Goal: Communication & Community: Answer question/provide support

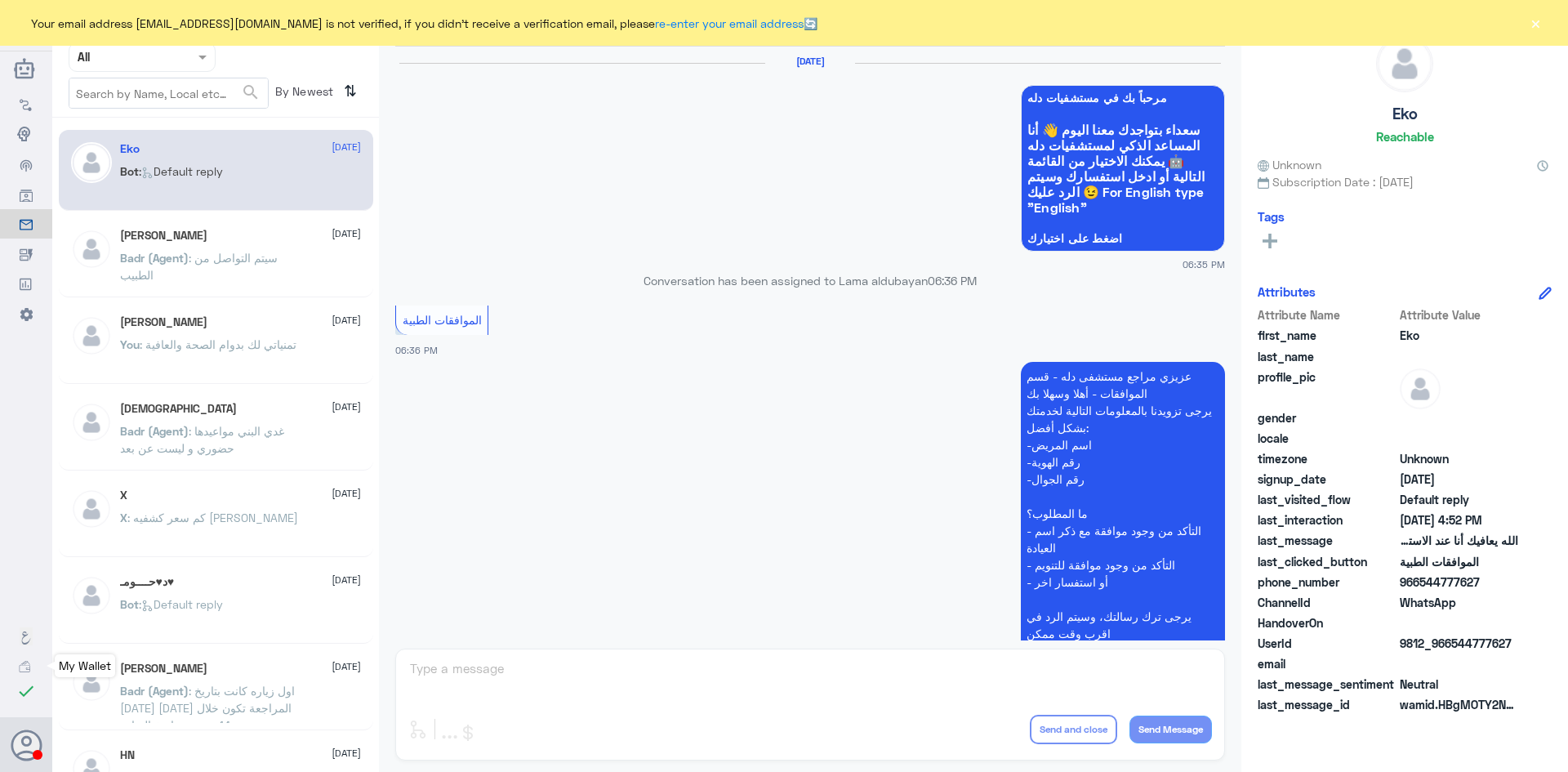
scroll to position [1560, 0]
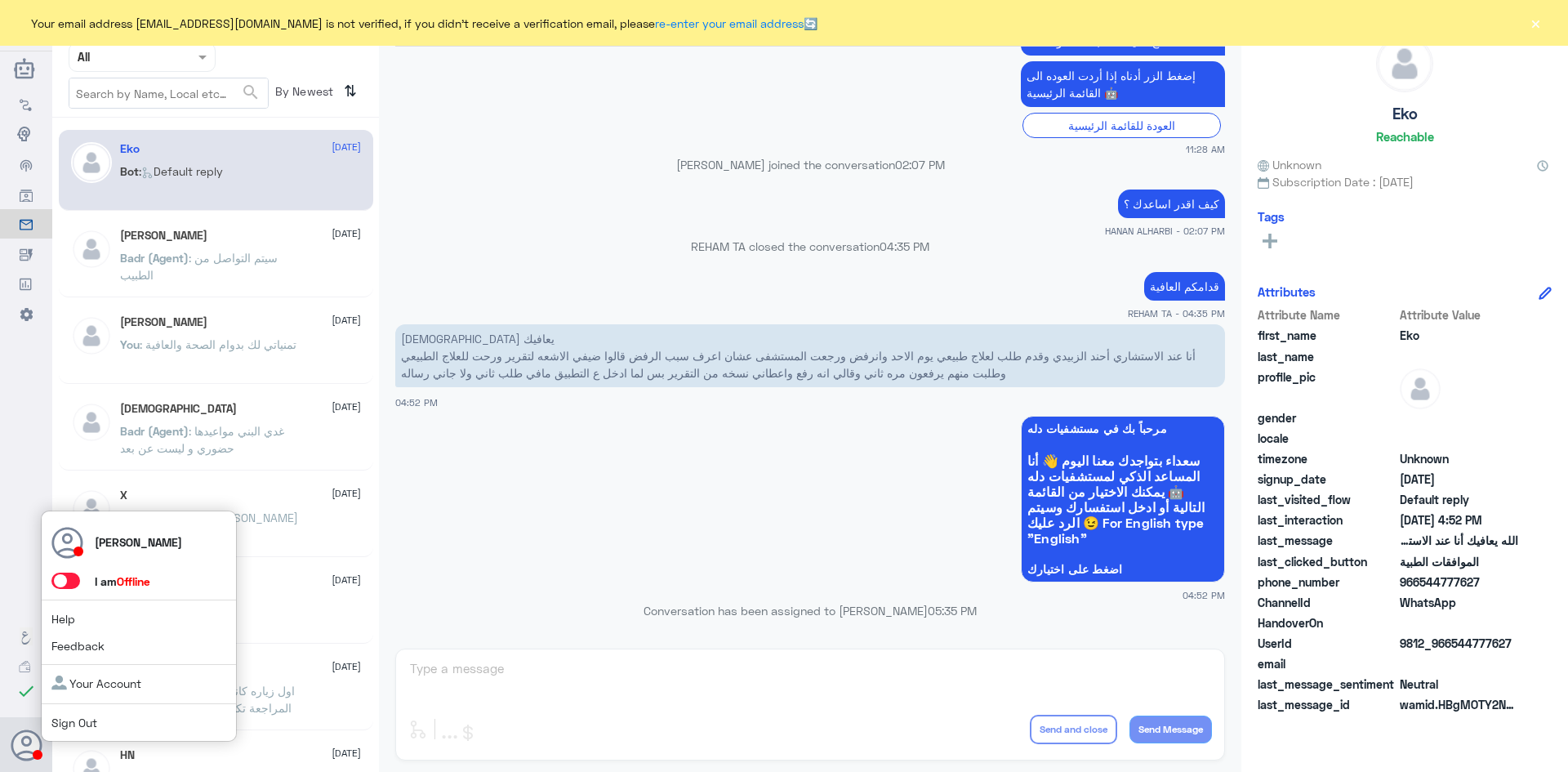
click at [69, 577] on span at bounding box center [66, 580] width 29 height 16
click at [0, 0] on input "checkbox" at bounding box center [0, 0] width 0 height 0
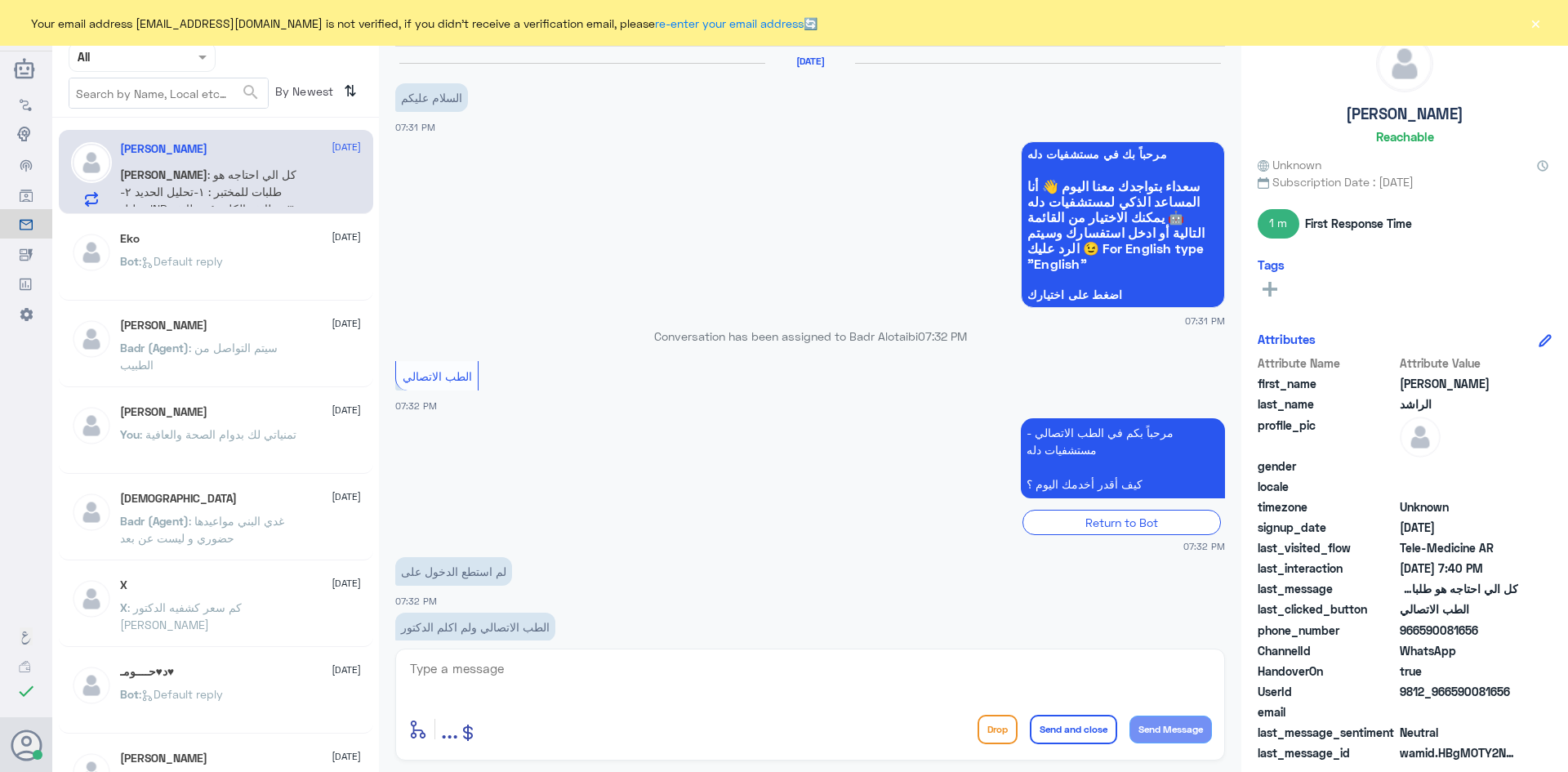
scroll to position [823, 0]
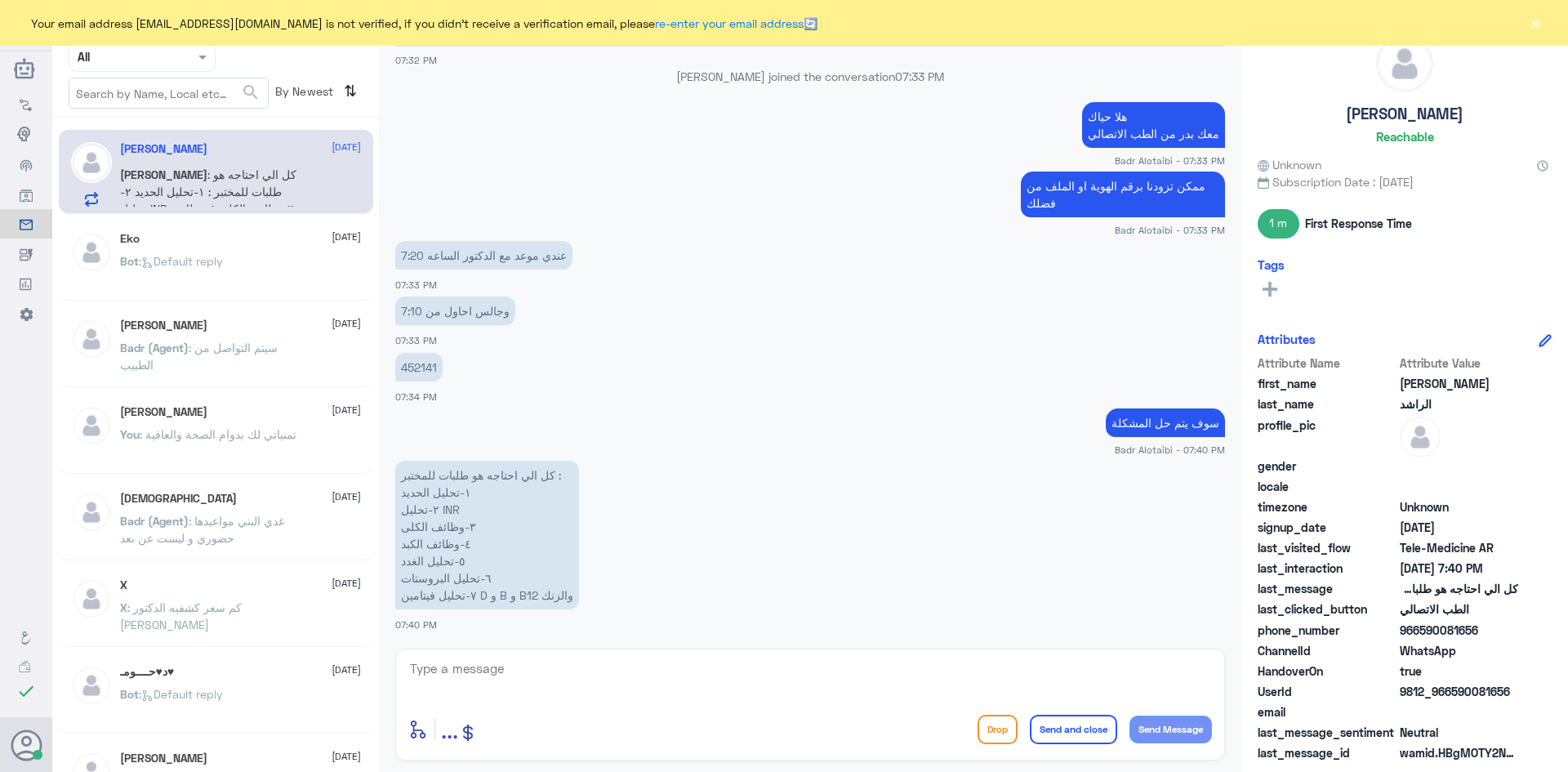
click at [205, 253] on p "Bot : Default reply" at bounding box center [172, 273] width 103 height 41
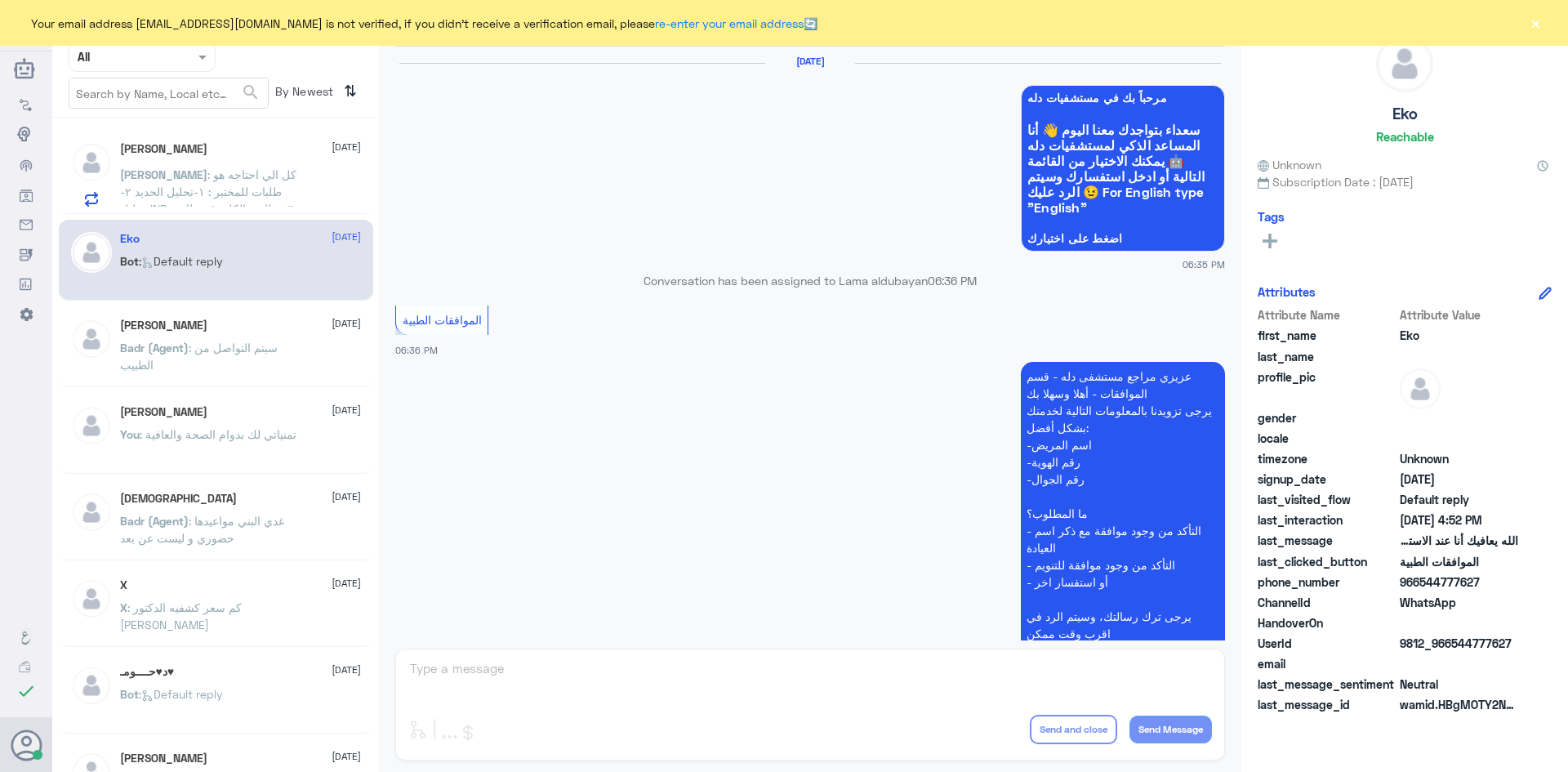
scroll to position [1560, 0]
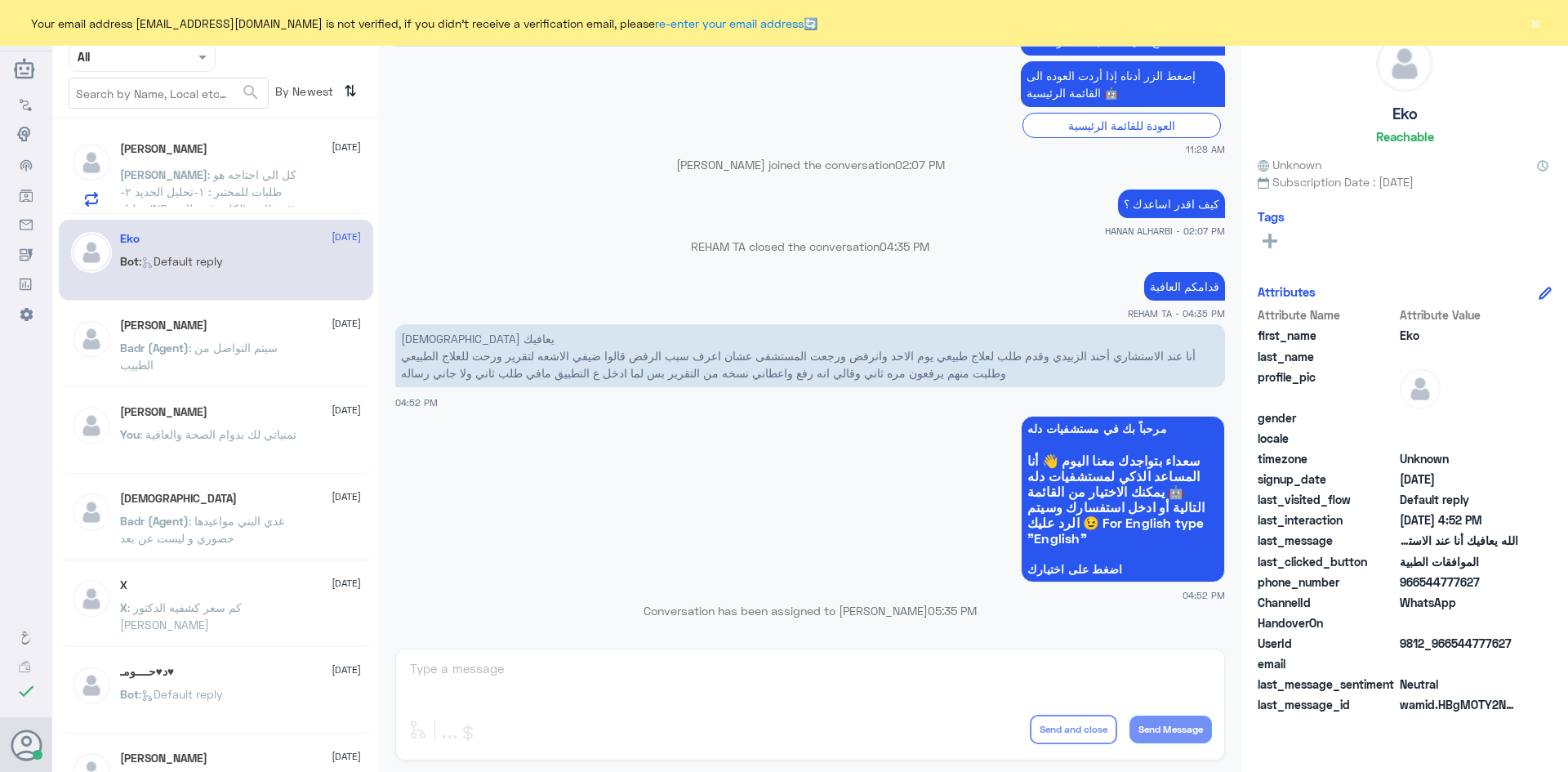
click at [1549, 26] on div "Your email address A_almasou@dallahhealth.com is not verified, if you didn't re…" at bounding box center [784, 23] width 1568 height 46
click at [1532, 25] on button "×" at bounding box center [1534, 22] width 16 height 16
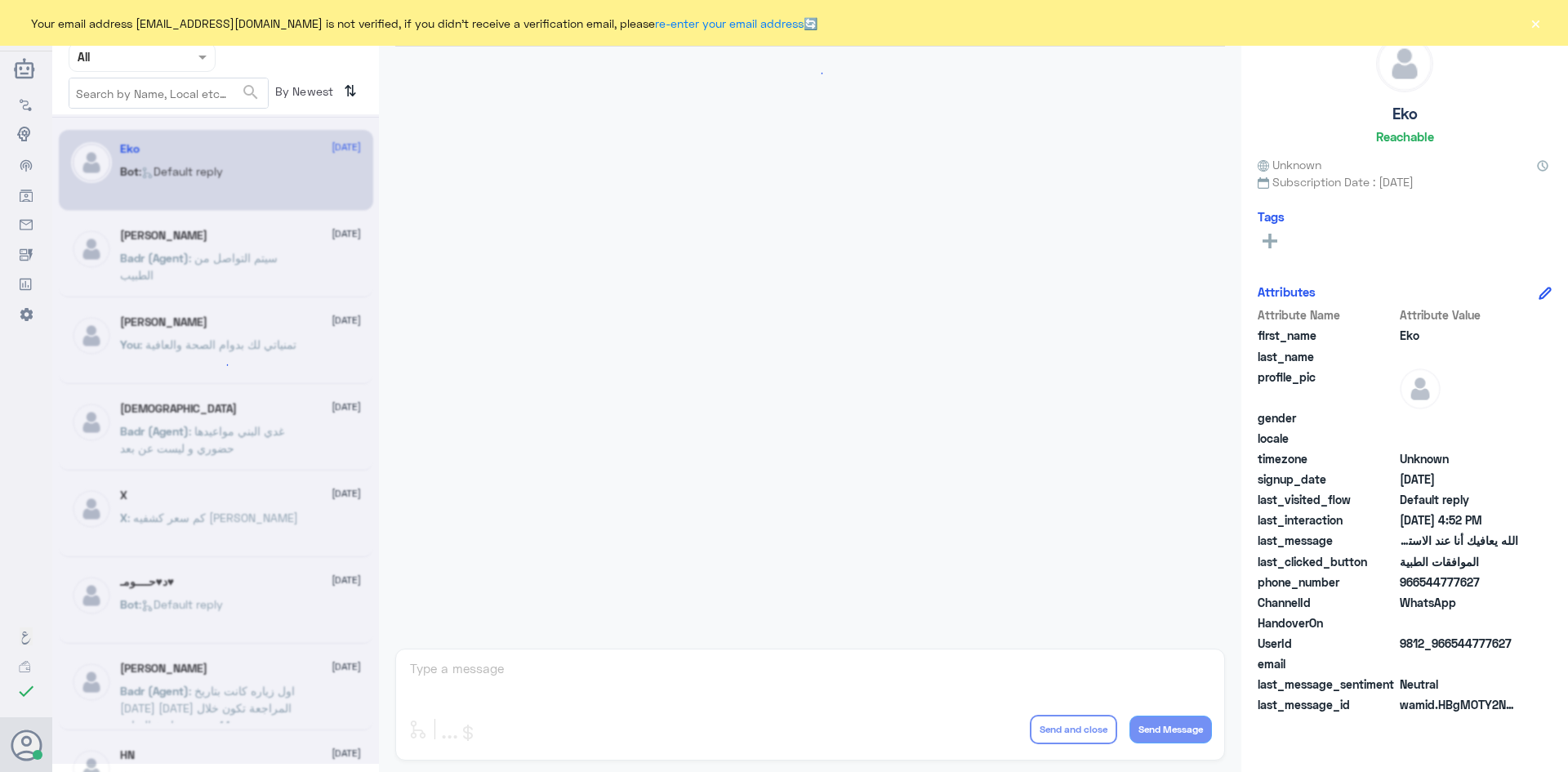
scroll to position [1560, 0]
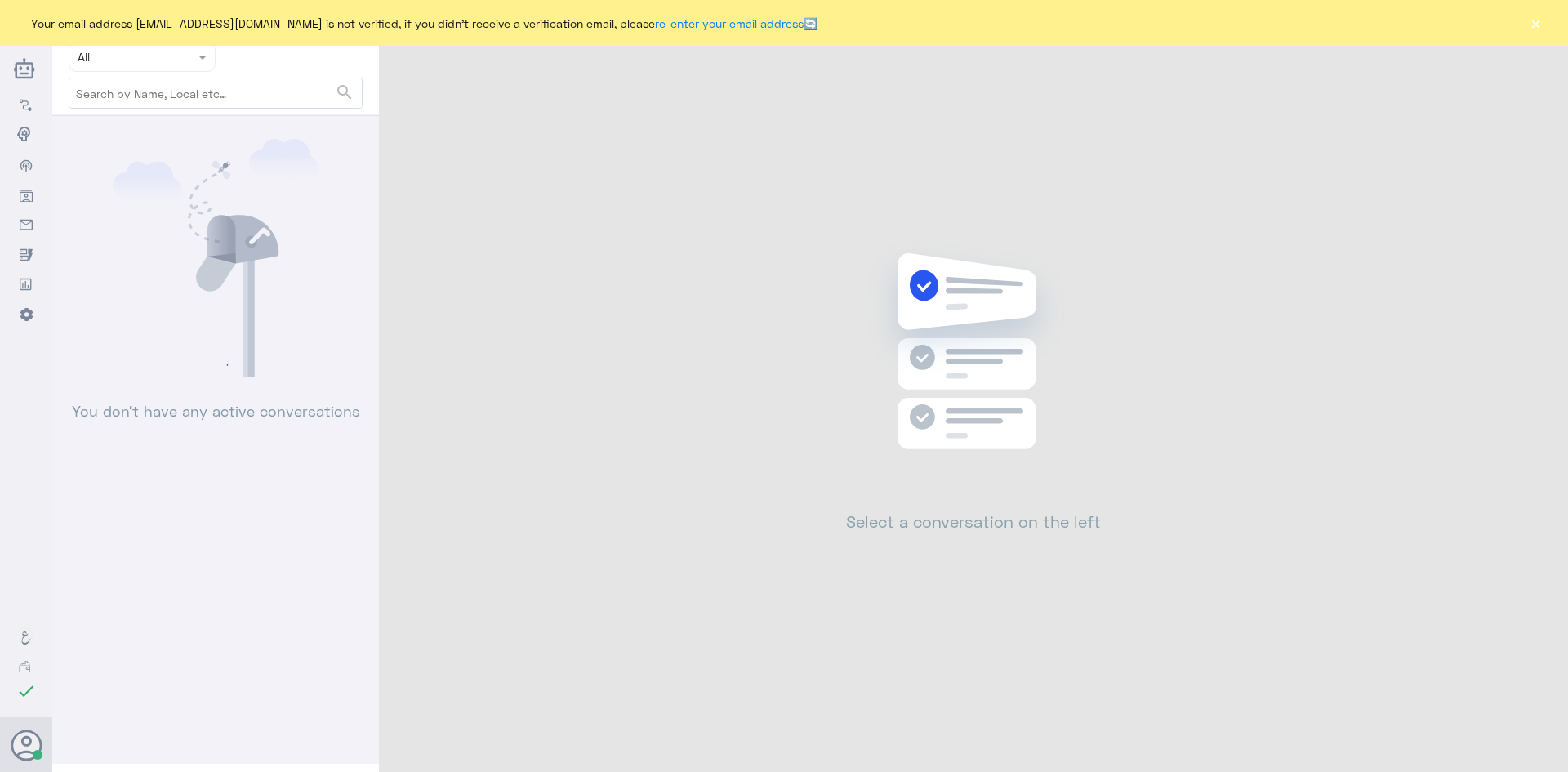
click at [1542, 25] on button "×" at bounding box center [1534, 22] width 16 height 16
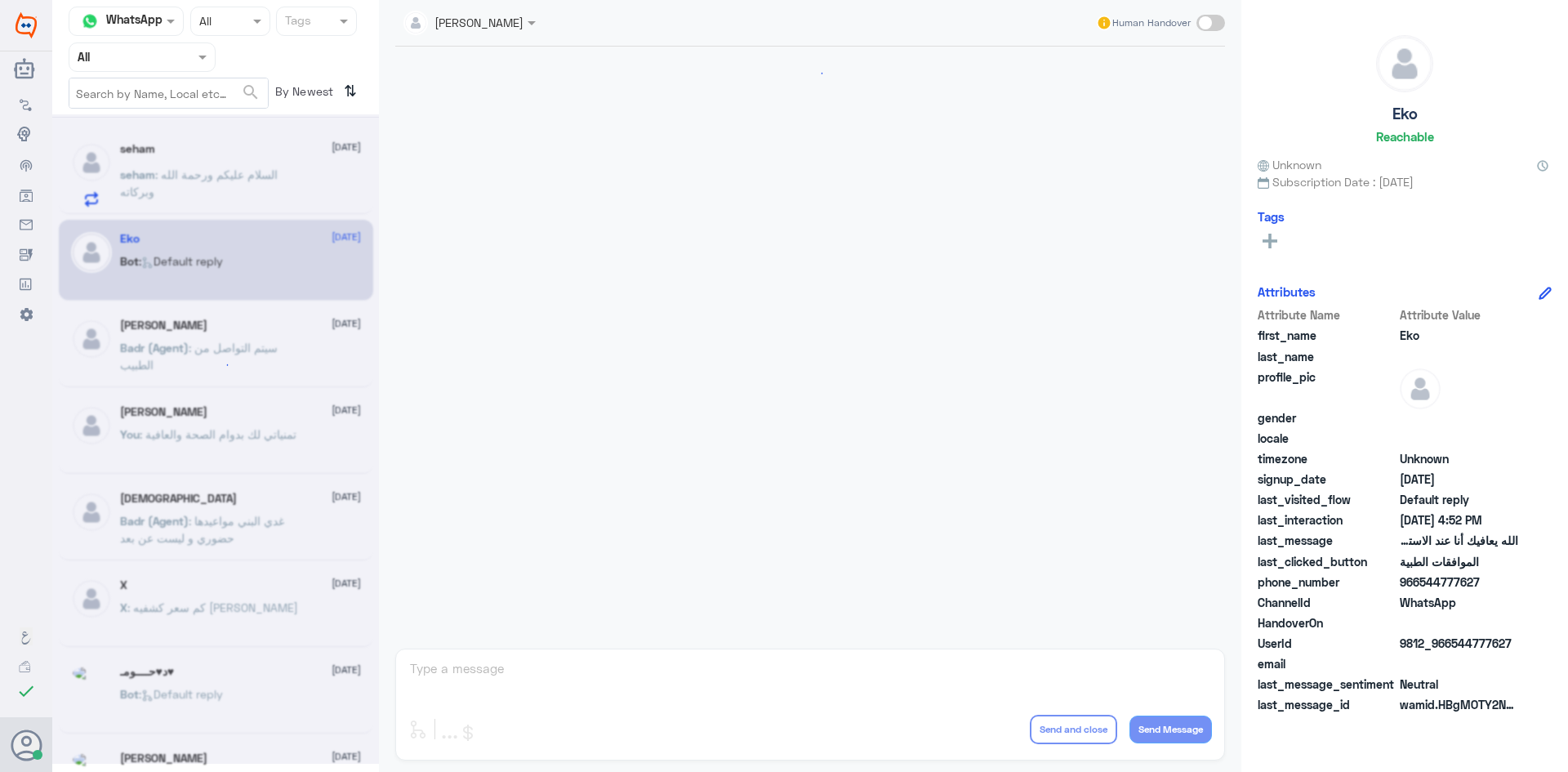
scroll to position [953, 0]
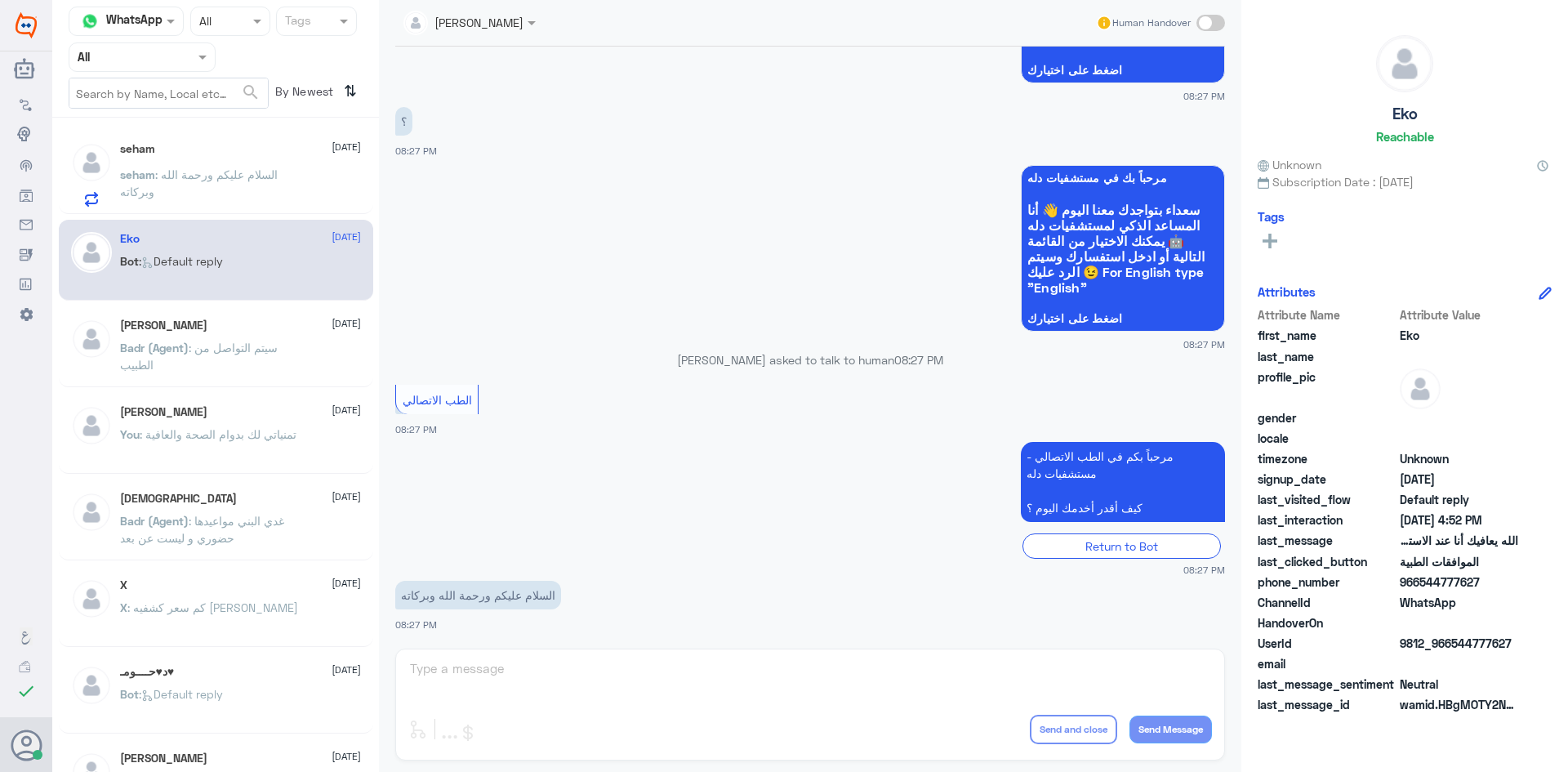
click at [309, 168] on div "seham 13 August seham : السلام عليكم ورحمة الله وبركاته" at bounding box center [240, 174] width 241 height 64
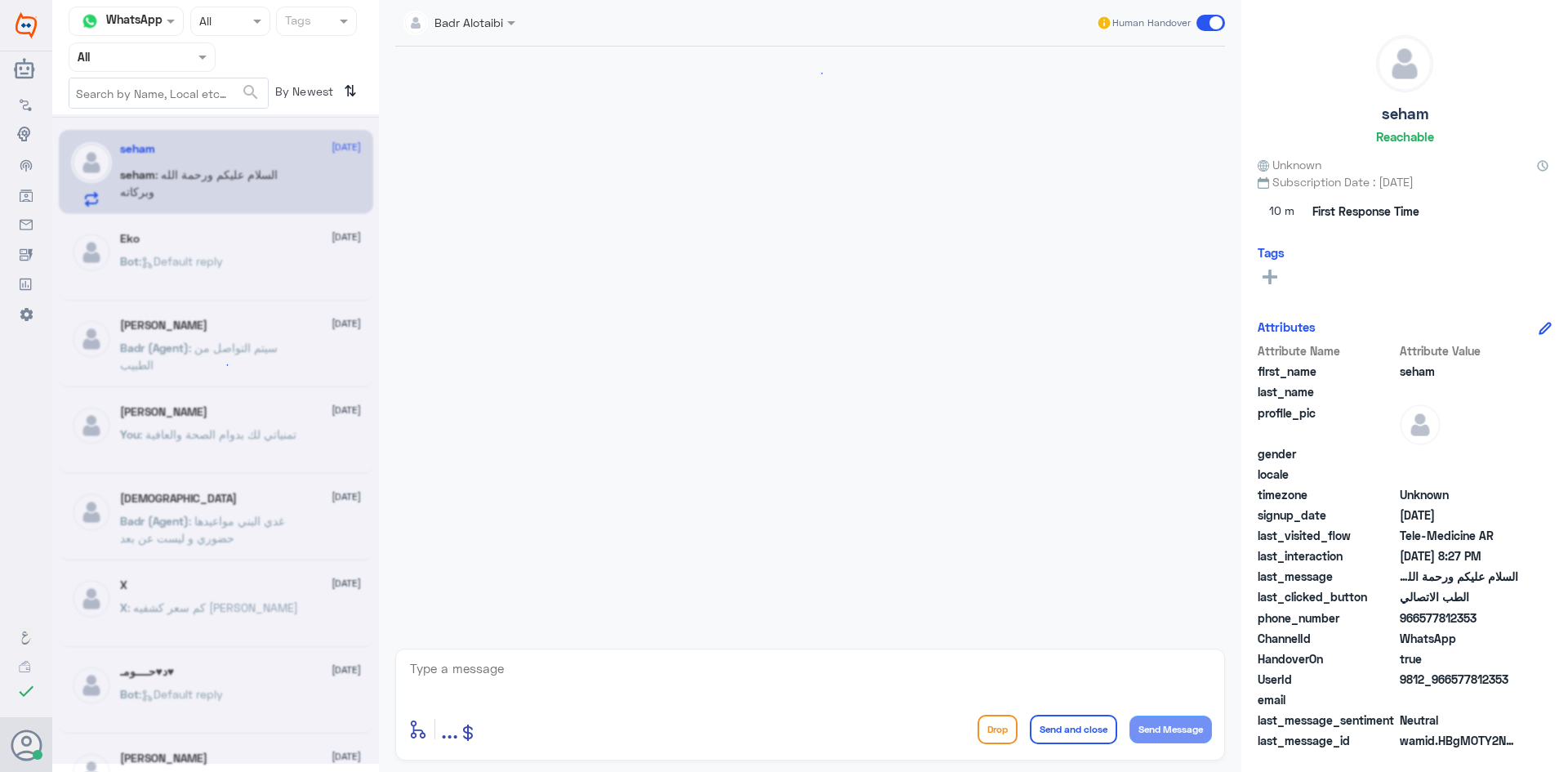
scroll to position [953, 0]
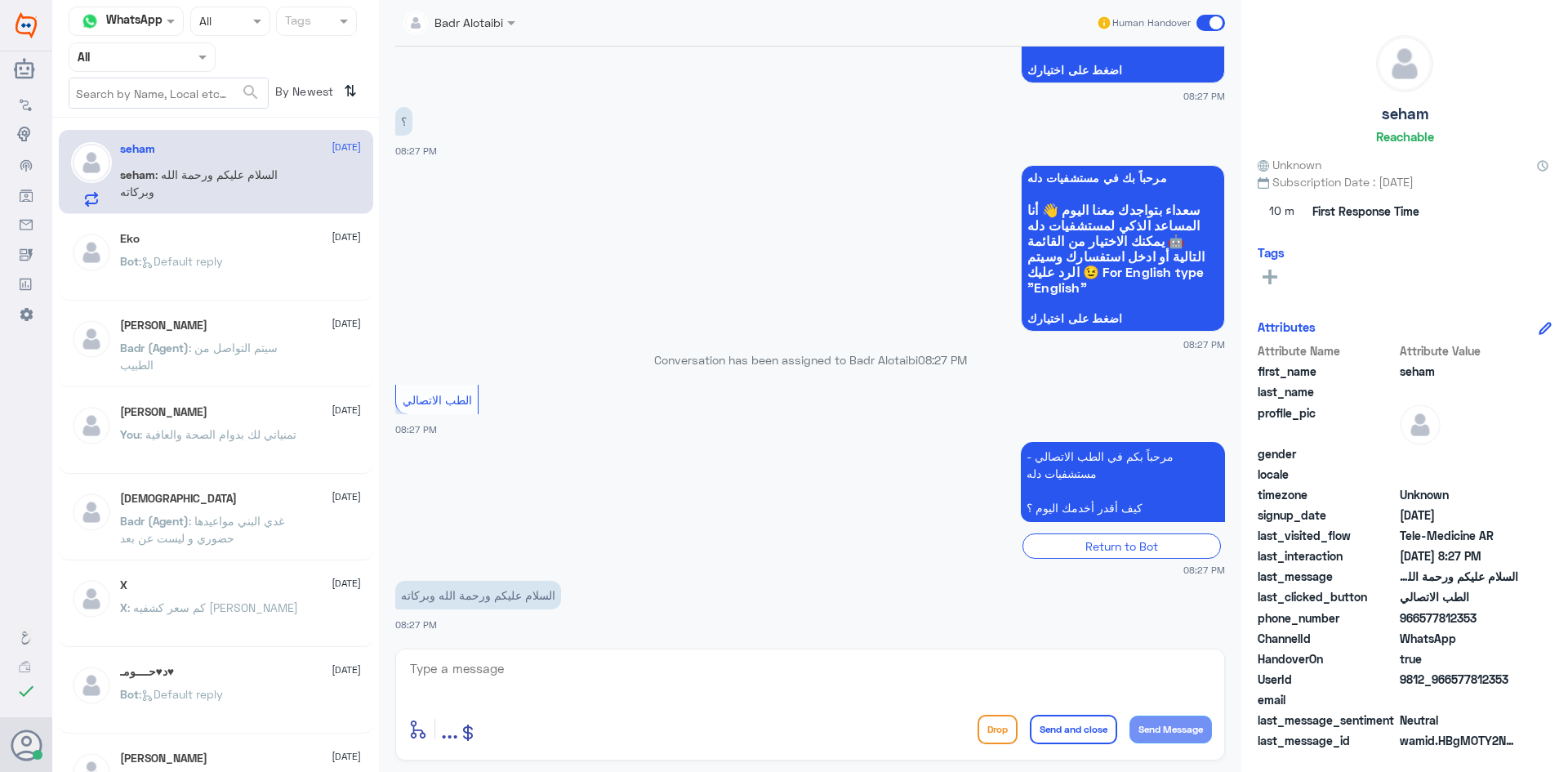
click at [635, 677] on textarea at bounding box center [809, 677] width 803 height 40
type textarea "وعليكم السلام والرحمة"
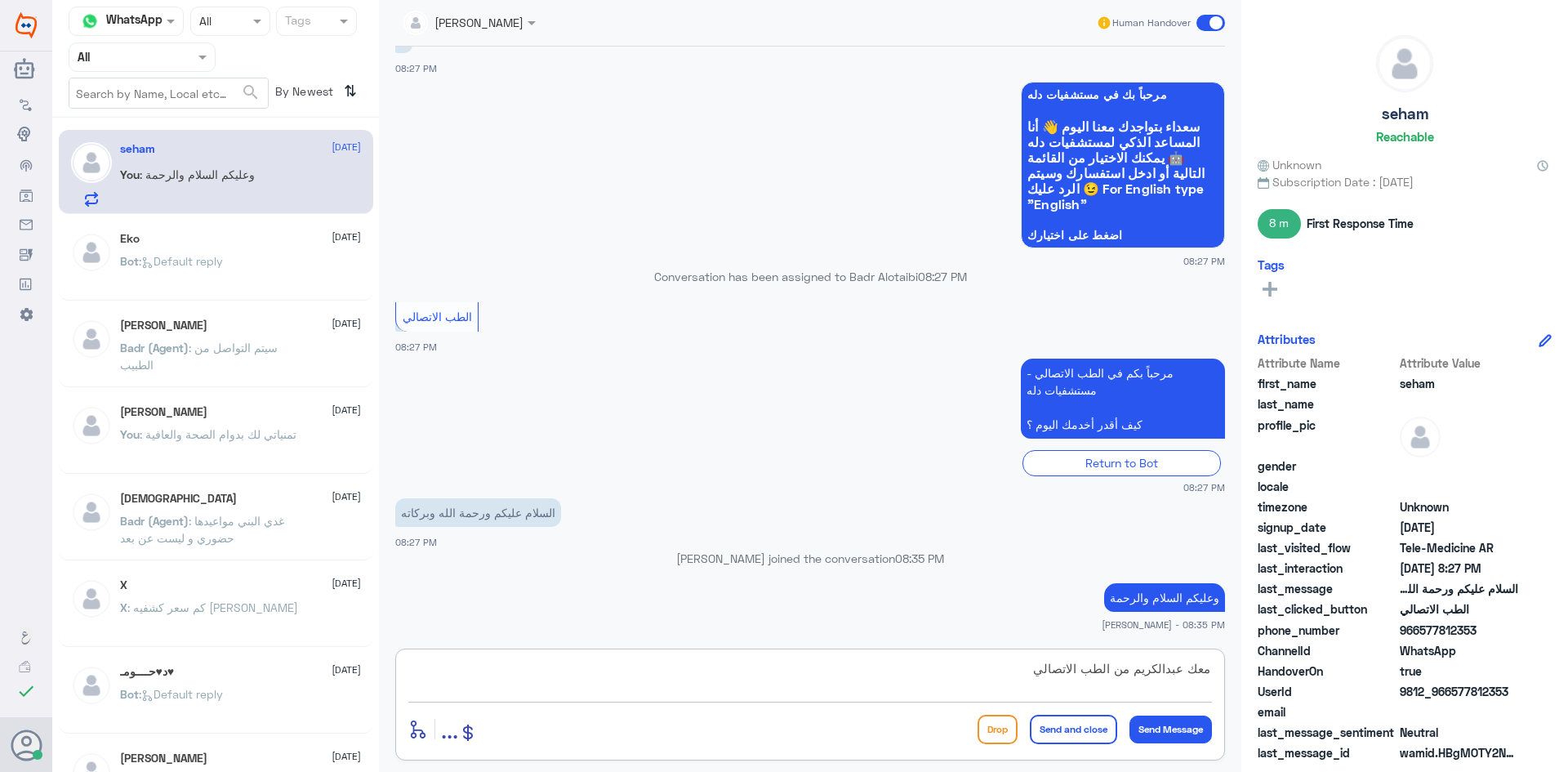
type textarea "معك عبدالكريم من الطب الاتصالي"
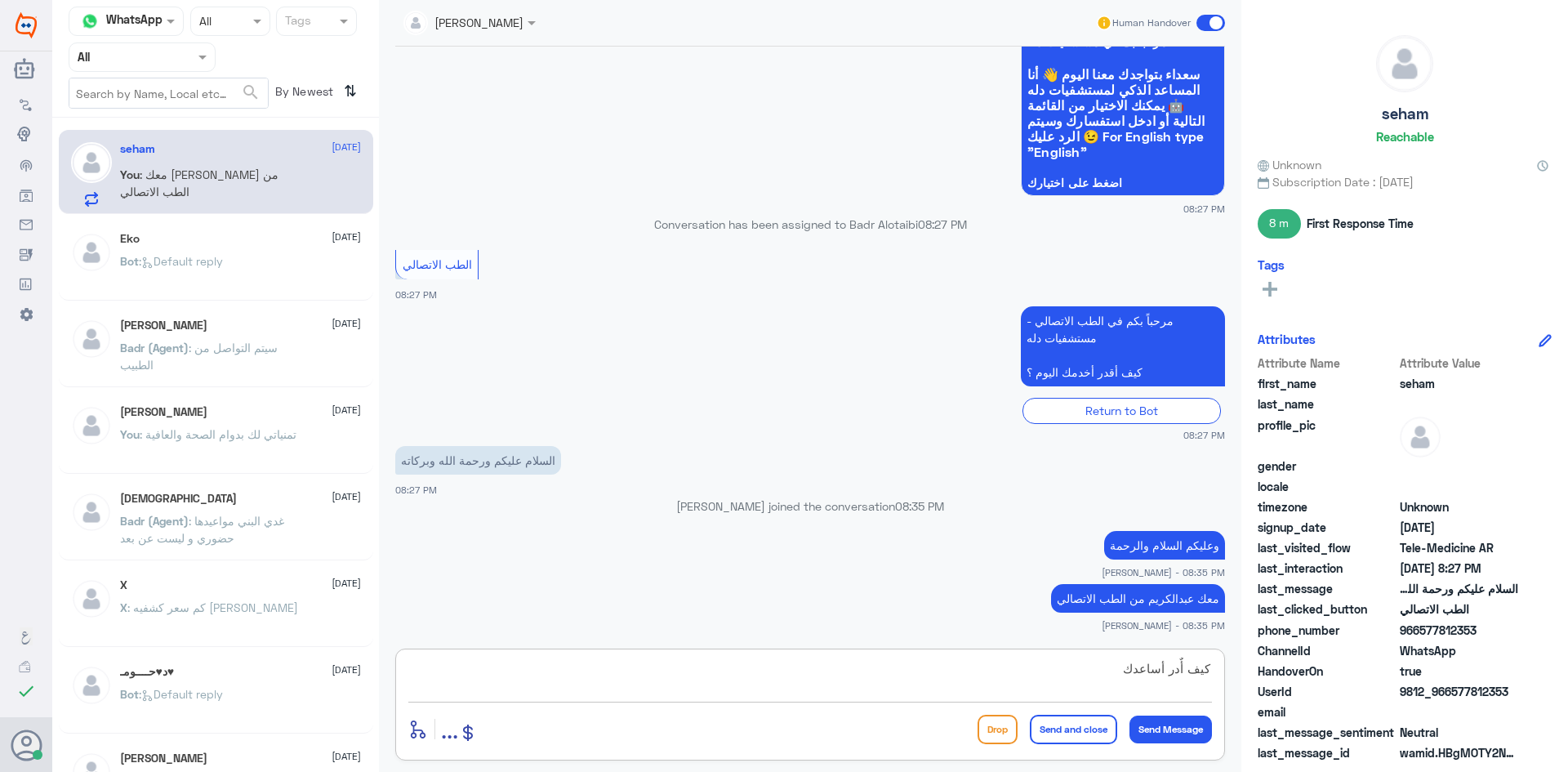
type textarea "كيف أٌدر أساعدك"
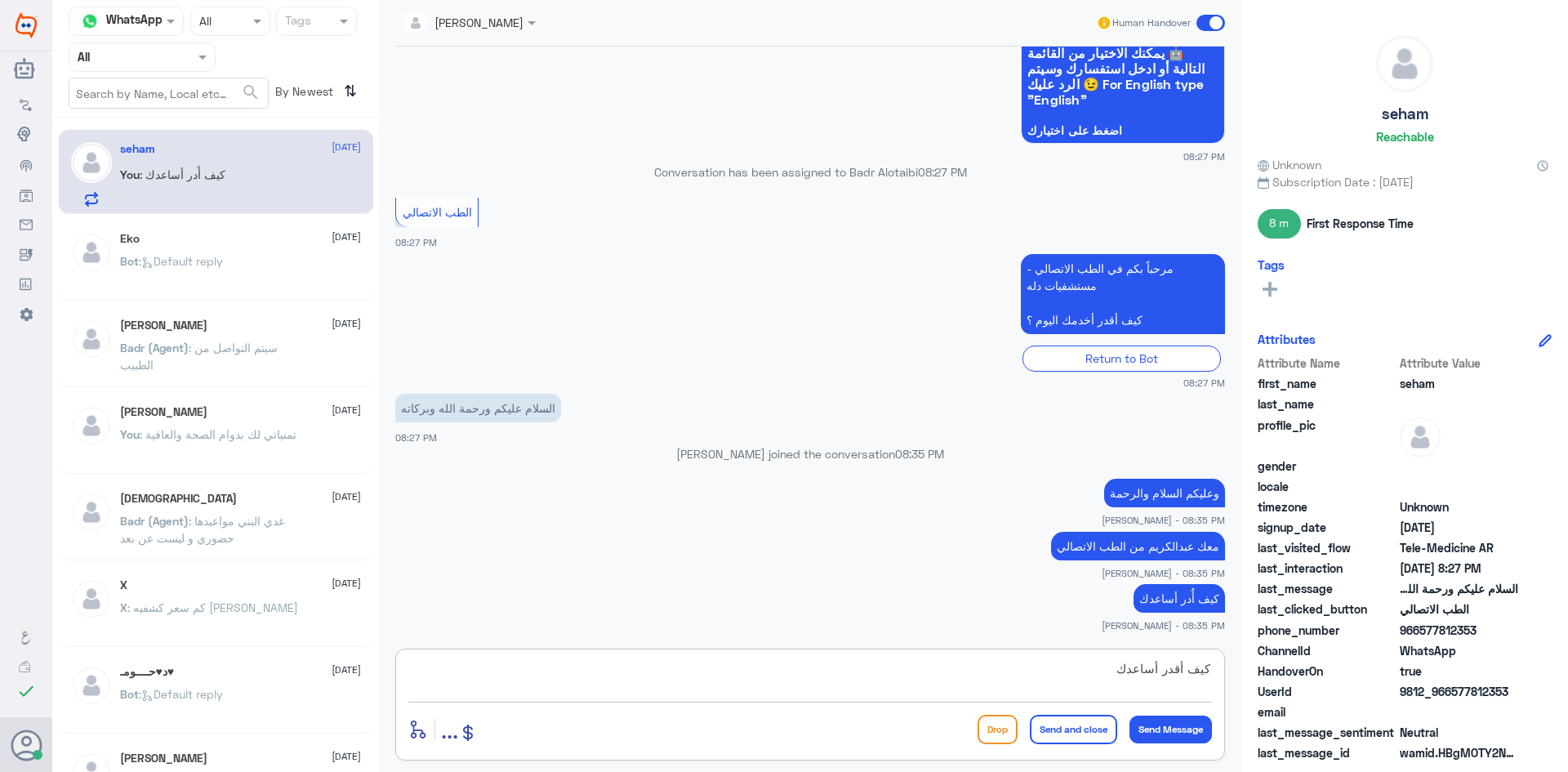
type textarea "كيف أقدر أساعدك"
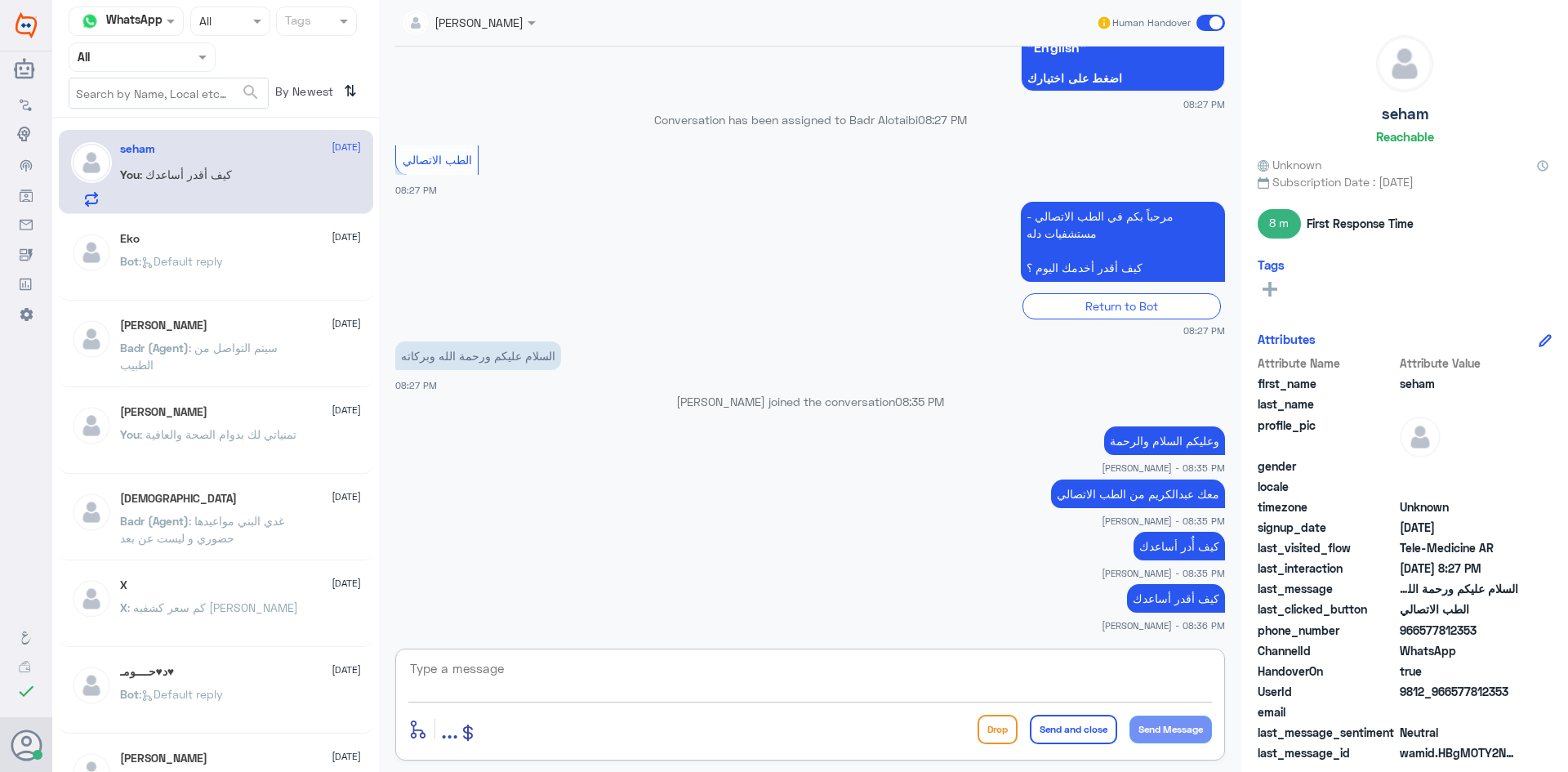
click at [212, 238] on div "Eko 6 August" at bounding box center [240, 239] width 241 height 14
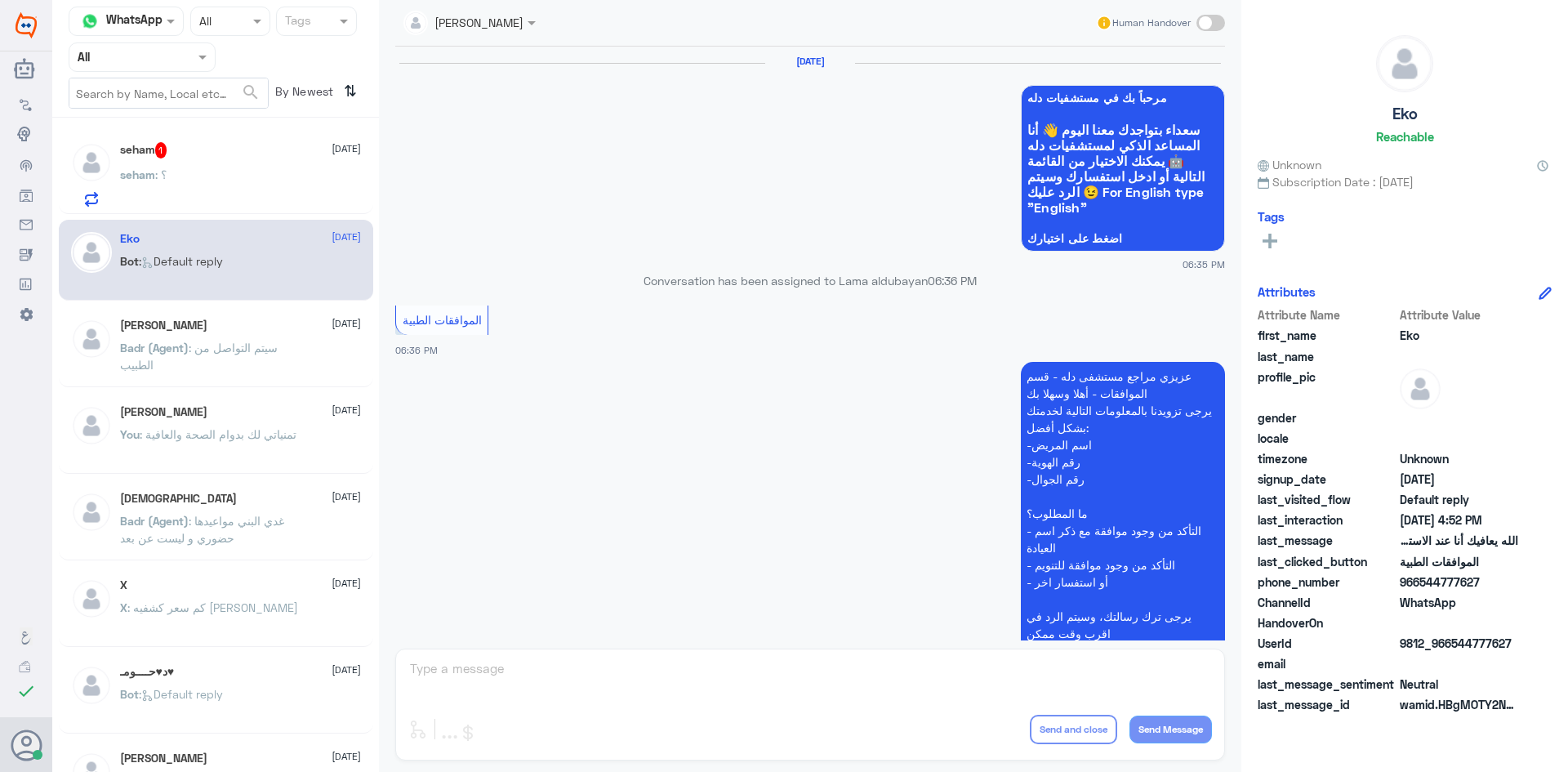
scroll to position [1560, 0]
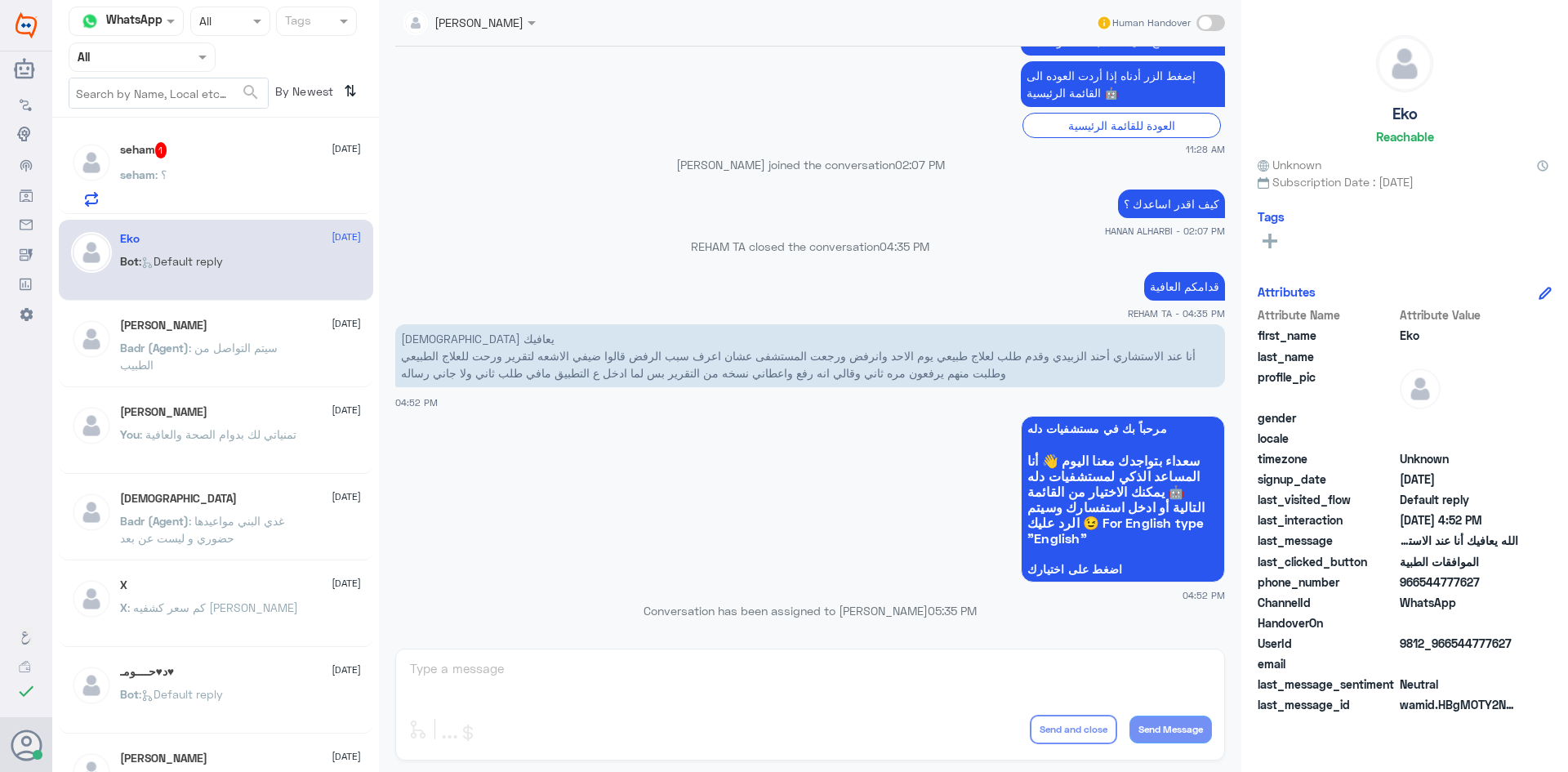
click at [217, 166] on div "seham 1 13 August seham : ؟" at bounding box center [240, 174] width 241 height 64
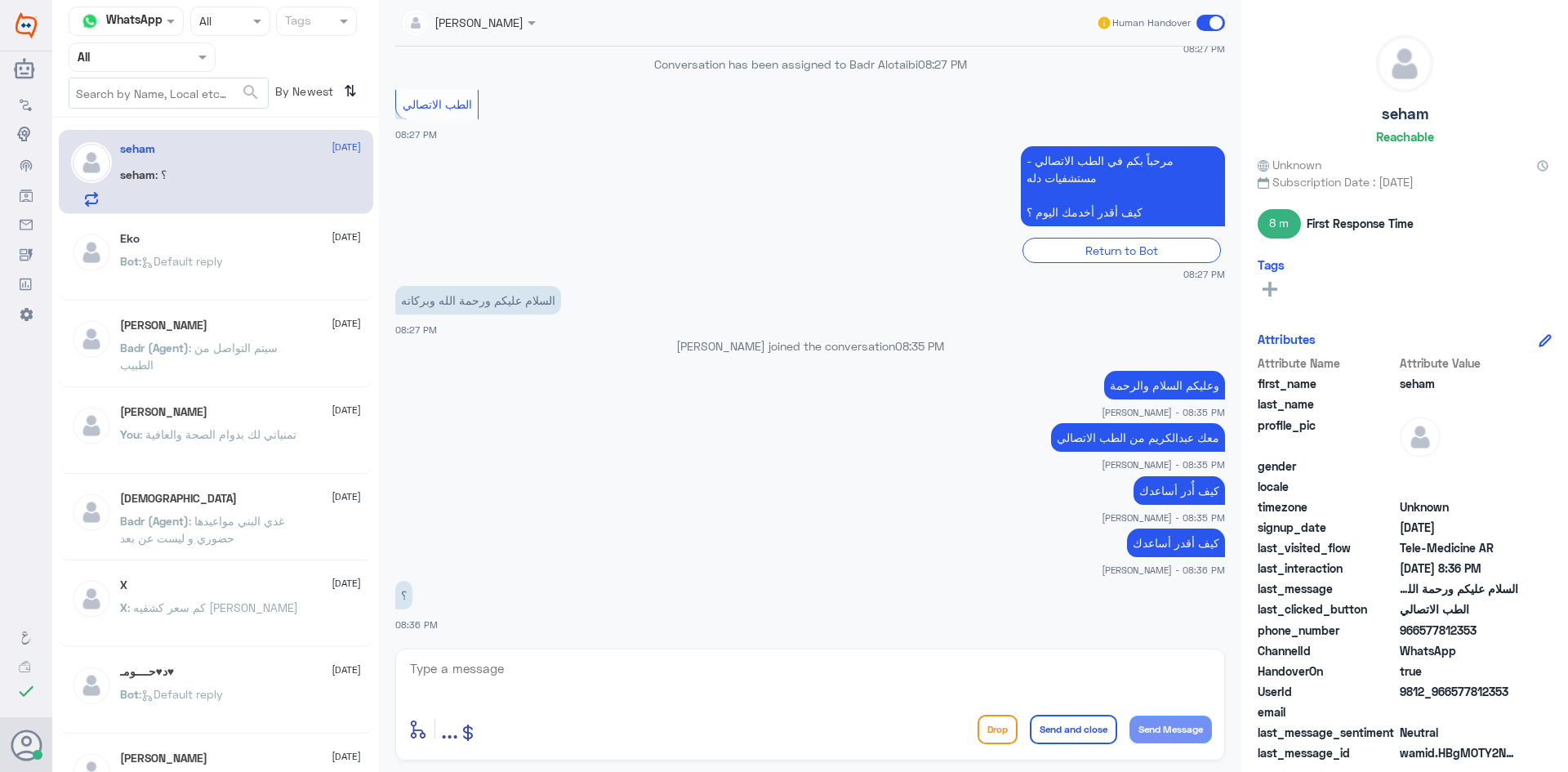
scroll to position [1231, 0]
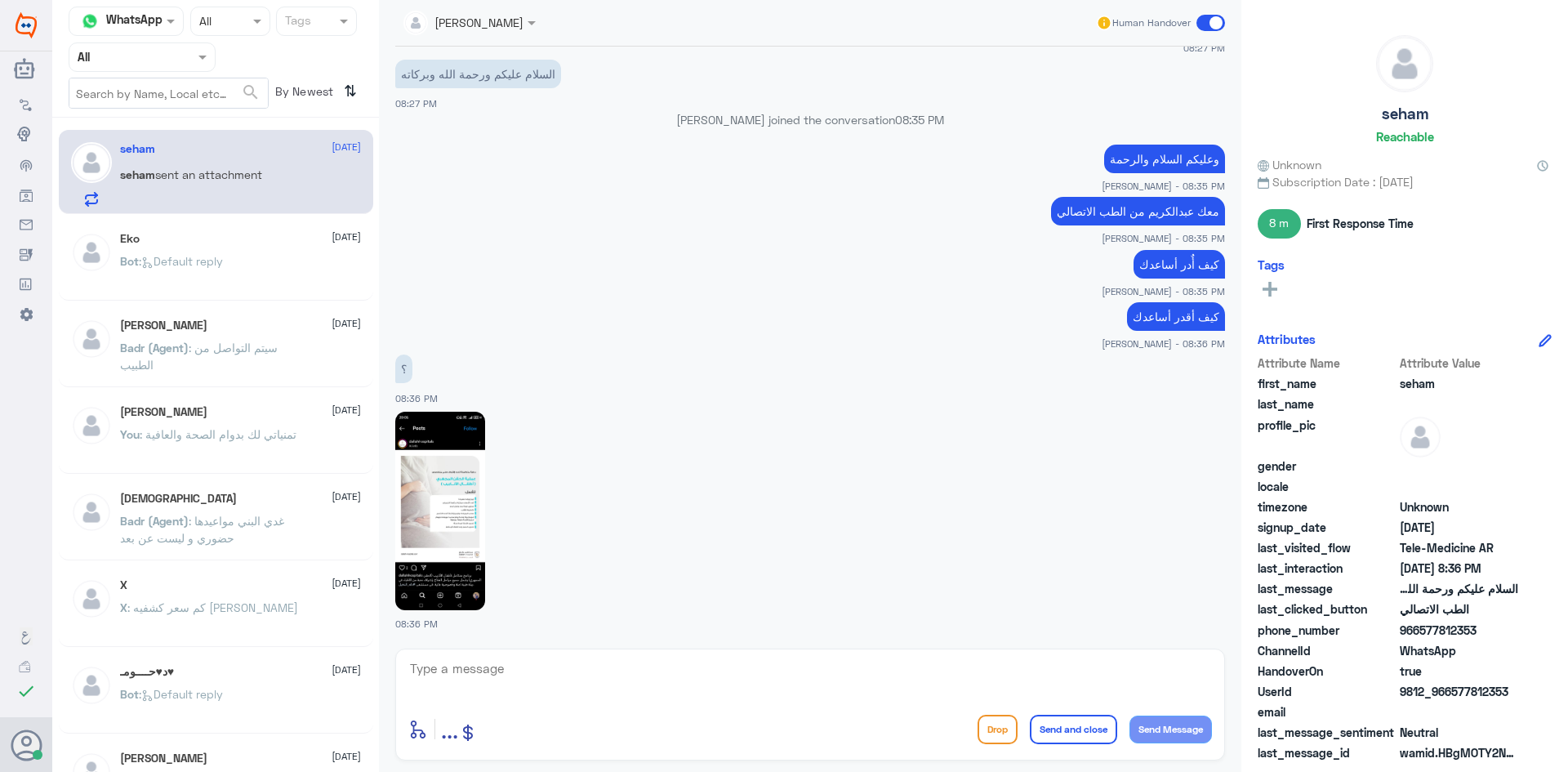
click at [471, 495] on img at bounding box center [440, 510] width 90 height 198
click at [509, 663] on textarea at bounding box center [809, 677] width 803 height 40
click at [471, 482] on img at bounding box center [440, 510] width 90 height 198
click at [586, 685] on textarea at bounding box center [809, 677] width 803 height 40
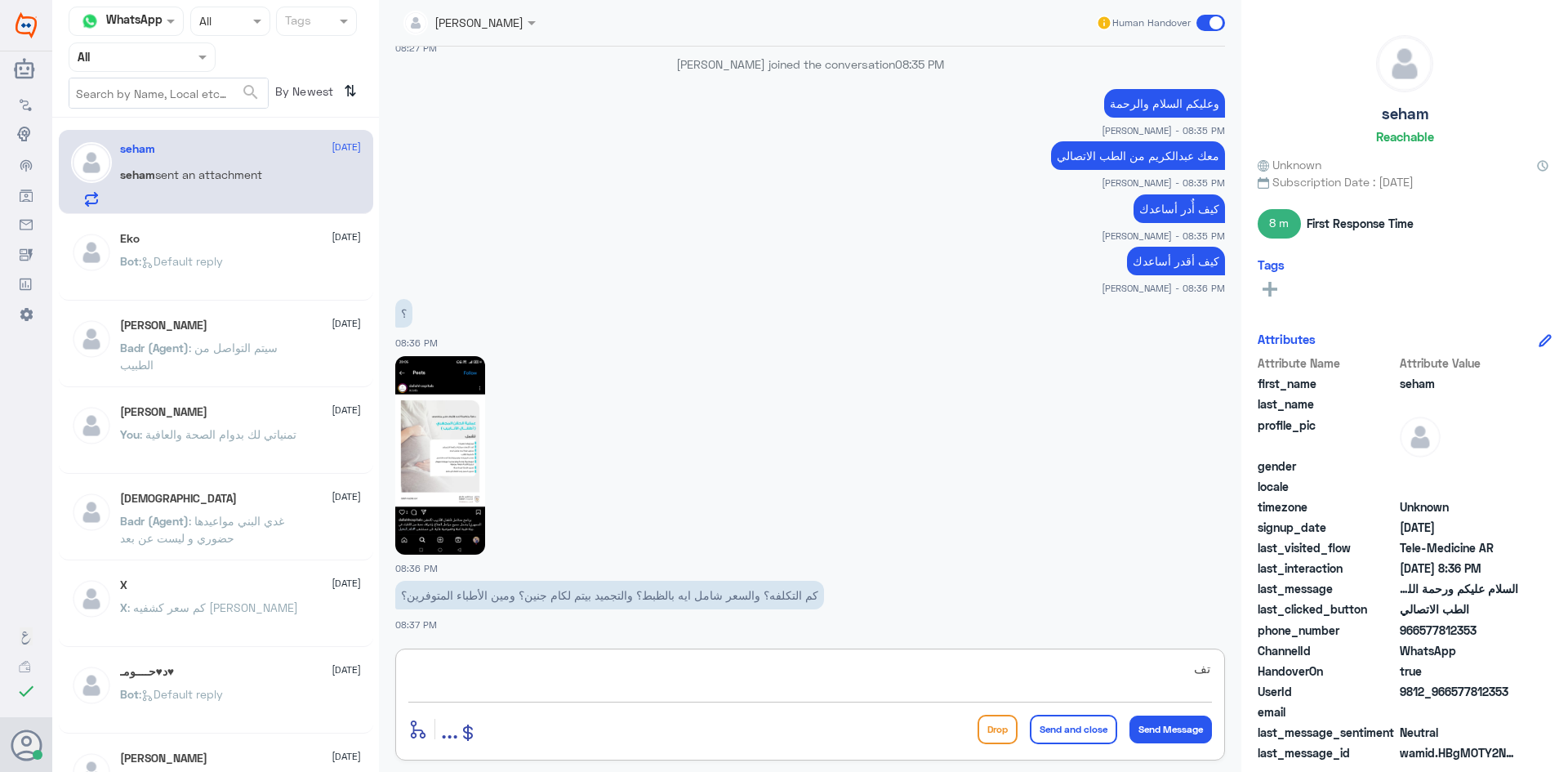
type textarea "ت"
type textarea "للأسف هذا ليس من اختصاصنا هنا الطب الاتصالي للمواعيد عن بعد والاستشارة الفورية …"
drag, startPoint x: 1053, startPoint y: 726, endPoint x: 1059, endPoint y: 721, distance: 7.8
click at [1059, 722] on button "Send and close" at bounding box center [1073, 729] width 87 height 30
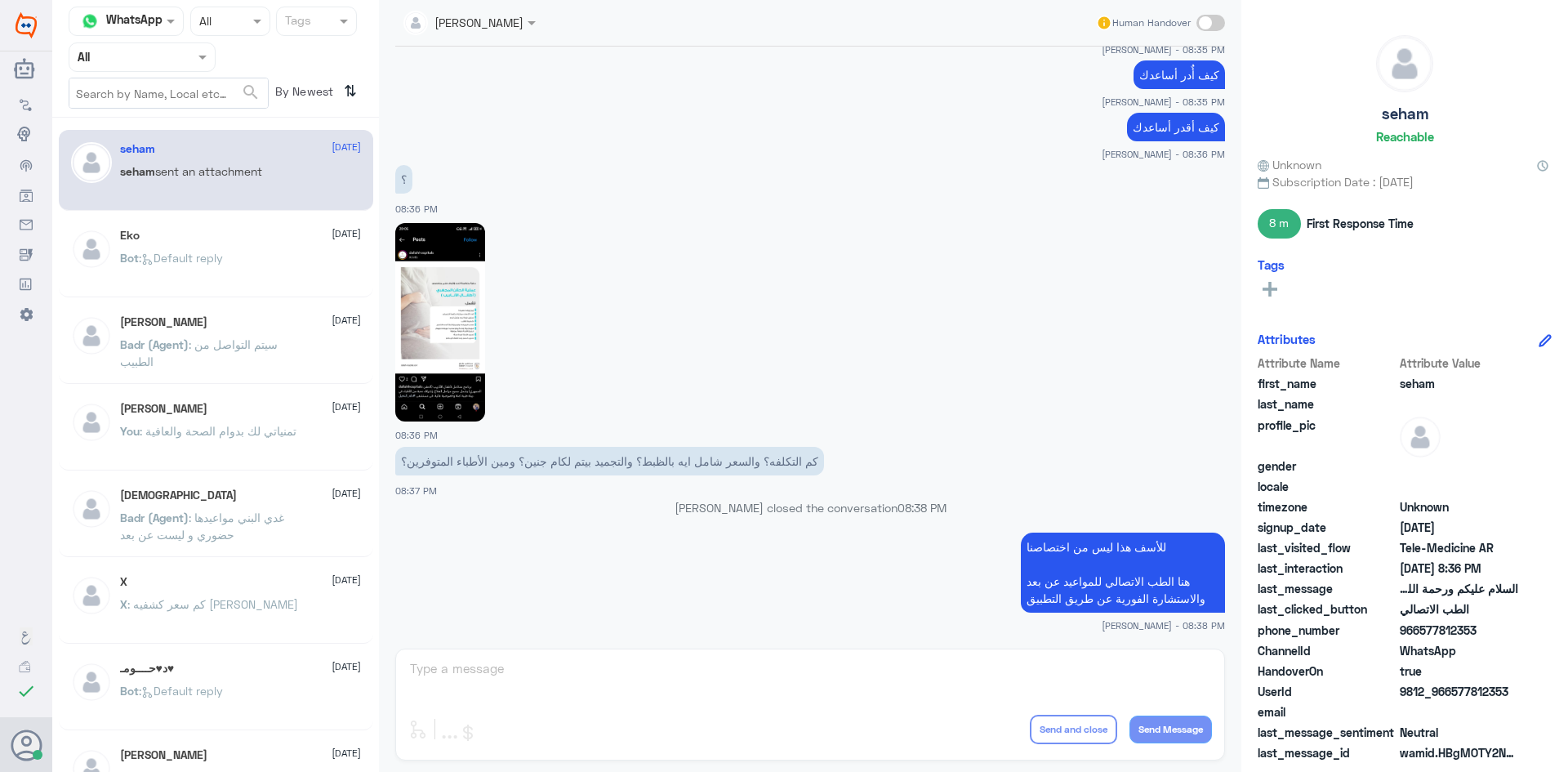
scroll to position [1415, 0]
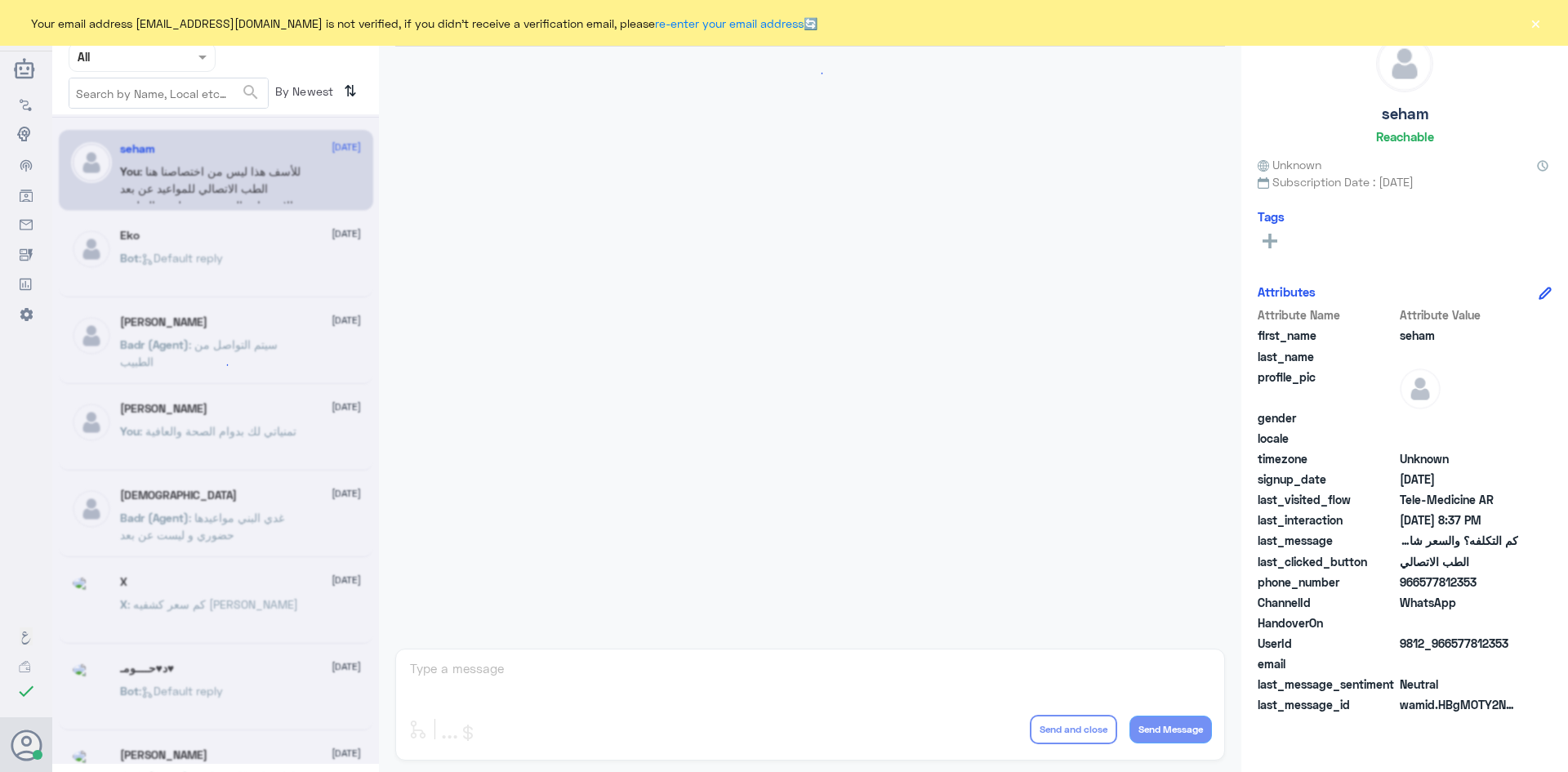
scroll to position [965, 0]
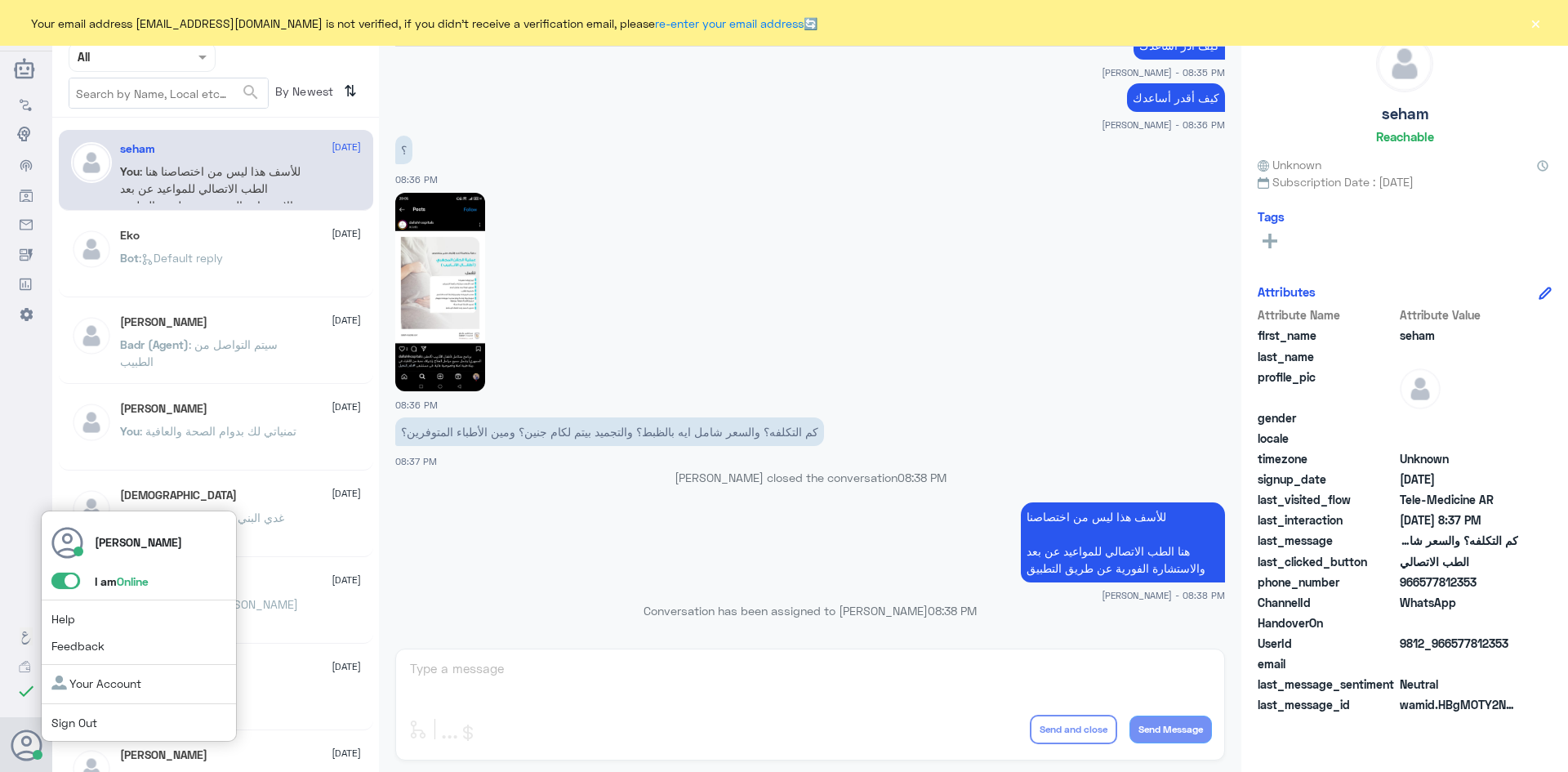
click at [58, 579] on span at bounding box center [66, 580] width 29 height 16
click at [0, 0] on input "checkbox" at bounding box center [0, 0] width 0 height 0
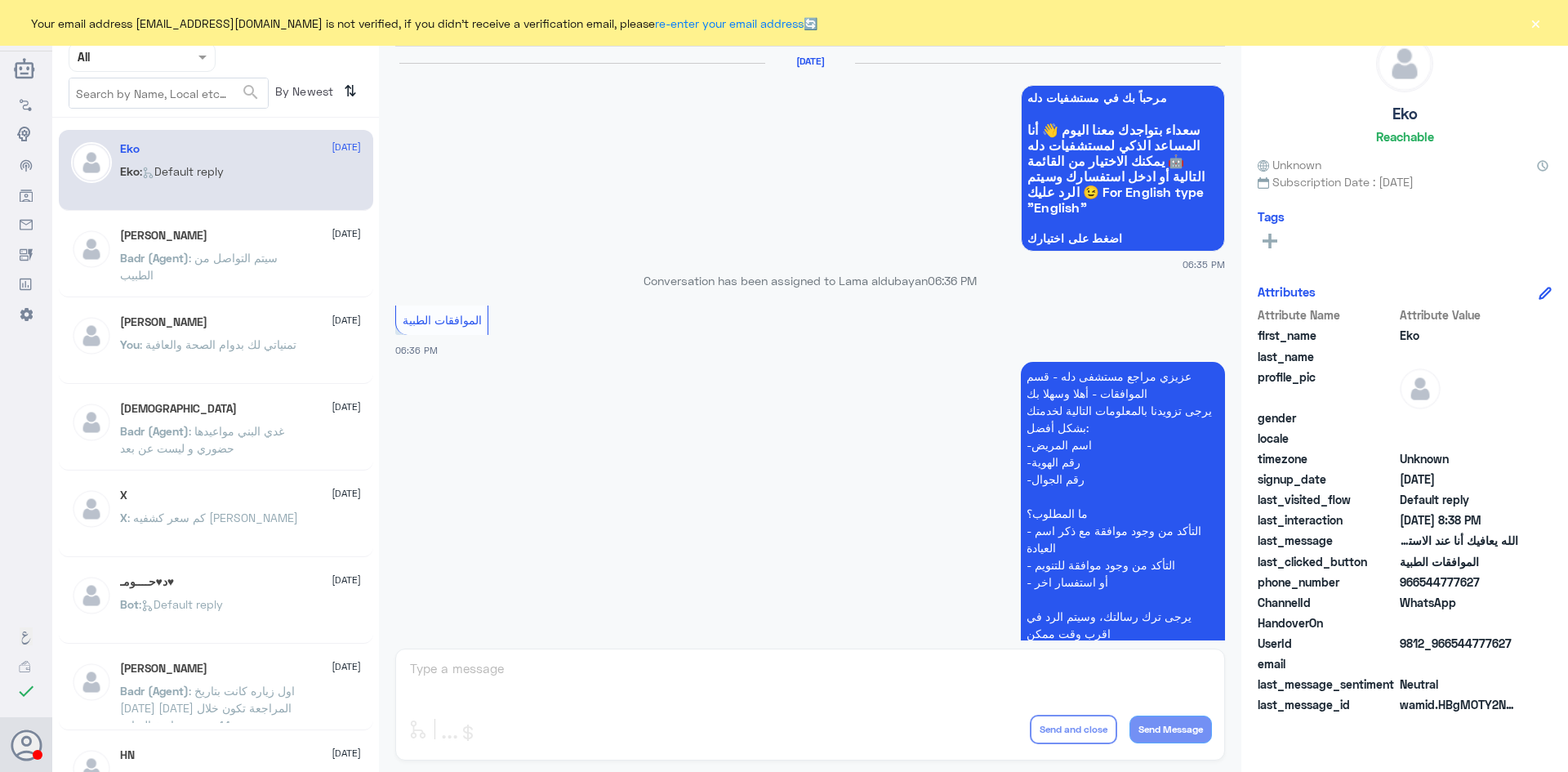
scroll to position [1560, 0]
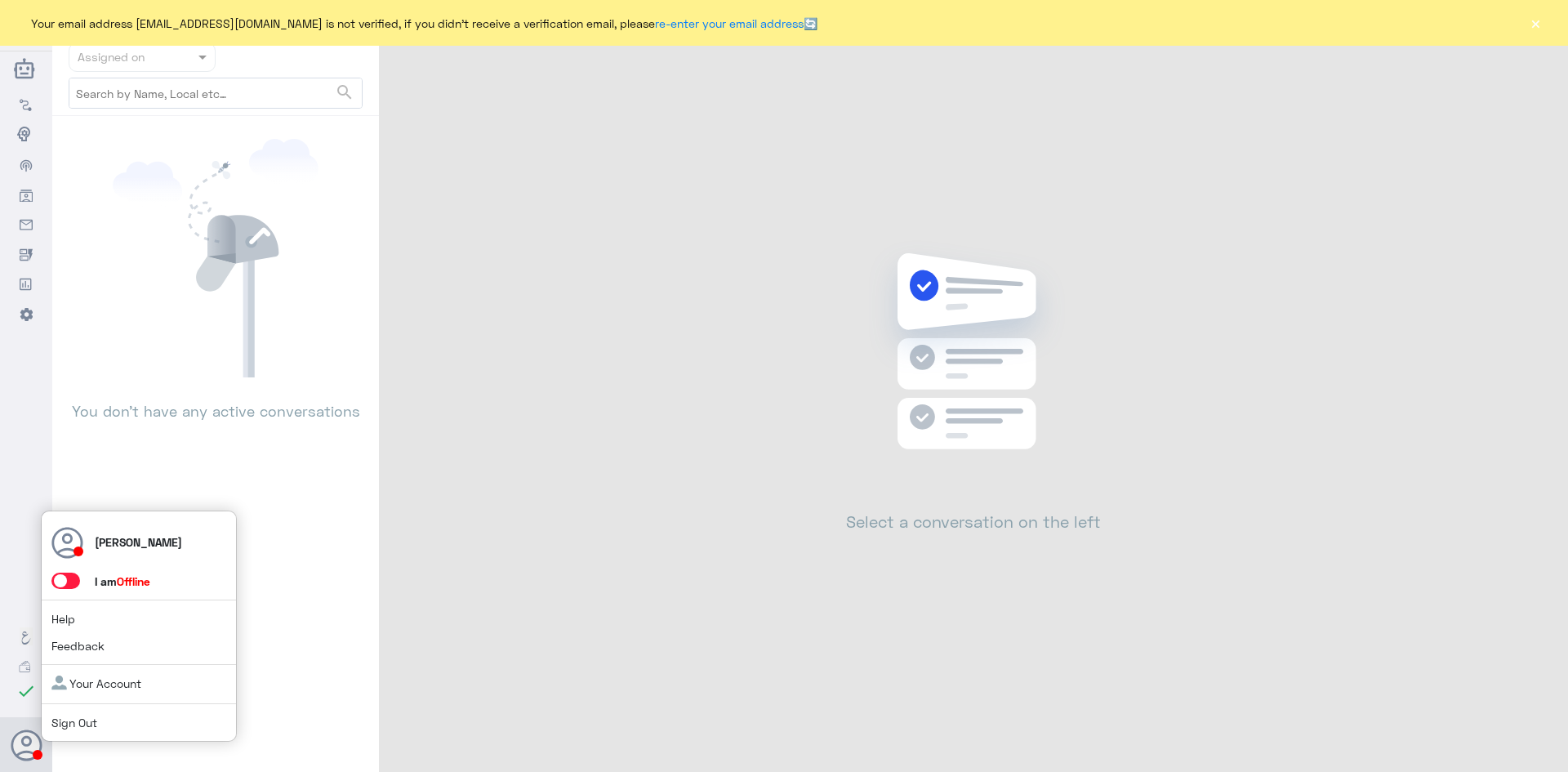
click at [71, 579] on span at bounding box center [66, 580] width 29 height 16
click at [0, 0] on input "checkbox" at bounding box center [0, 0] width 0 height 0
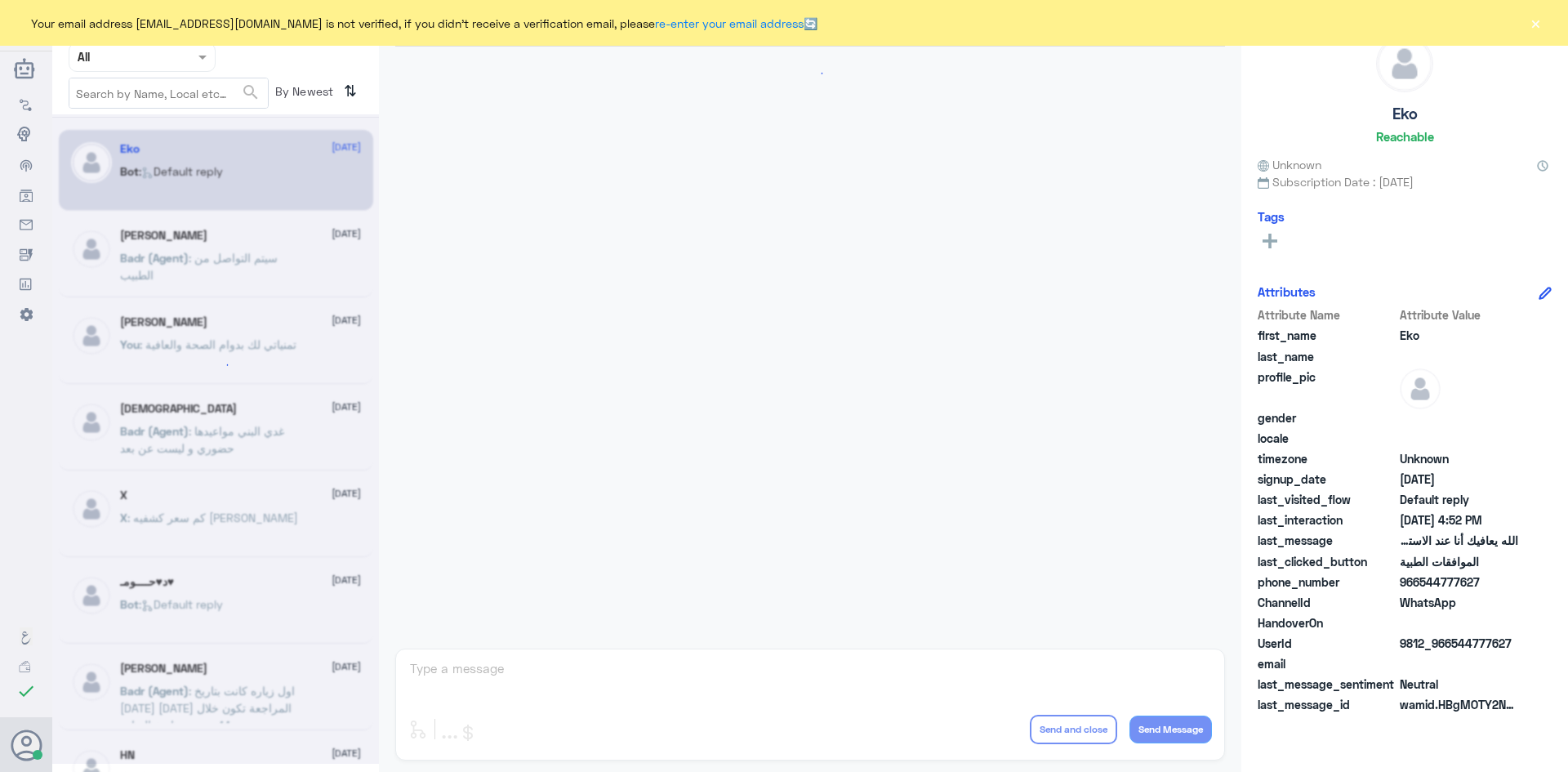
scroll to position [1560, 0]
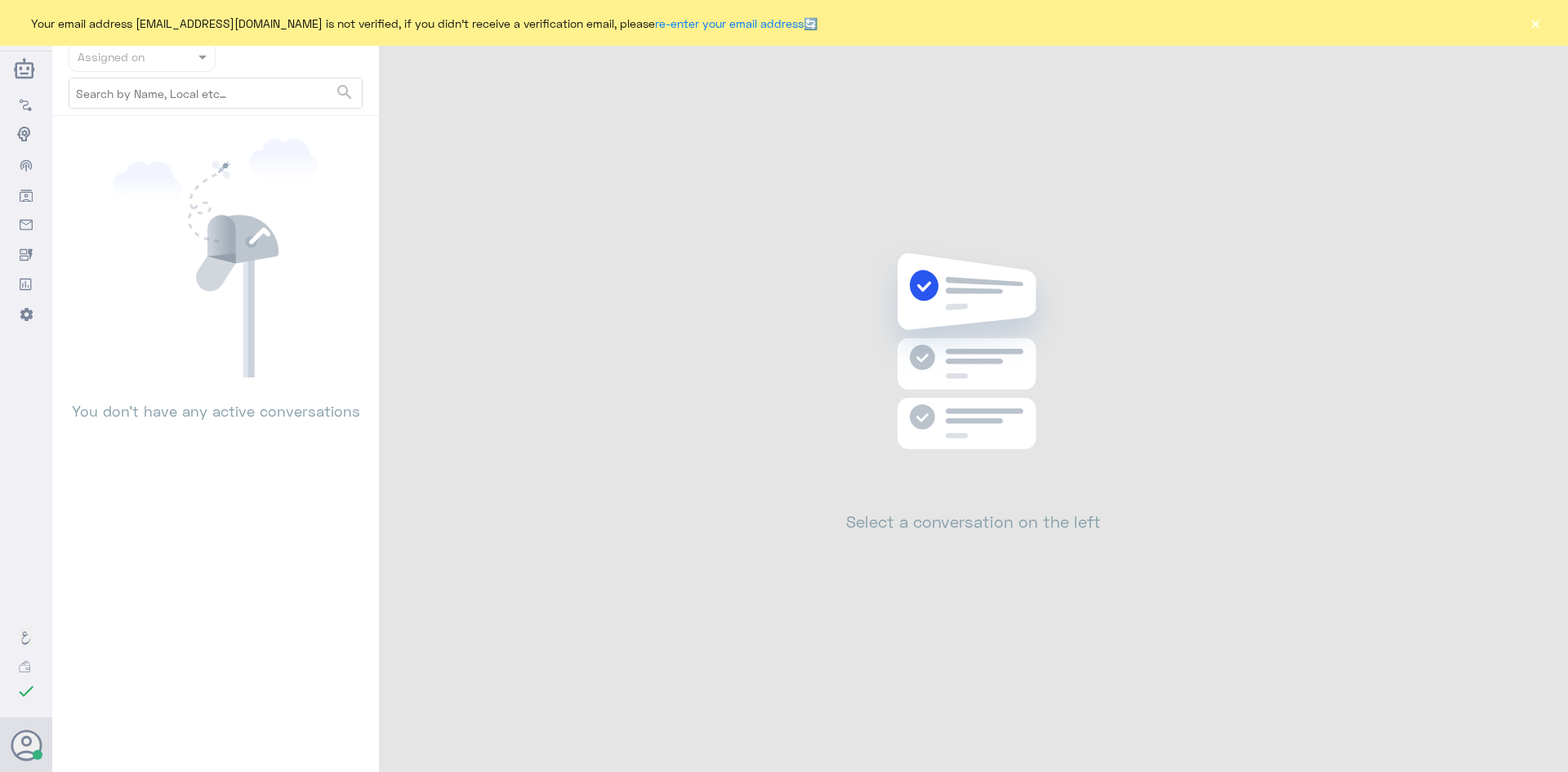
click at [1536, 24] on button "×" at bounding box center [1534, 22] width 16 height 16
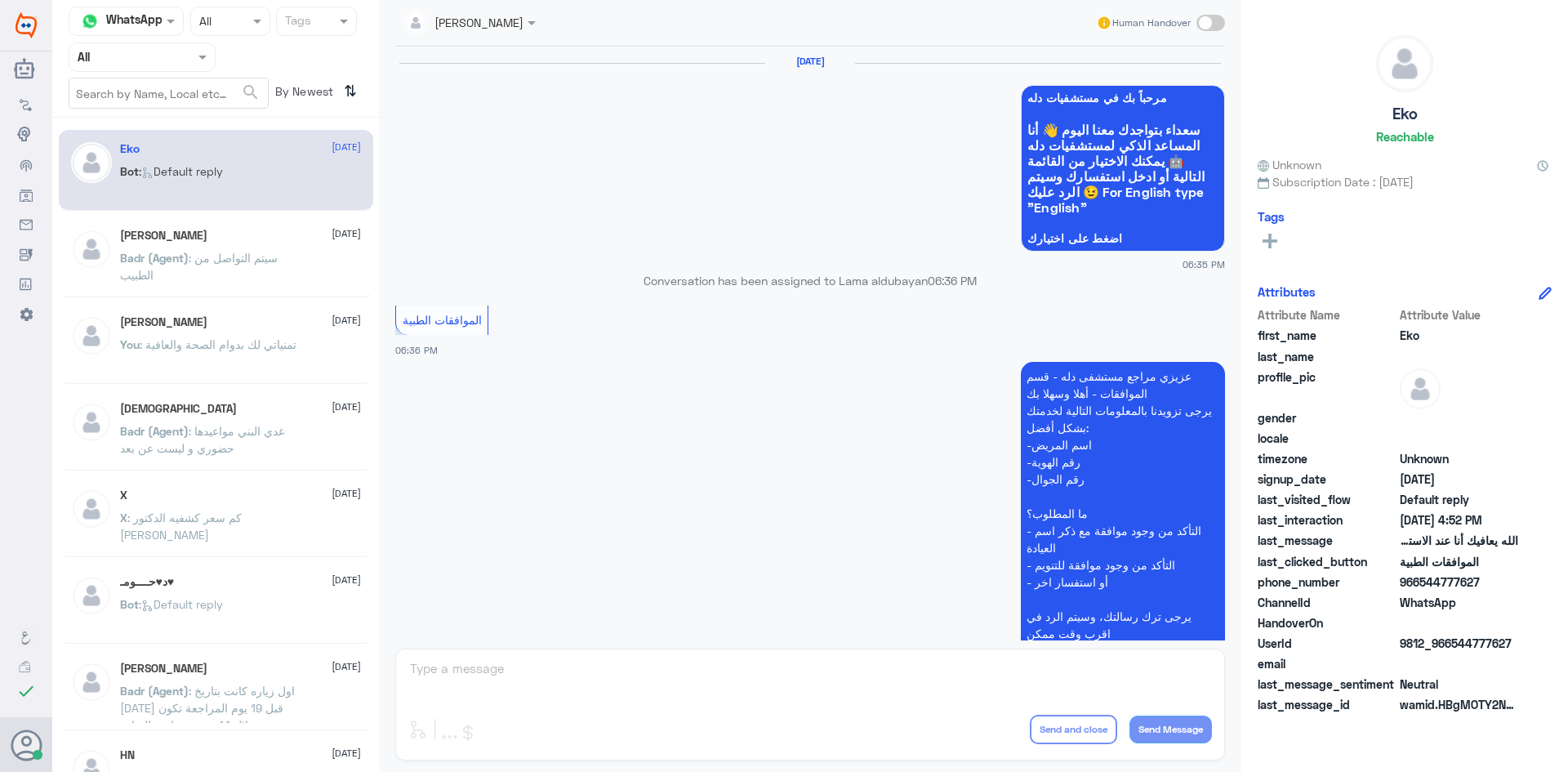
scroll to position [1560, 0]
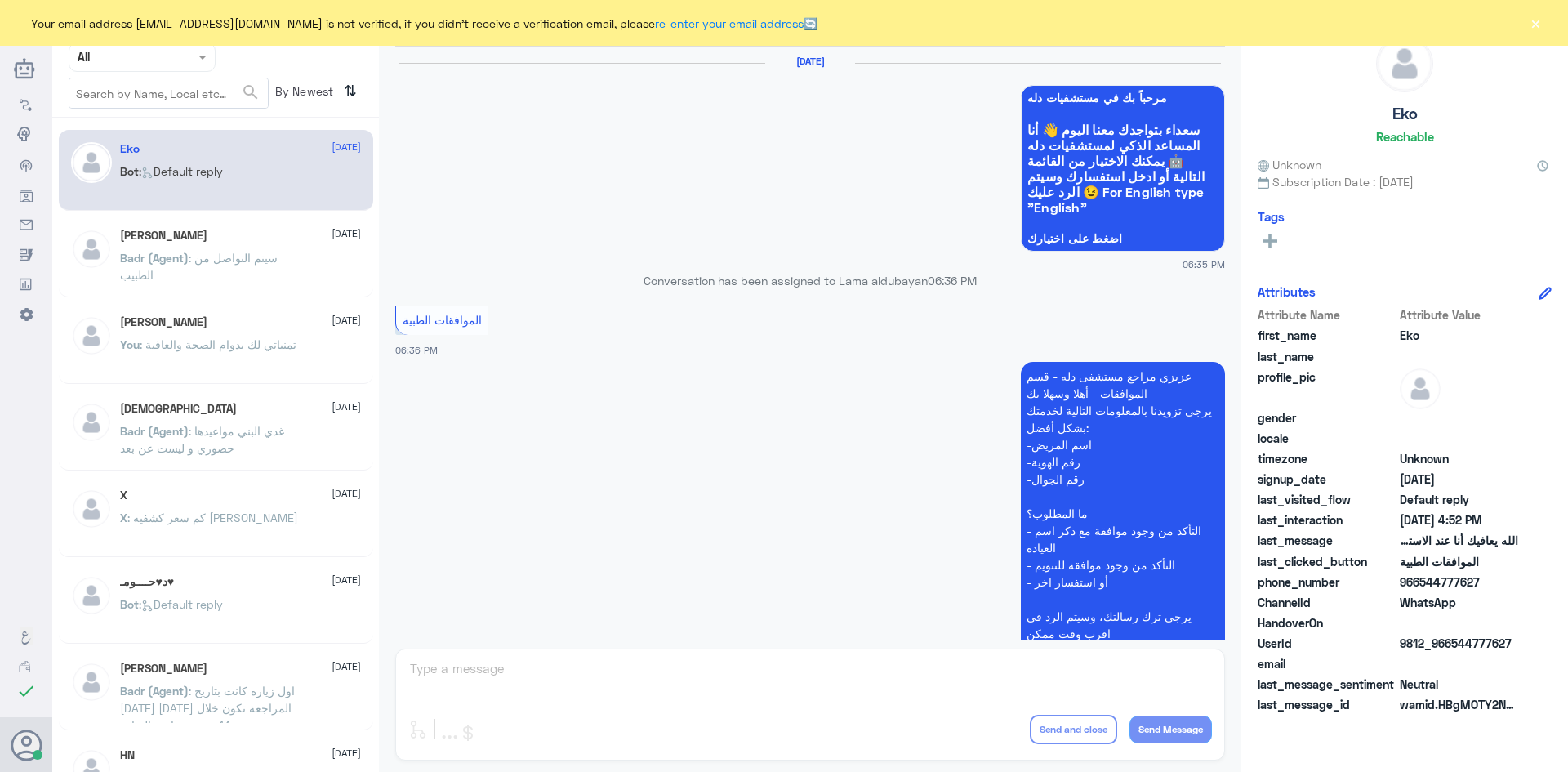
scroll to position [1560, 0]
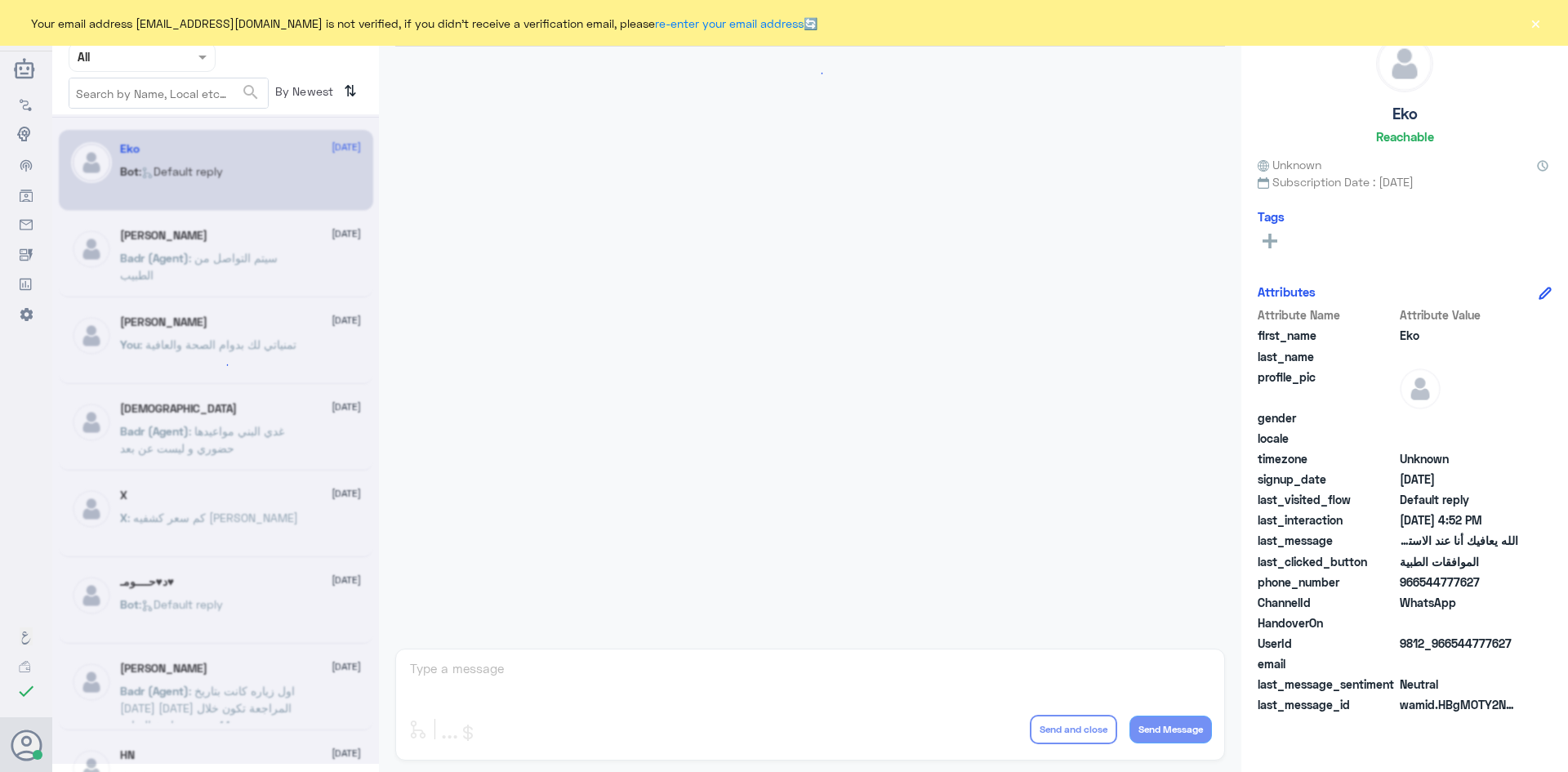
scroll to position [1560, 0]
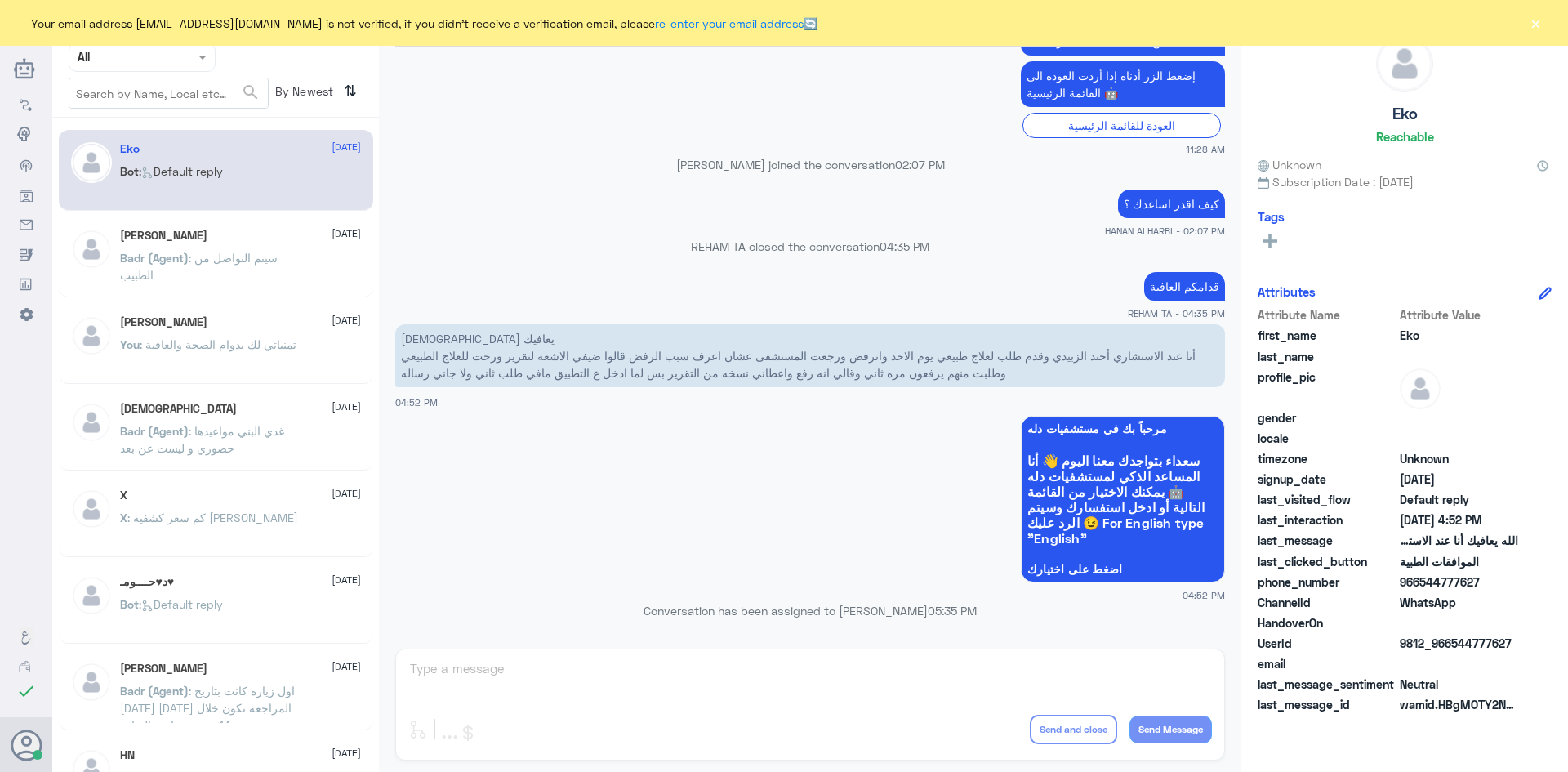
click at [1538, 25] on button "×" at bounding box center [1534, 22] width 16 height 16
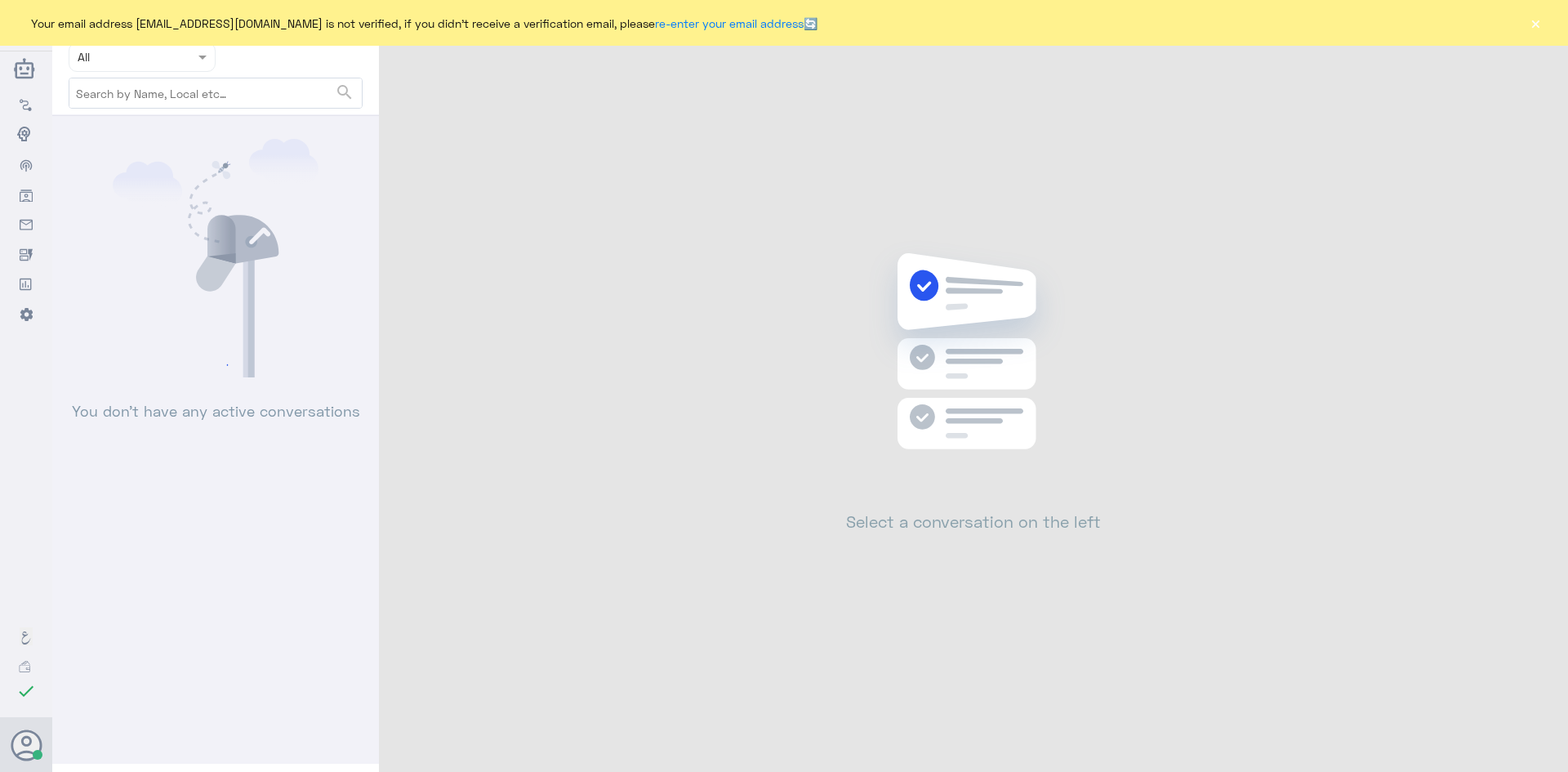
click at [1533, 21] on button "×" at bounding box center [1534, 22] width 16 height 16
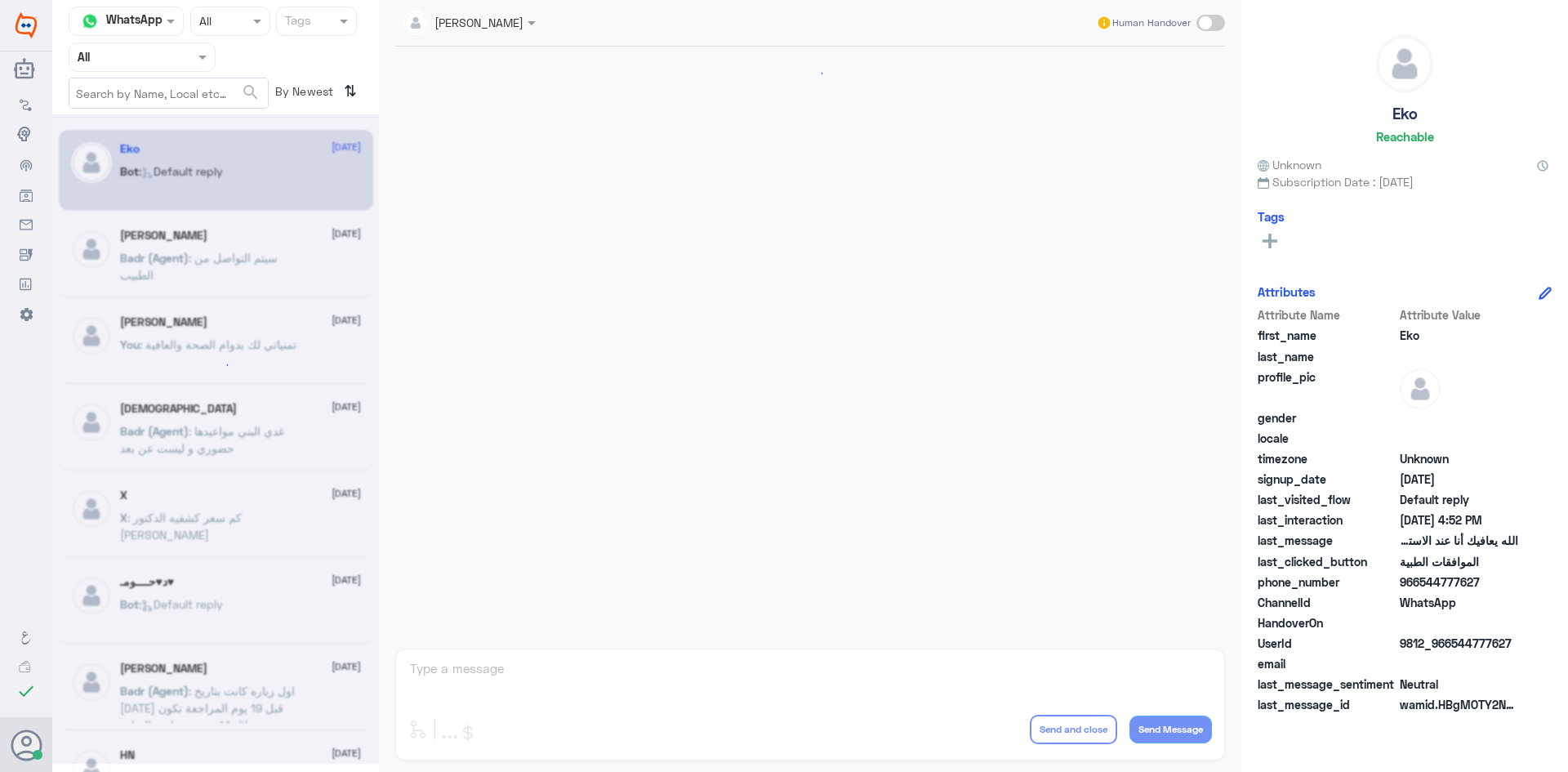
scroll to position [1560, 0]
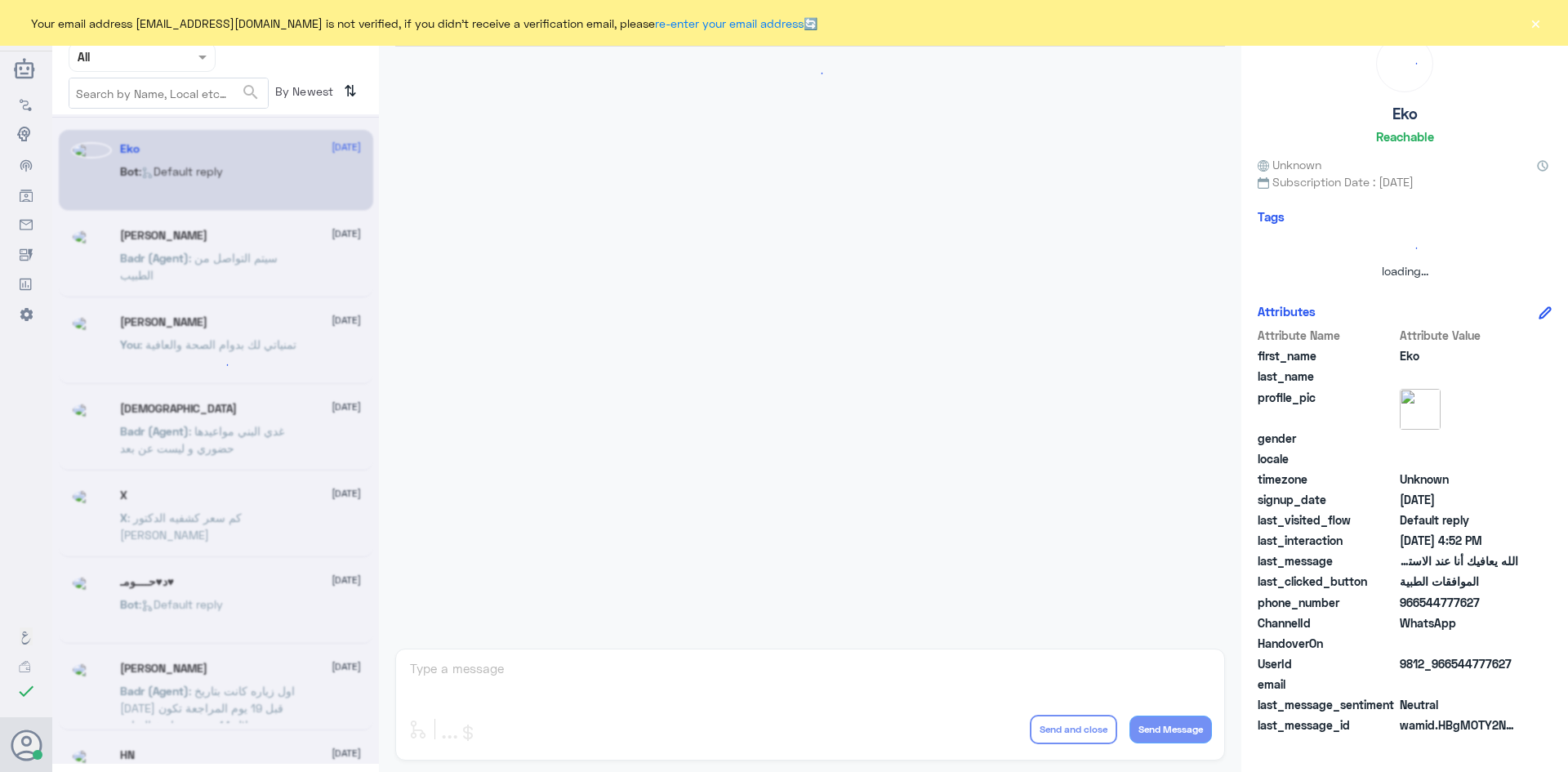
scroll to position [1560, 0]
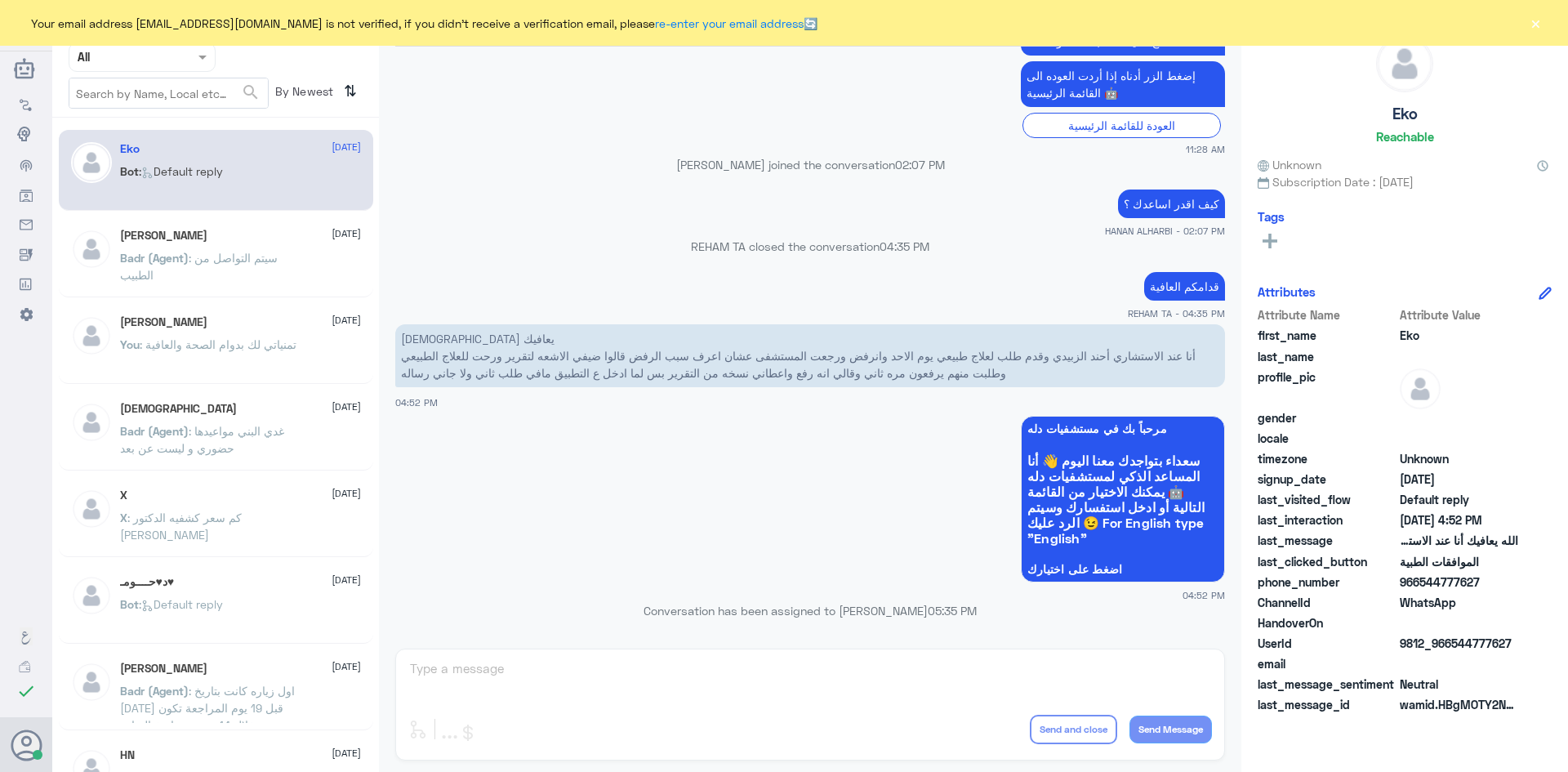
click at [1538, 27] on button "×" at bounding box center [1534, 22] width 16 height 16
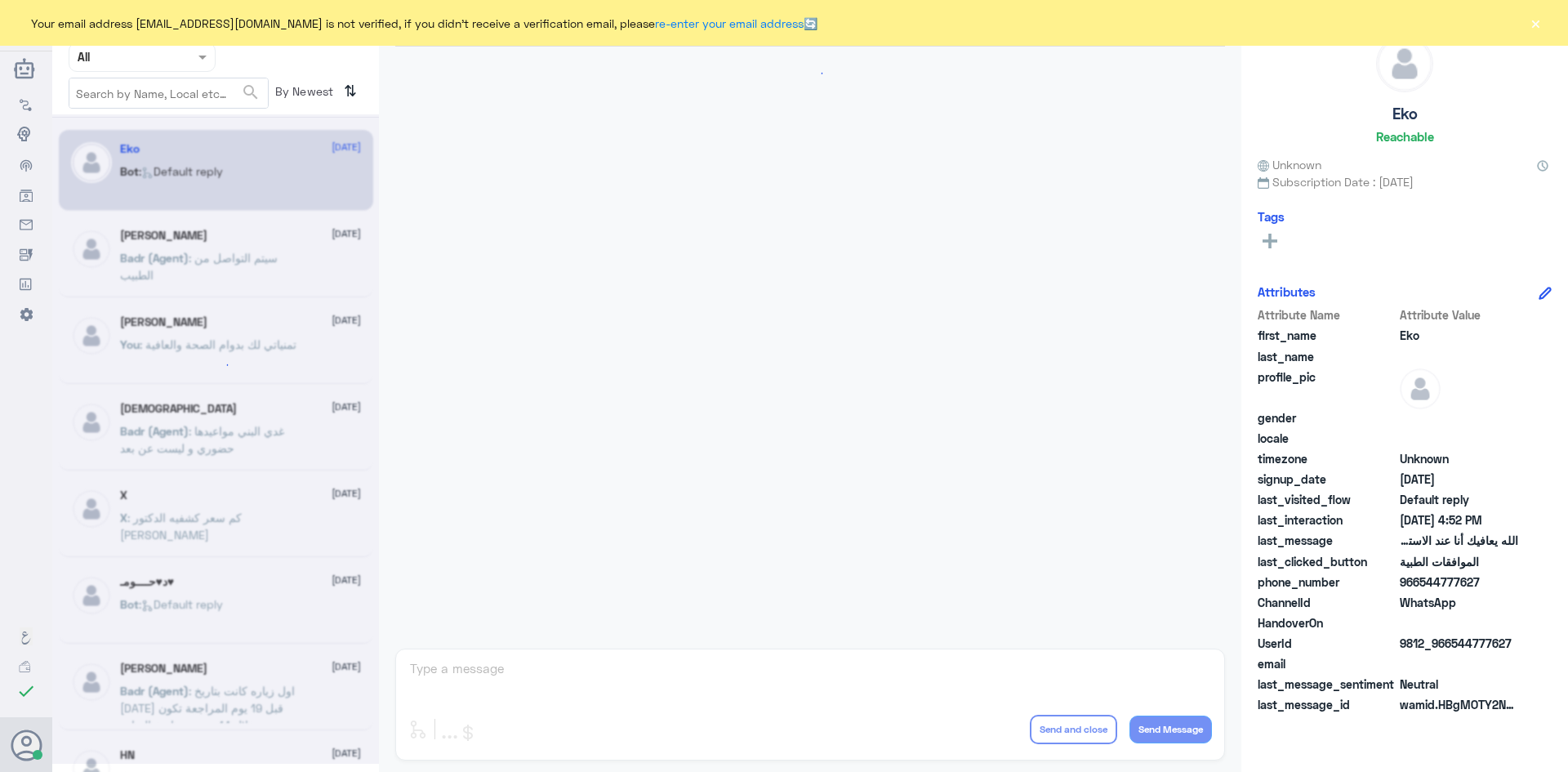
scroll to position [1560, 0]
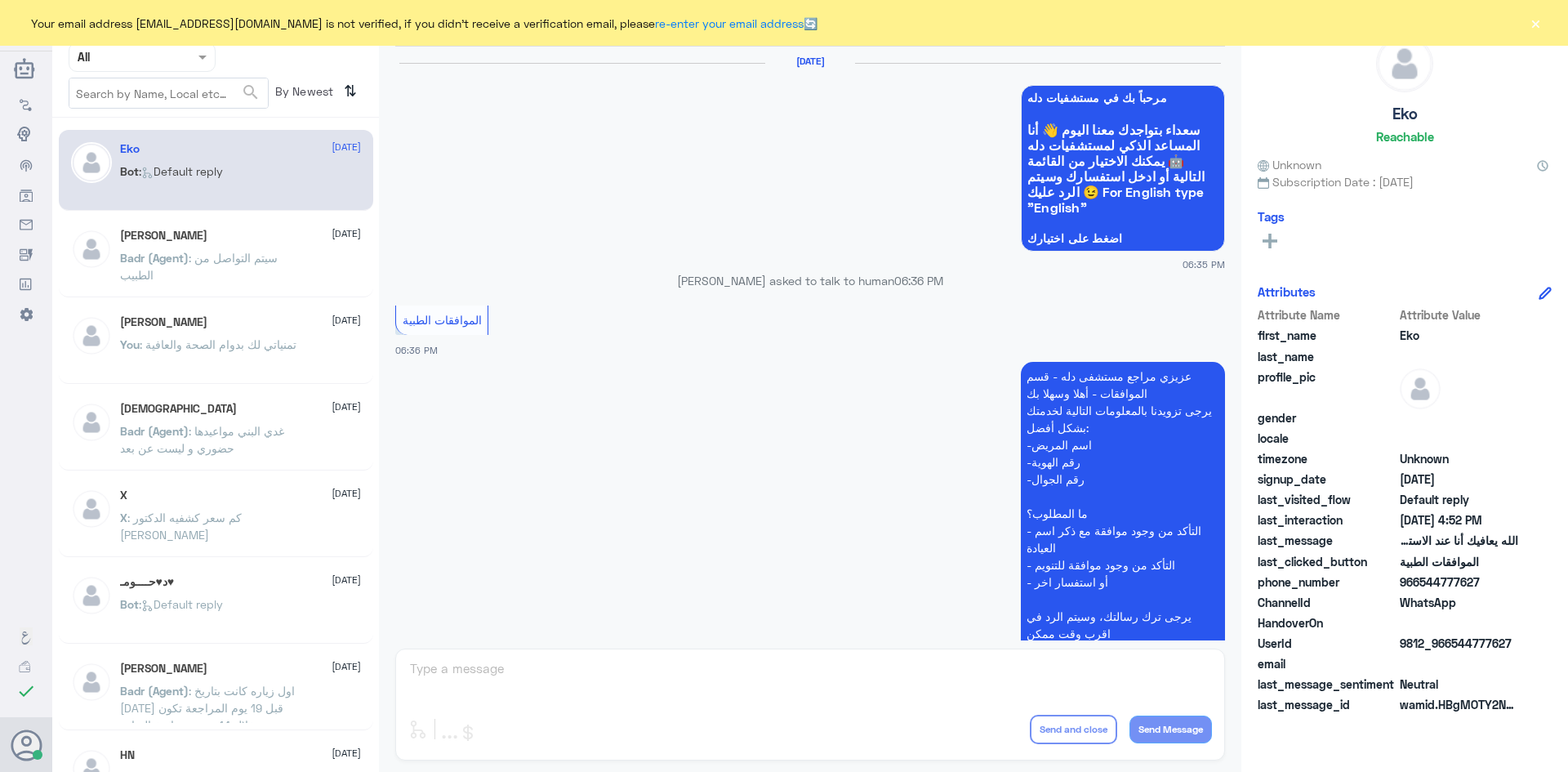
scroll to position [1560, 0]
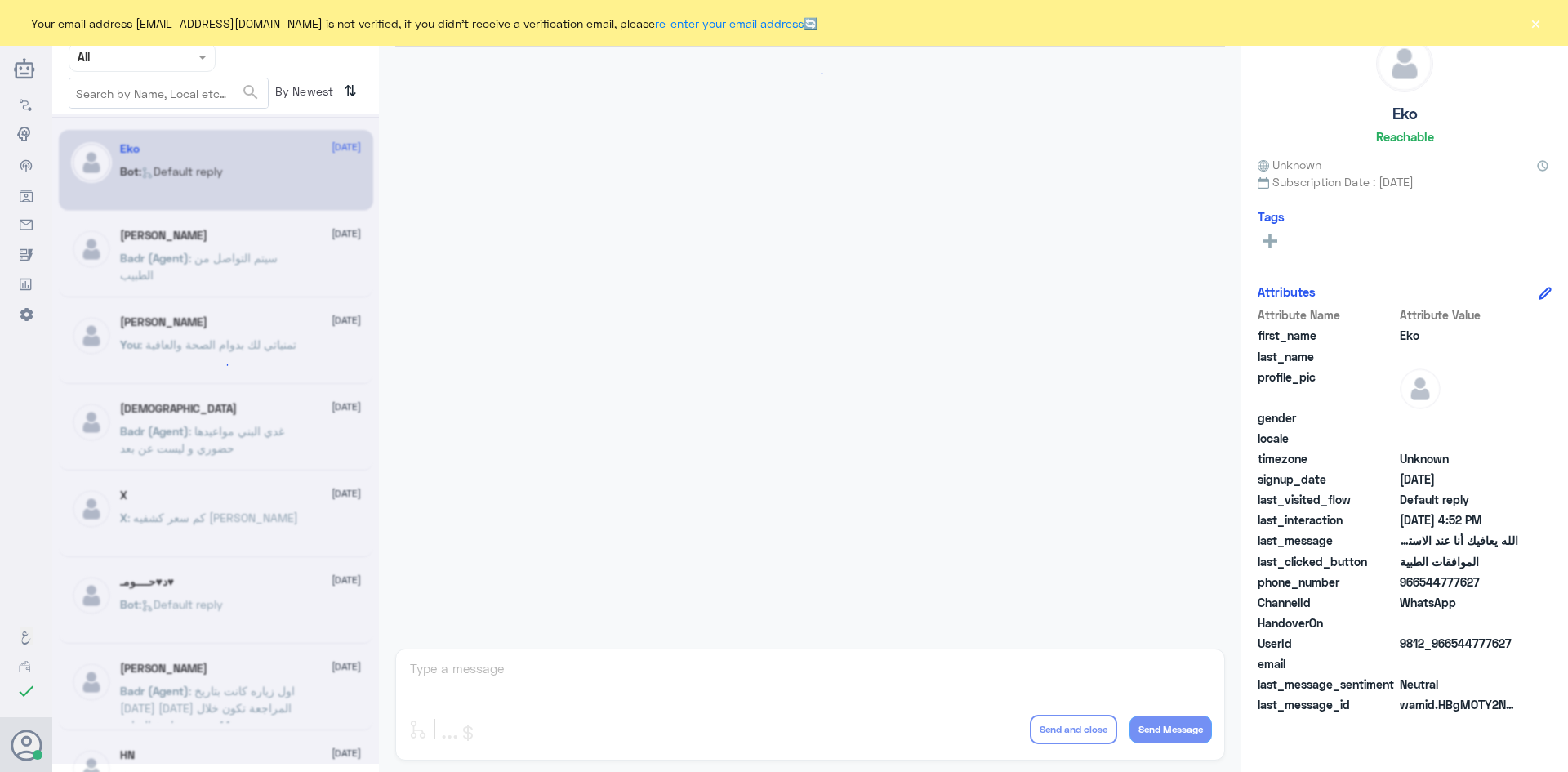
scroll to position [1560, 0]
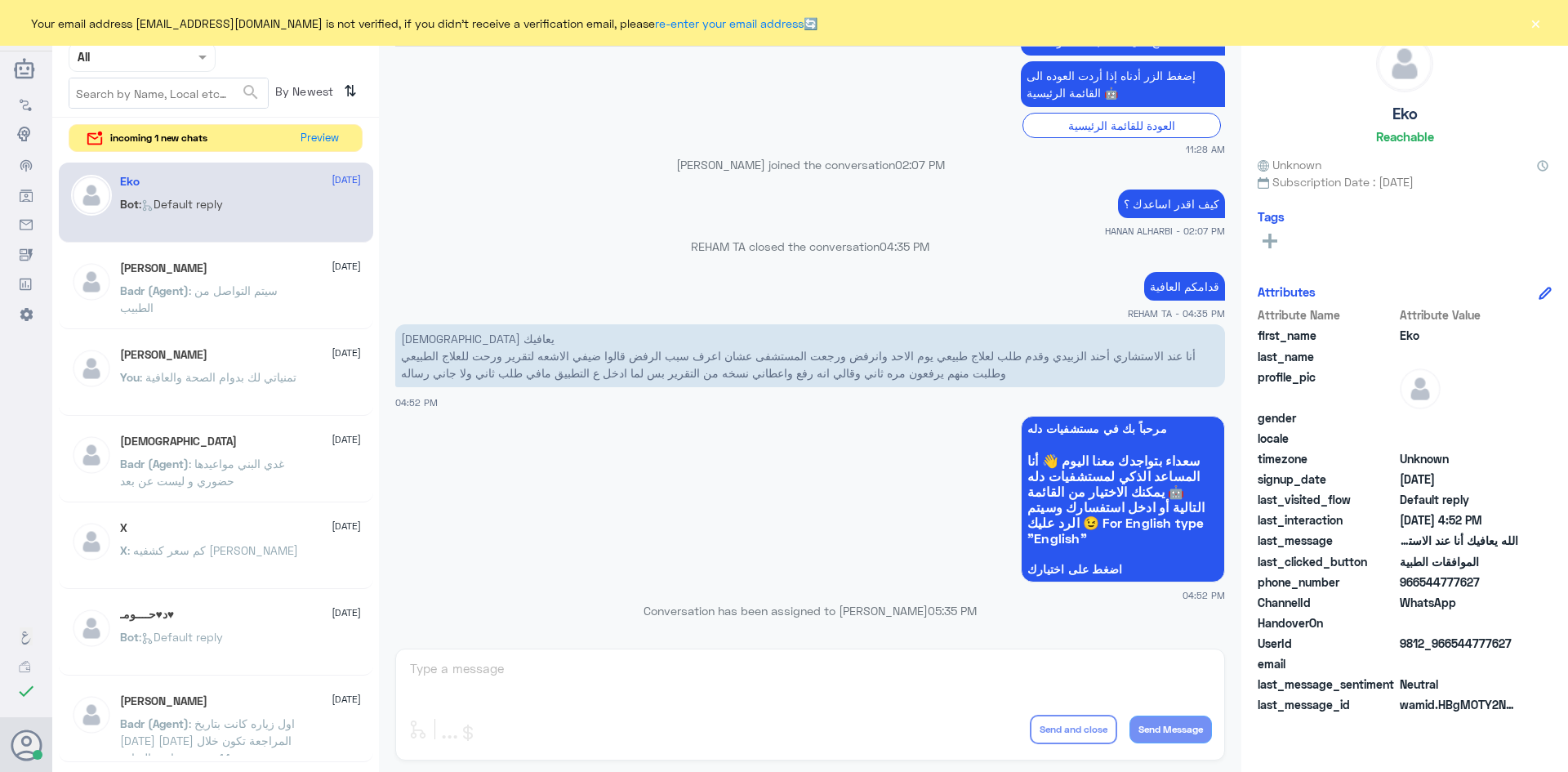
click at [345, 136] on div "incoming 1 new chats Preview" at bounding box center [215, 139] width 294 height 29
click at [310, 132] on button "Preview" at bounding box center [320, 138] width 51 height 25
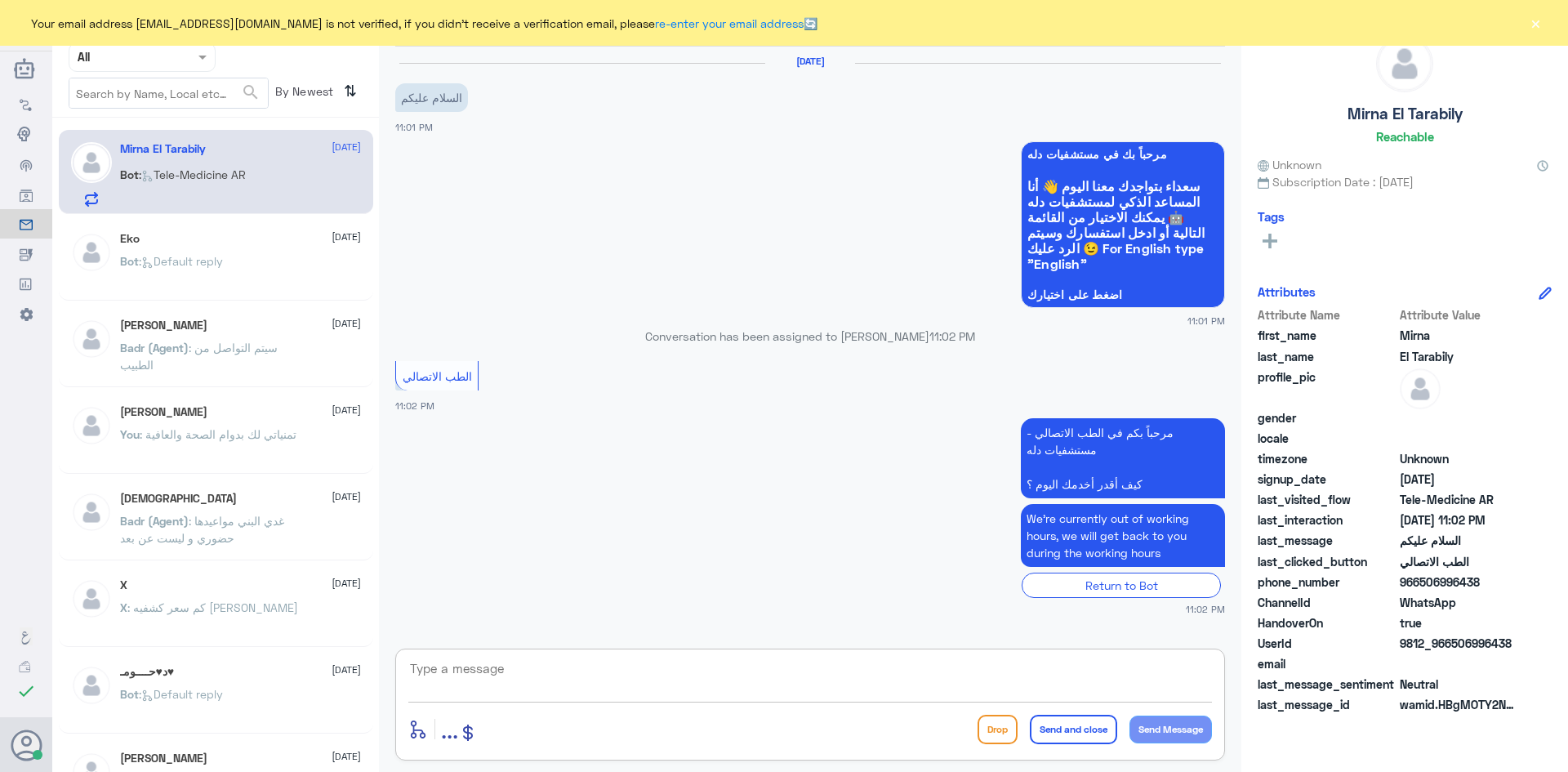
click at [993, 676] on textarea at bounding box center [809, 677] width 803 height 40
paste textarea "مرحبا معك عبدالكريم من الطب الاتصالي"
type textarea "مرحبا معك عبدالكريم من الطب الاتصالي"
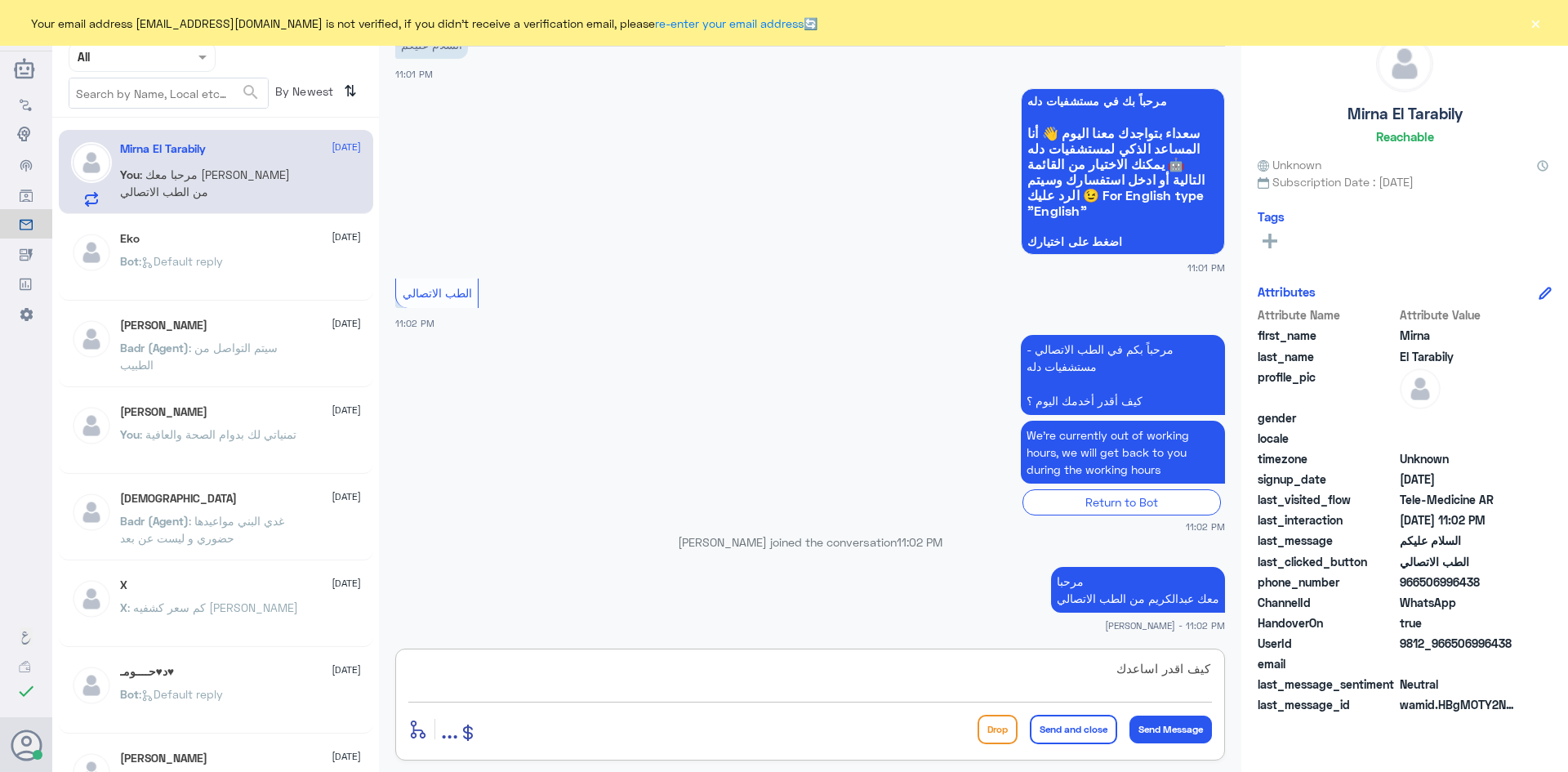
type textarea "كيف اقدر اساعدك"
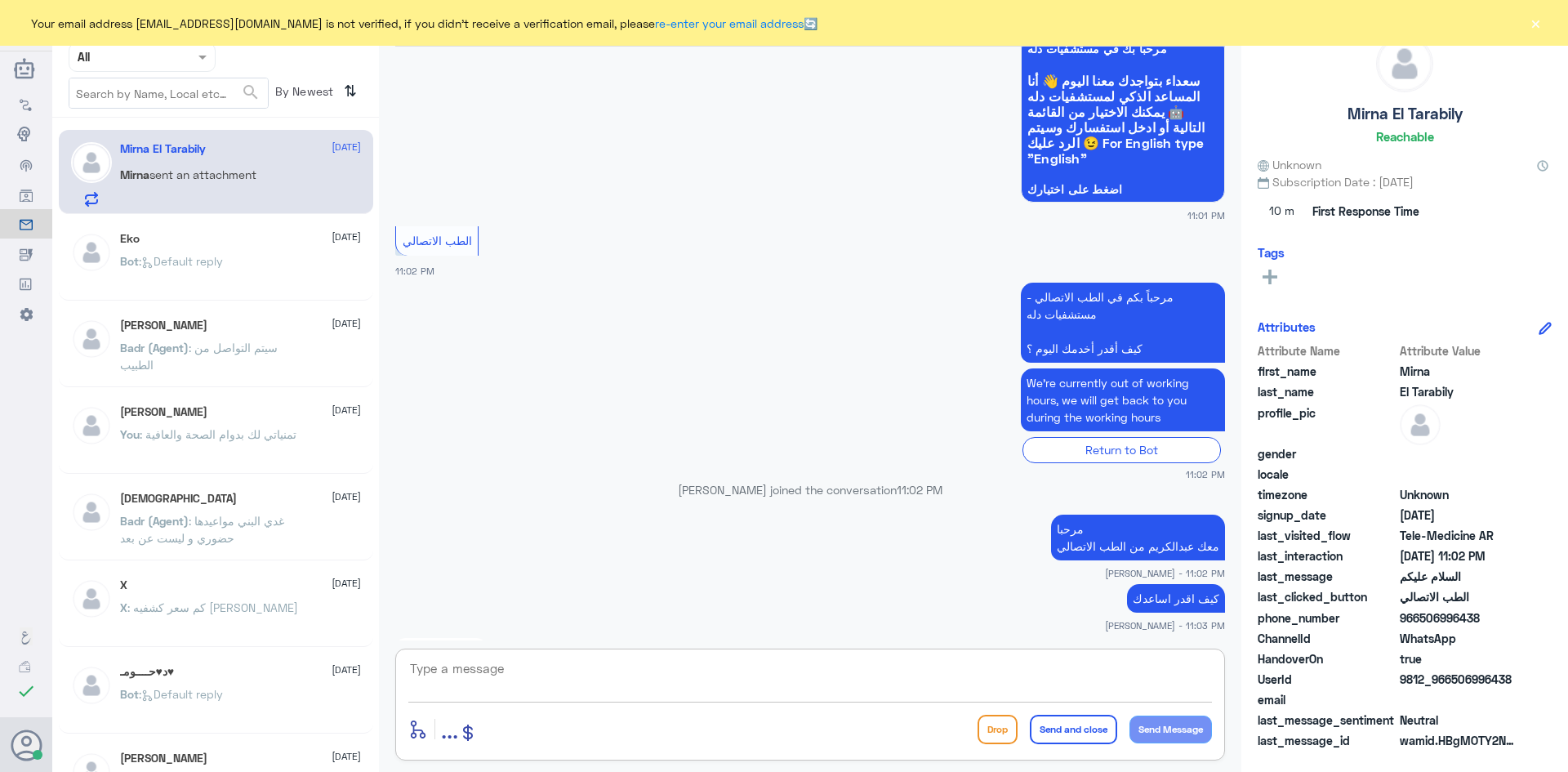
scroll to position [332, 0]
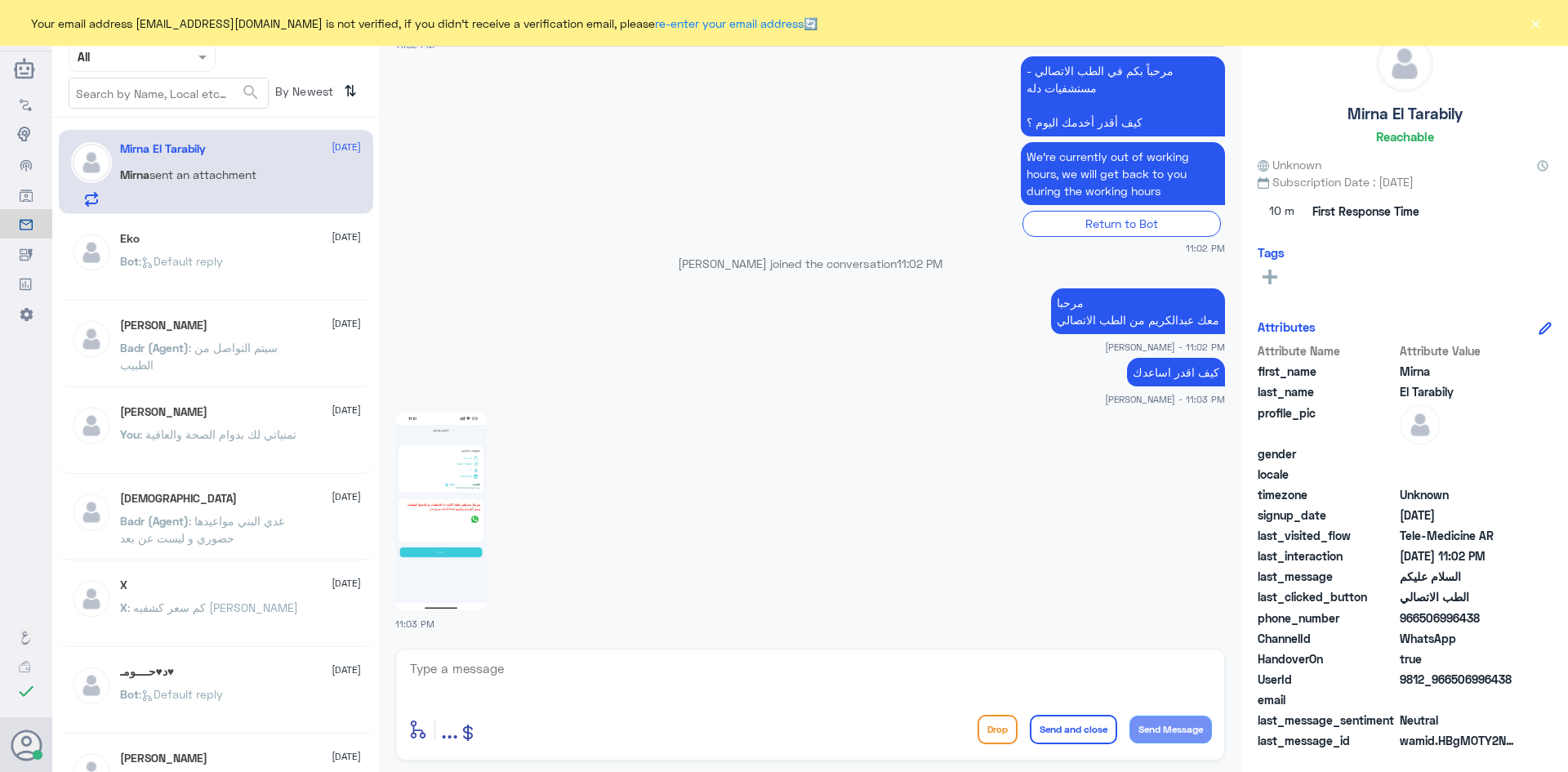
click at [465, 467] on img at bounding box center [441, 510] width 91 height 198
click at [760, 664] on textarea at bounding box center [809, 677] width 803 height 40
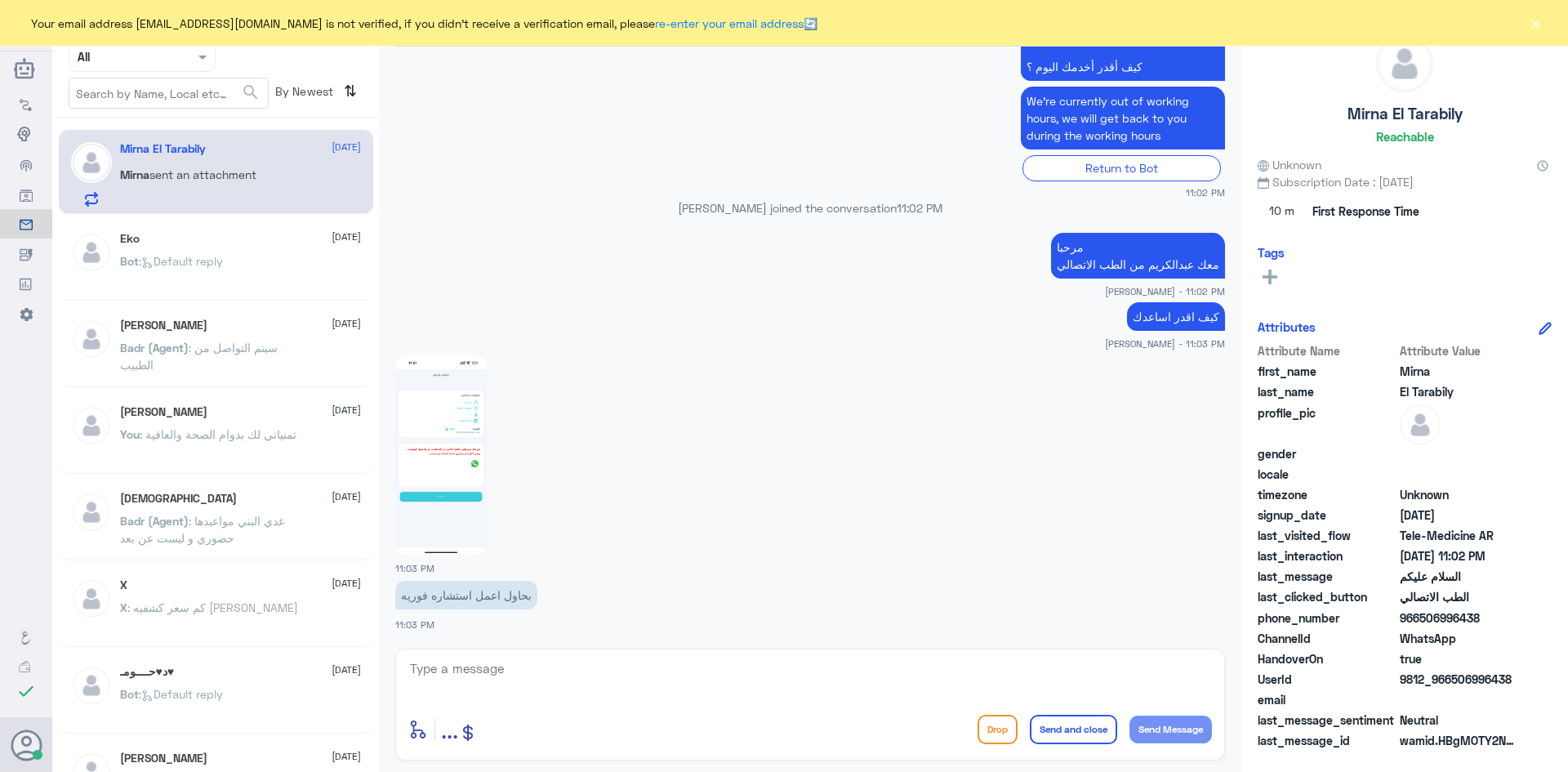
drag, startPoint x: 1511, startPoint y: 678, endPoint x: 1450, endPoint y: 683, distance: 61.2
click at [1450, 683] on span "9812_966506996438" at bounding box center [1459, 679] width 118 height 17
copy span "506996438"
click at [605, 666] on textarea at bounding box center [809, 677] width 803 height 40
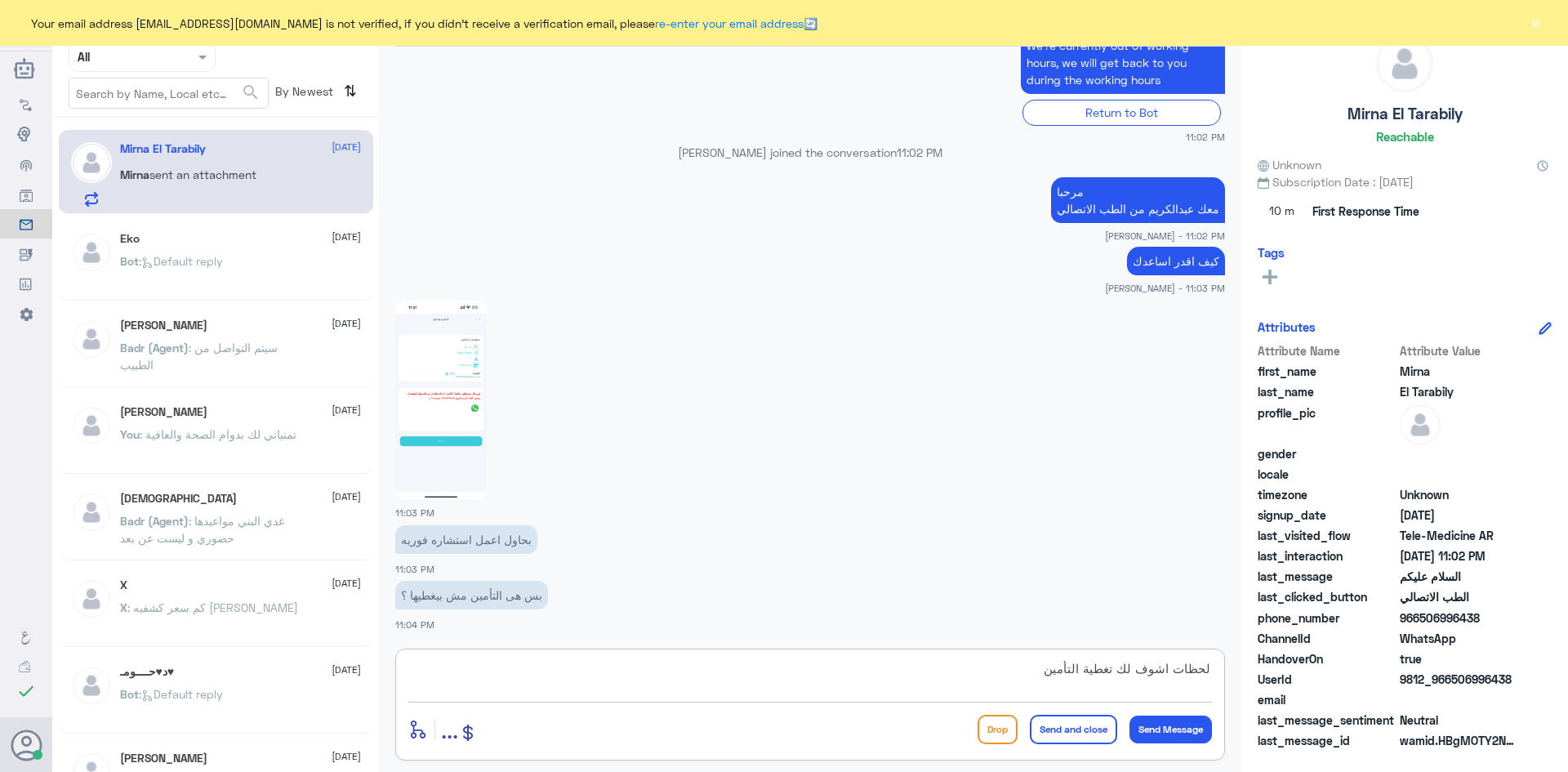
type textarea "لحظات اشوف لك تغطية التأمين"
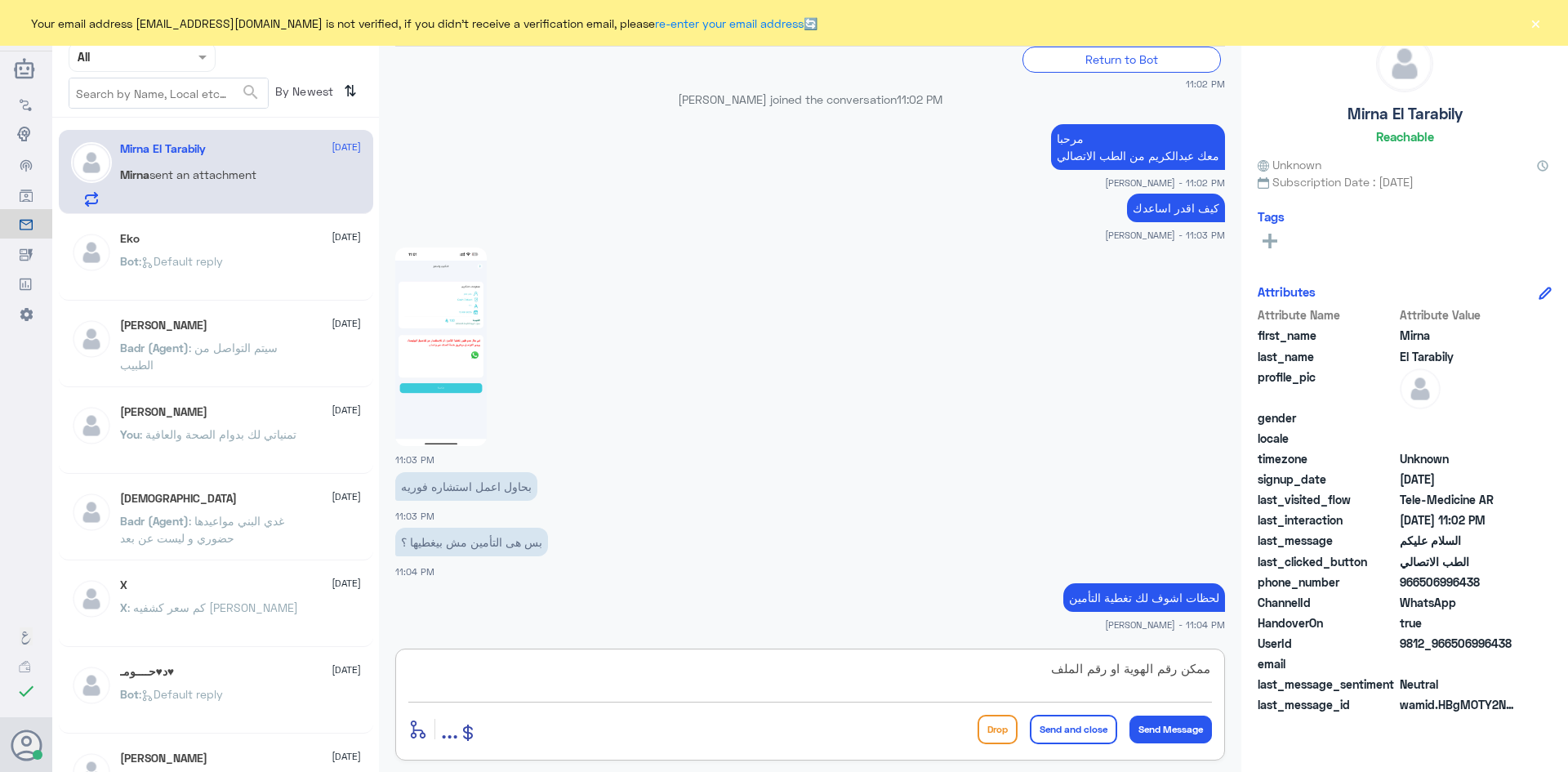
type textarea "ممكن رقم الهوية او رقم الملف ؟"
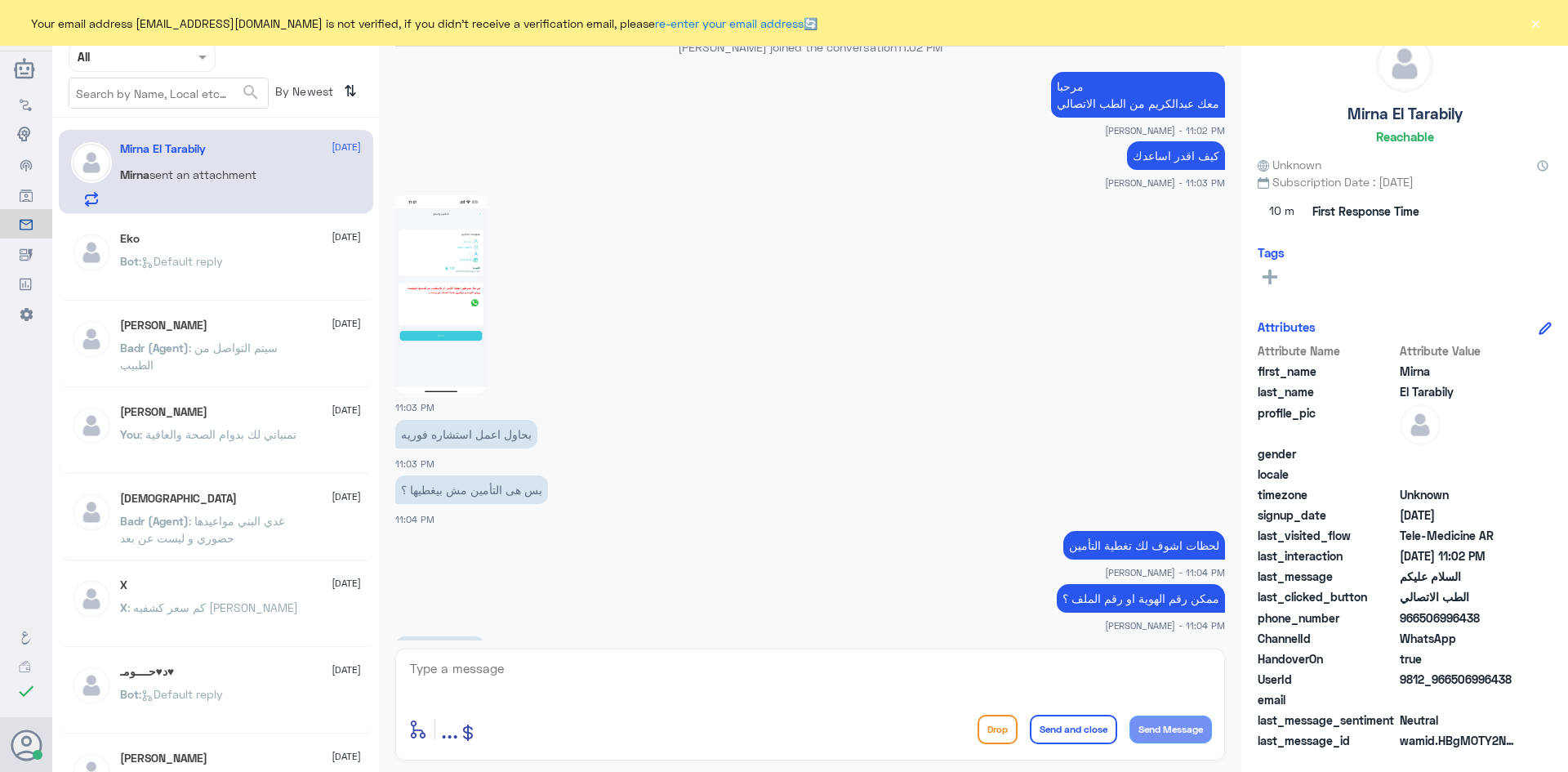
scroll to position [604, 0]
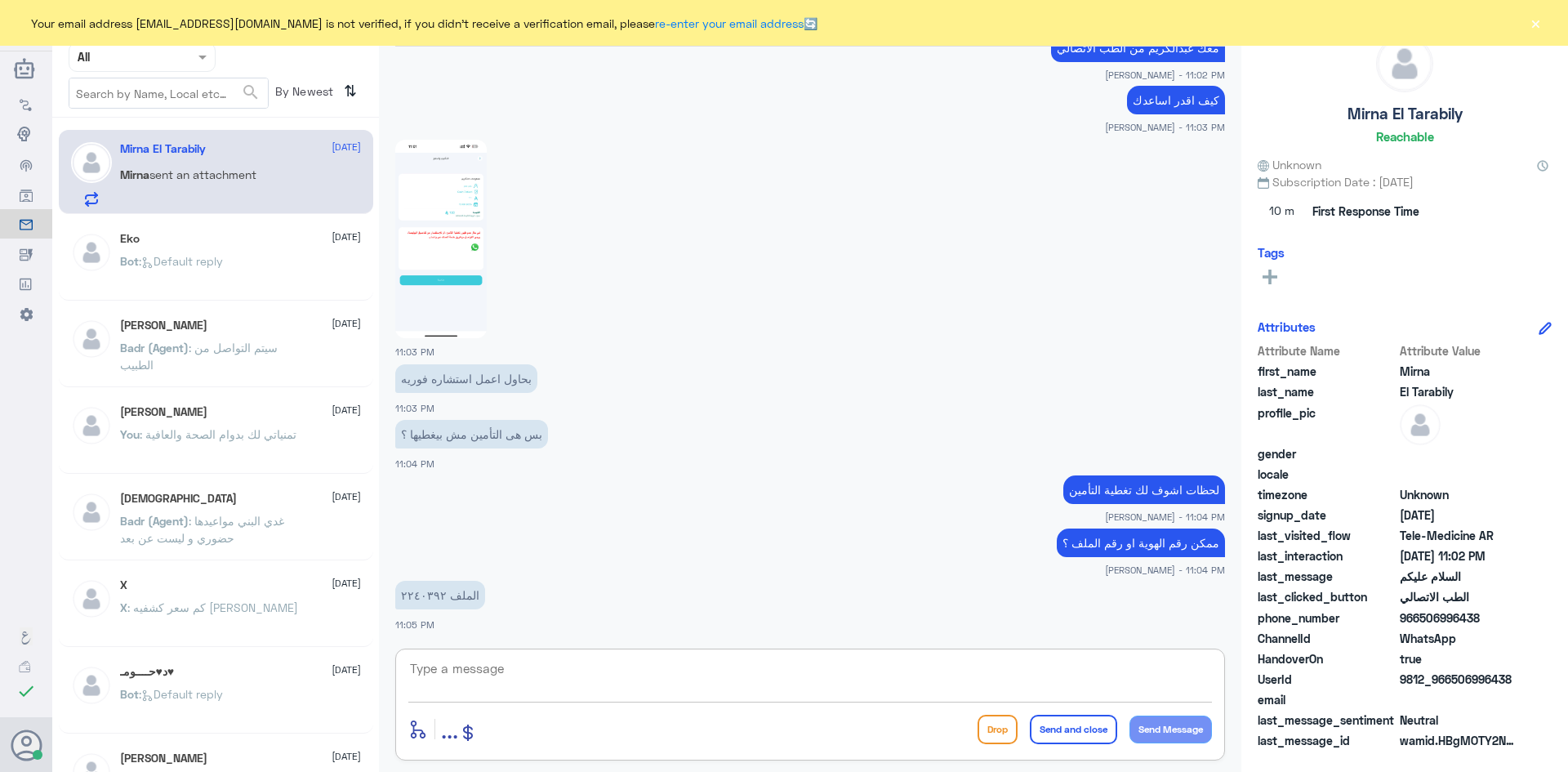
click at [963, 675] on textarea at bounding box center [809, 677] width 803 height 40
type textarea "ث"
type textarea "لحظات من فضلك"
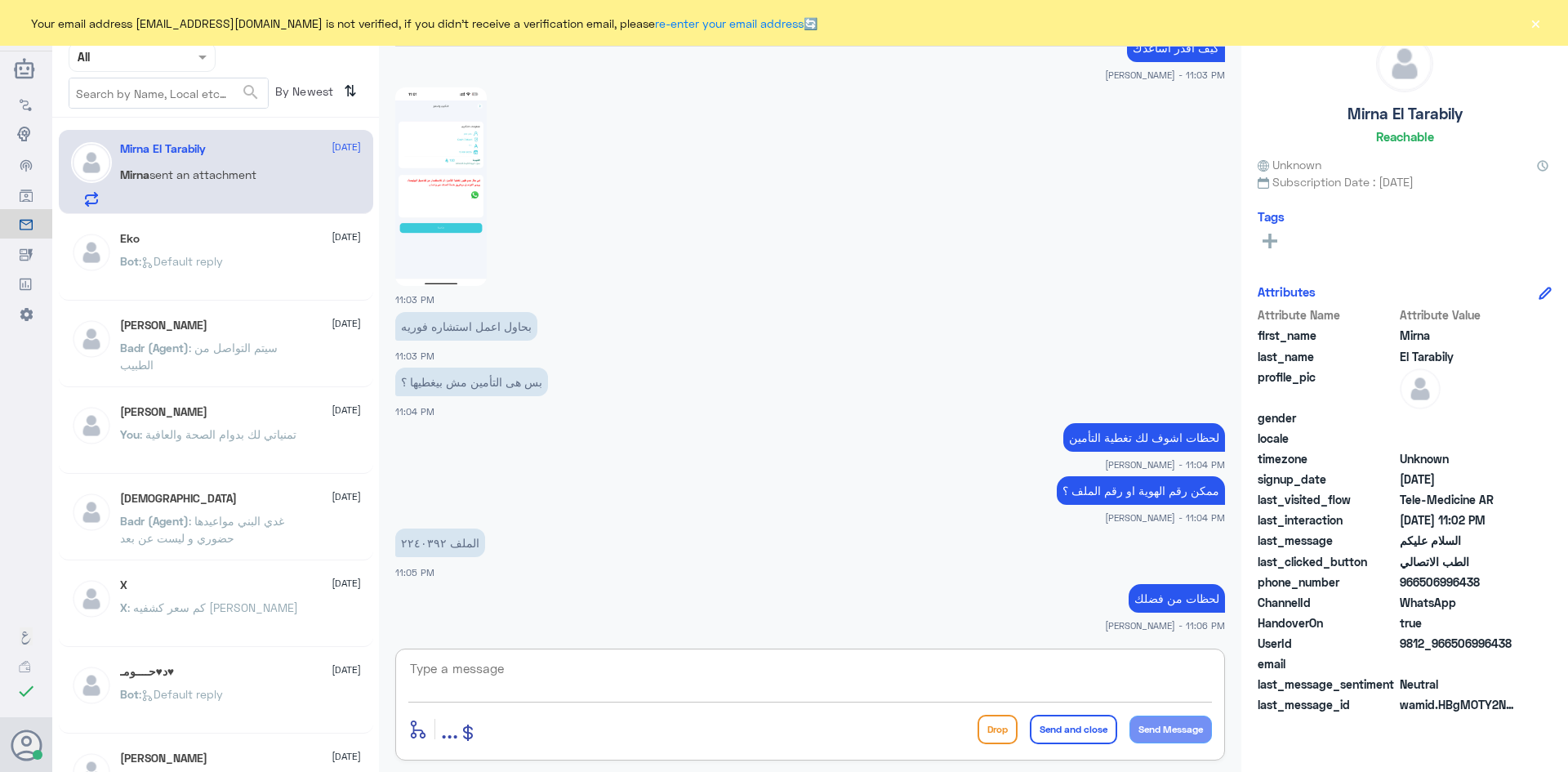
click at [938, 667] on textarea at bounding box center [809, 677] width 803 height 40
type textarea "اعتذر منك على التأخير"
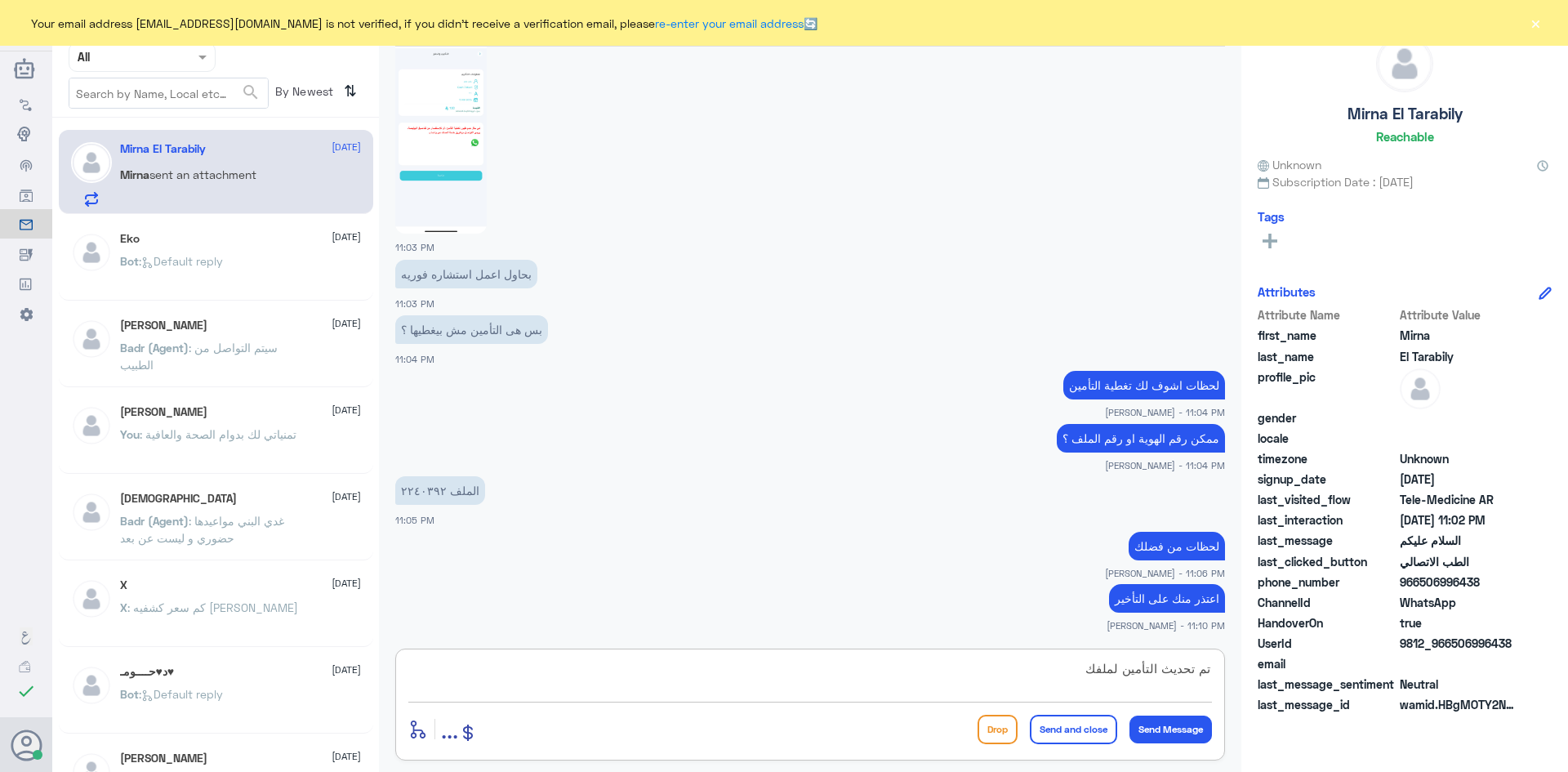
type textarea "تم تحديث التأمين لملفك"
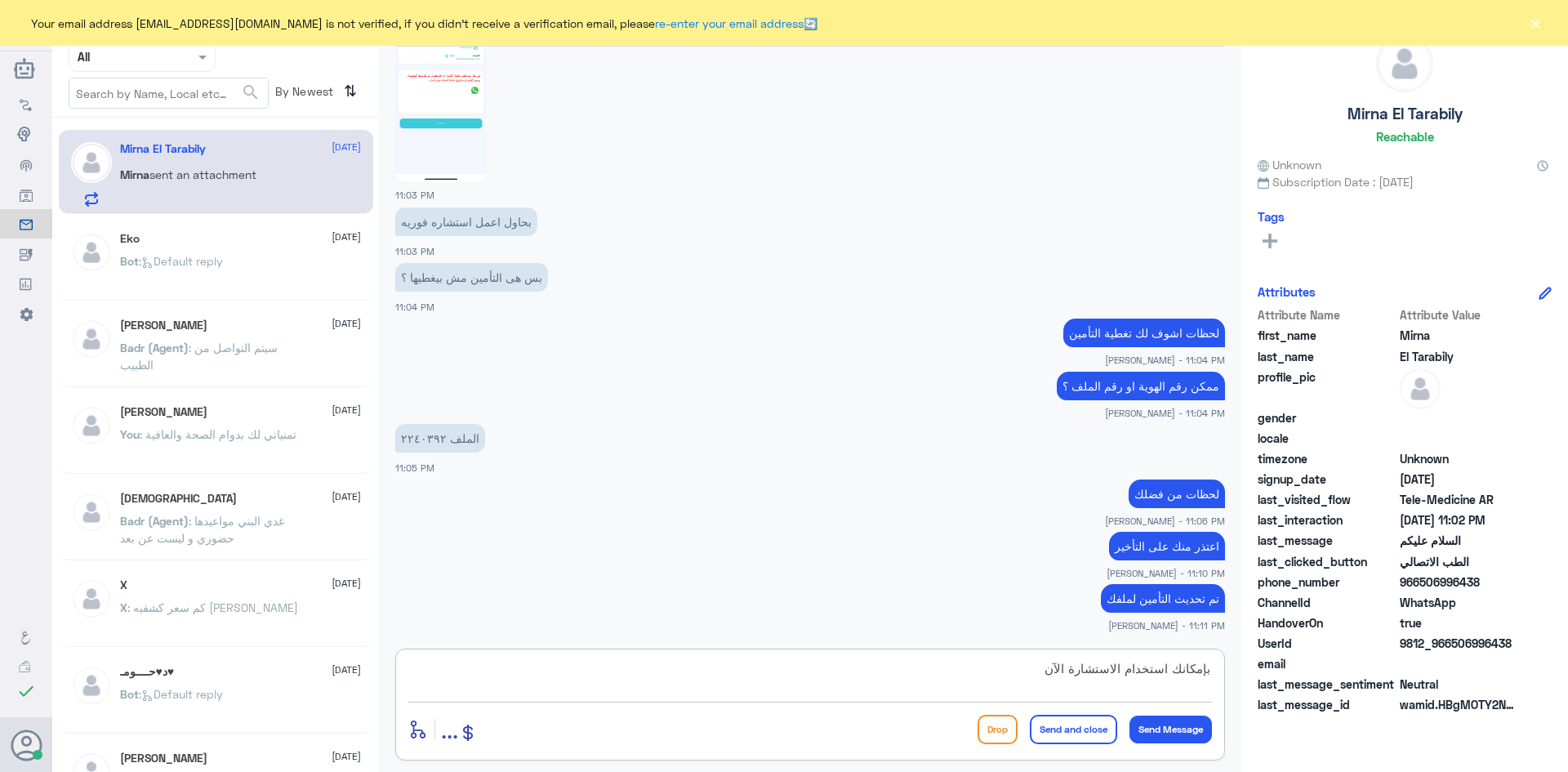
type textarea "بإمكانك استخدام الاستشارة الآن"
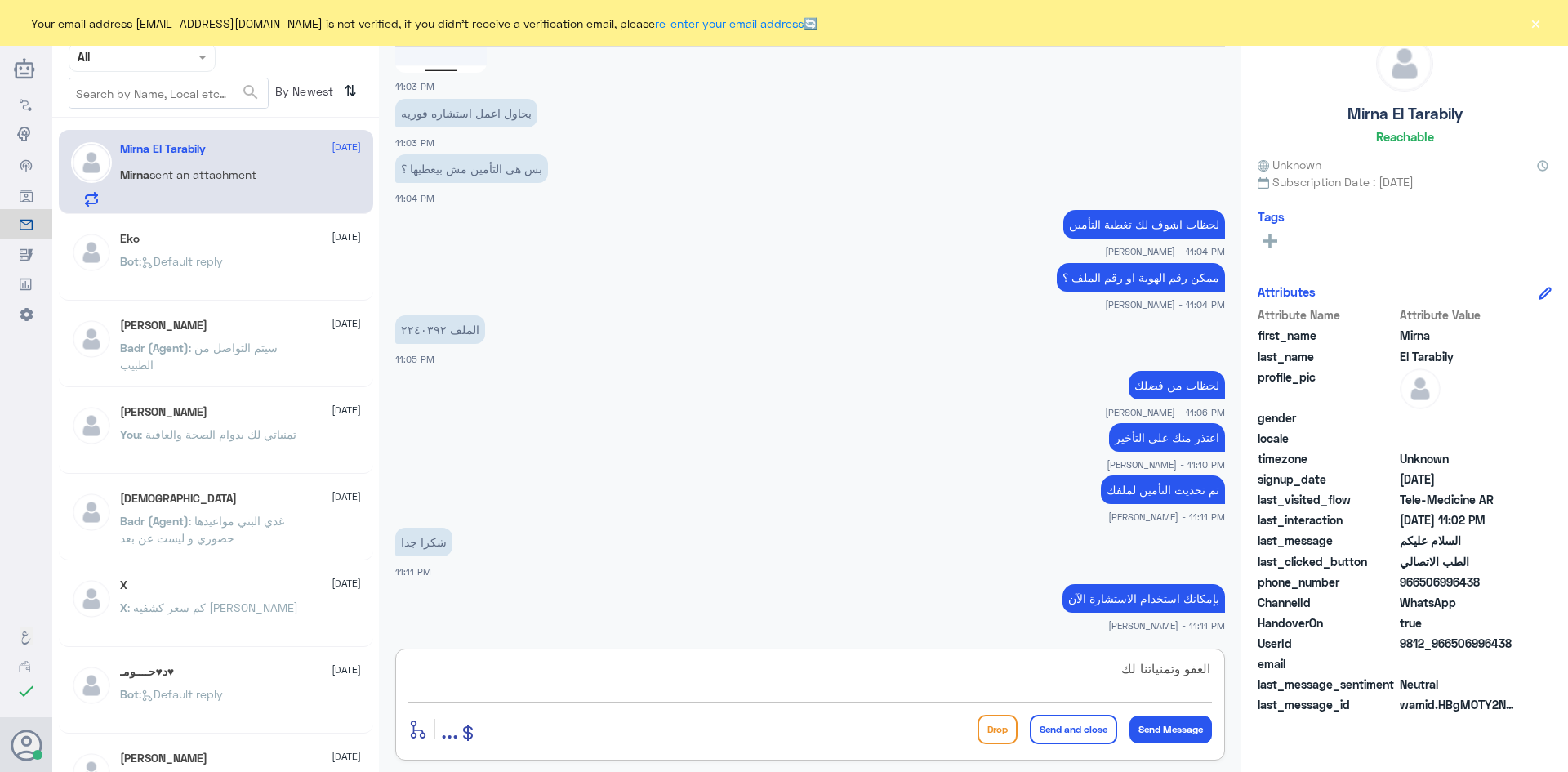
scroll to position [924, 0]
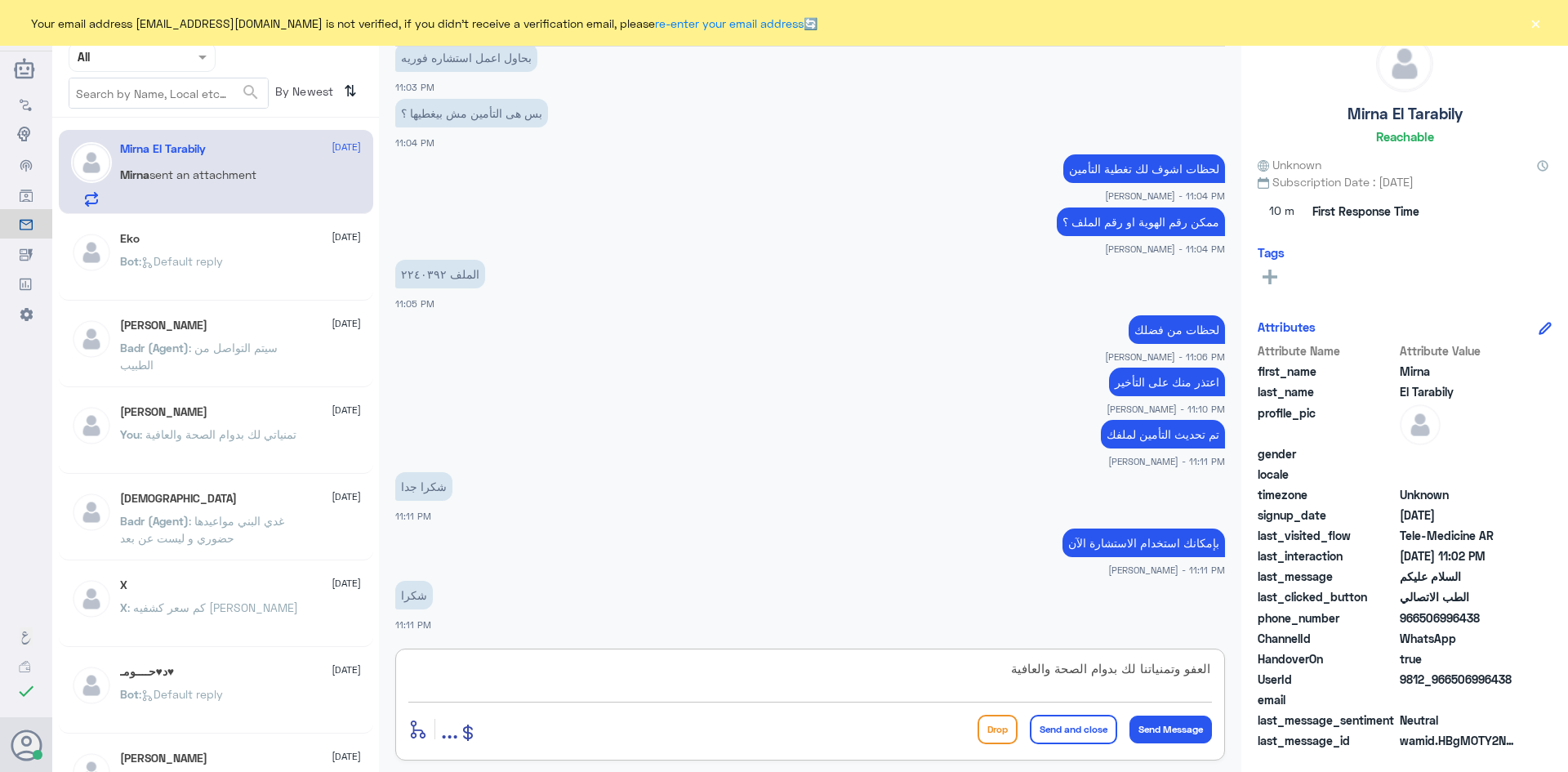
type textarea "العفو وتمنياتنا لك بدوام الصحة والعافية"
click at [1059, 726] on button "Send and close" at bounding box center [1073, 729] width 87 height 30
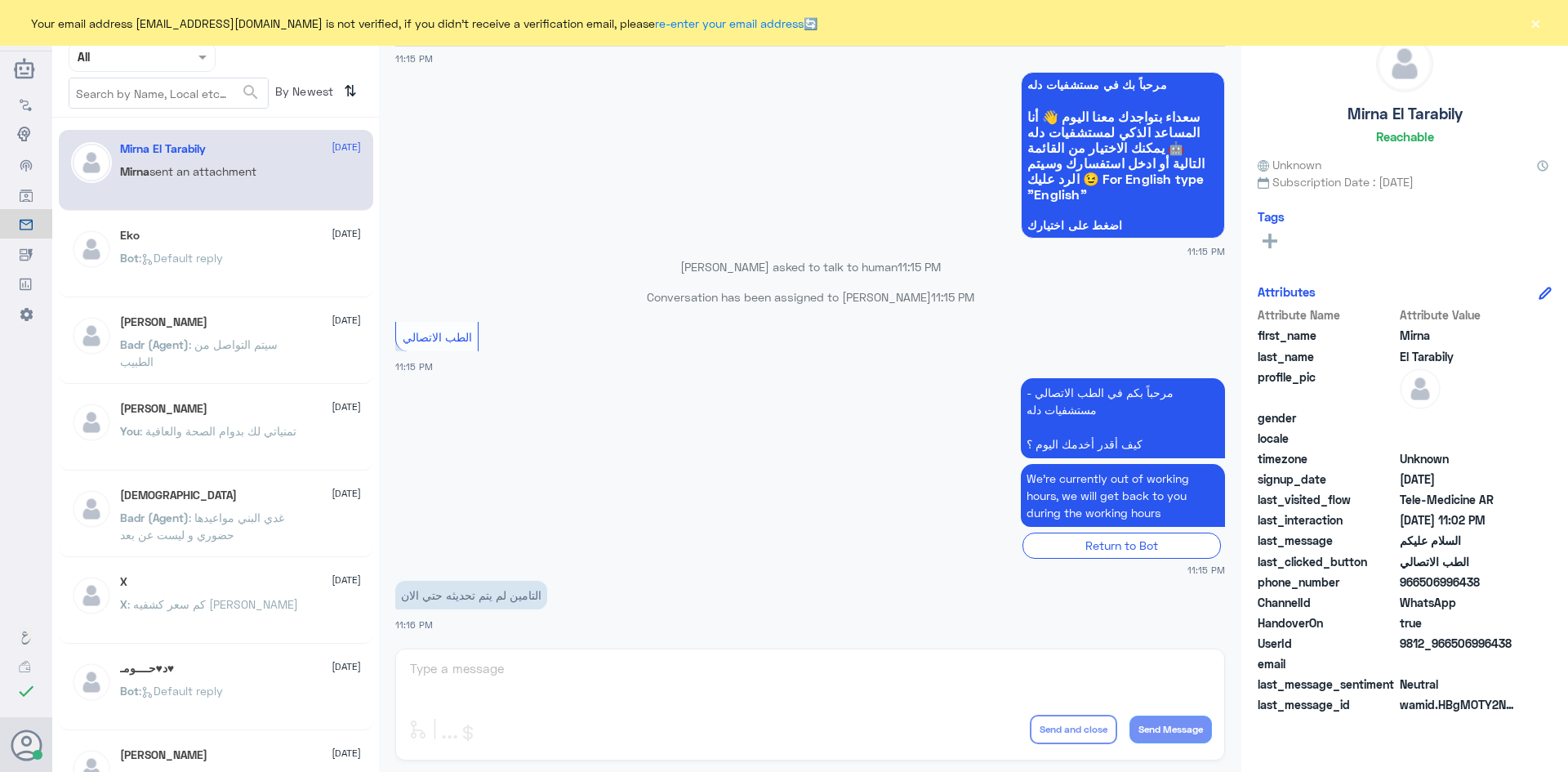
scroll to position [1903, 0]
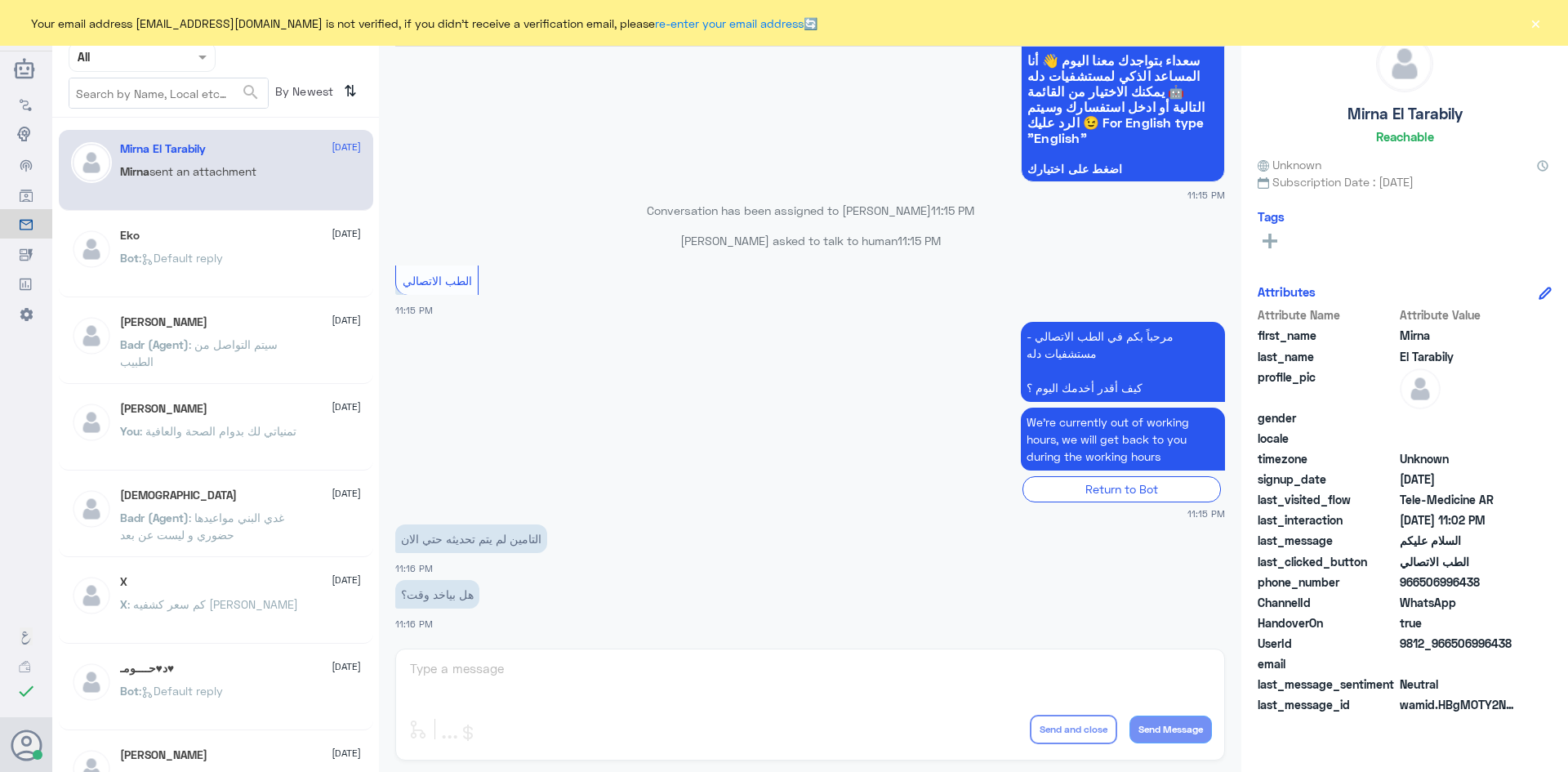
click at [1535, 25] on button "×" at bounding box center [1534, 22] width 16 height 16
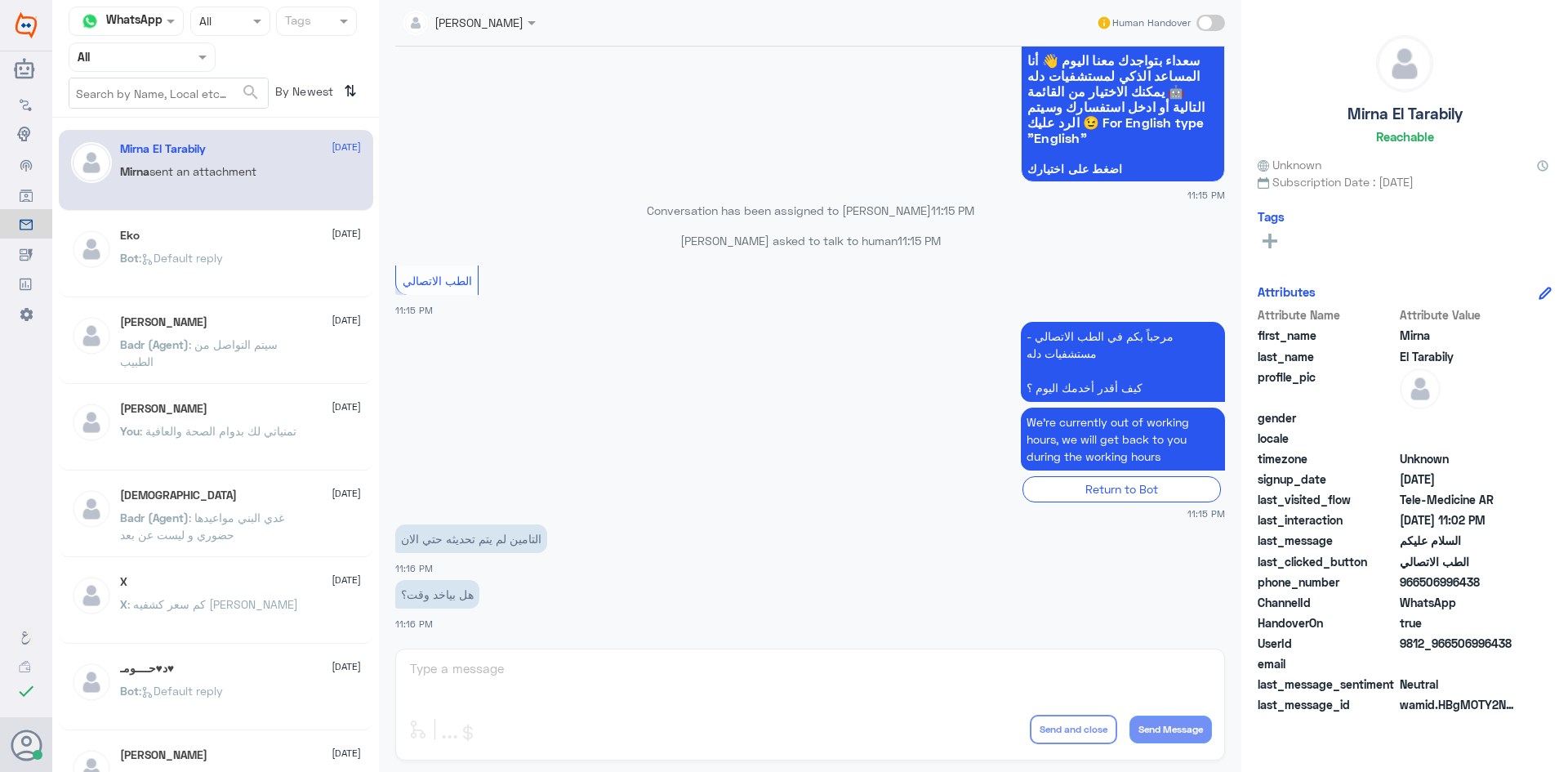
click at [1219, 24] on span at bounding box center [1211, 22] width 29 height 16
click at [0, 0] on input "checkbox" at bounding box center [0, 0] width 0 height 0
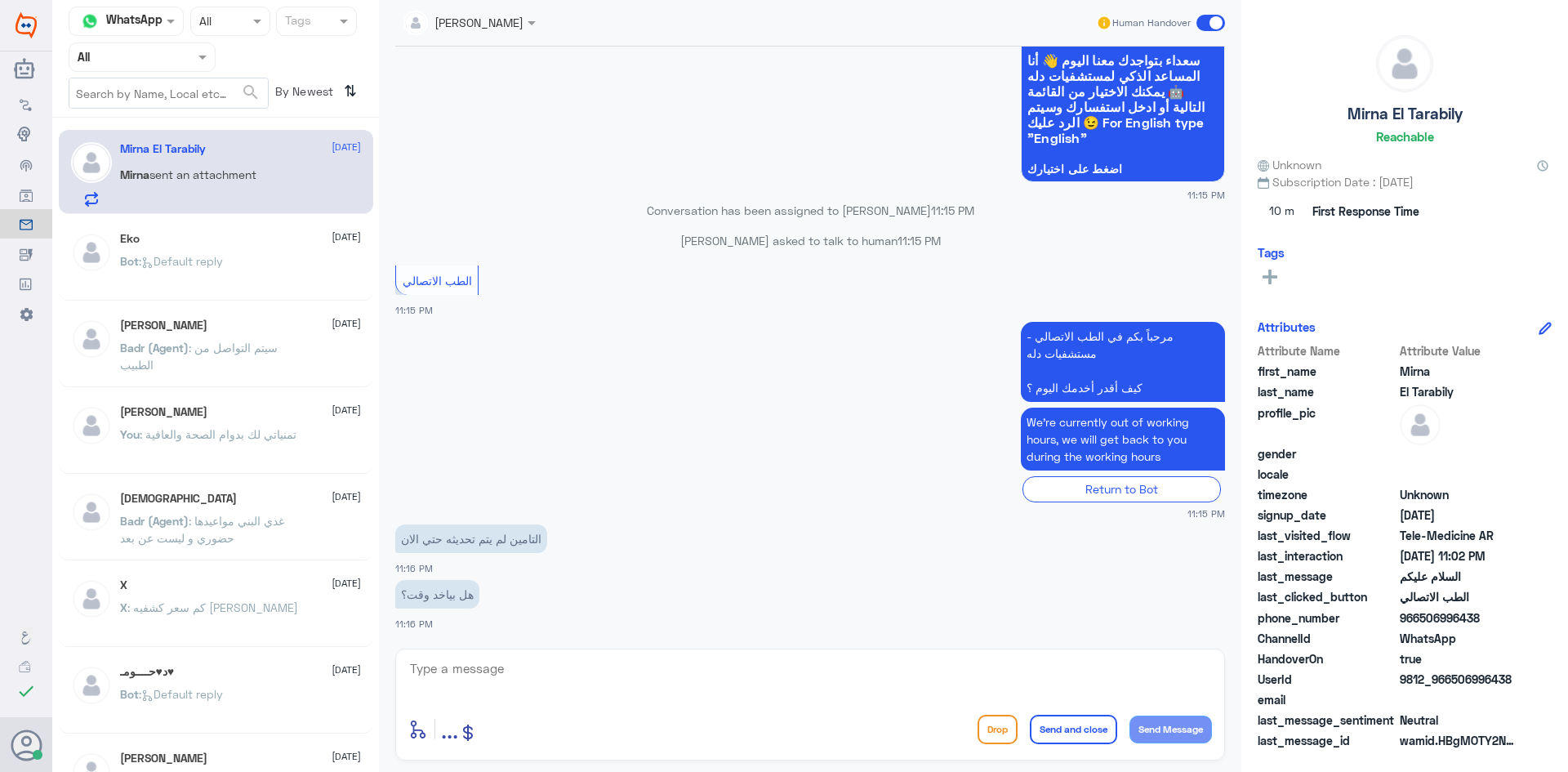
click at [708, 666] on textarea at bounding box center [809, 677] width 803 height 40
click at [565, 664] on textarea at bounding box center [809, 677] width 803 height 40
type textarea "لحظات اشوف لك"
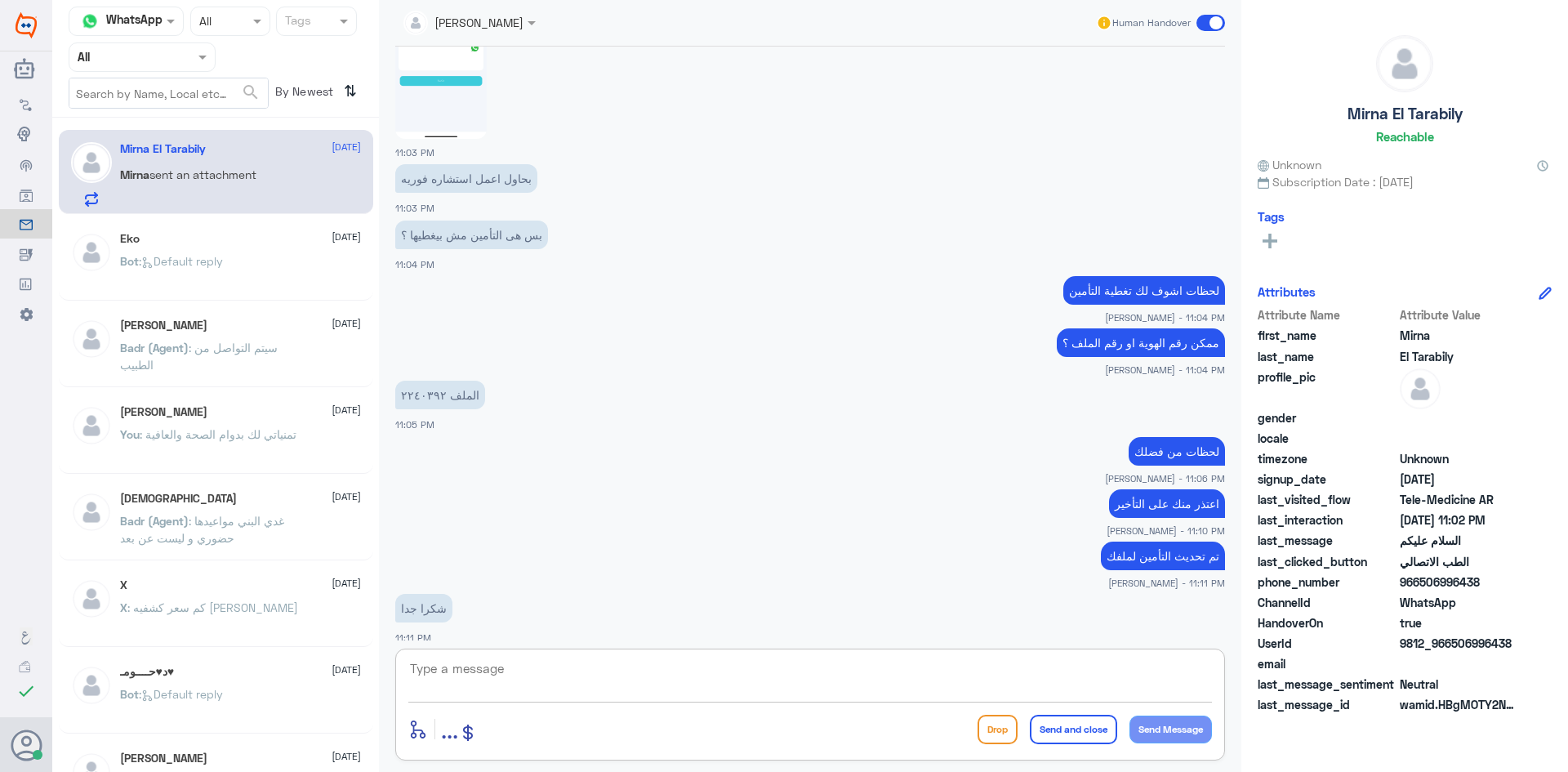
scroll to position [680, 0]
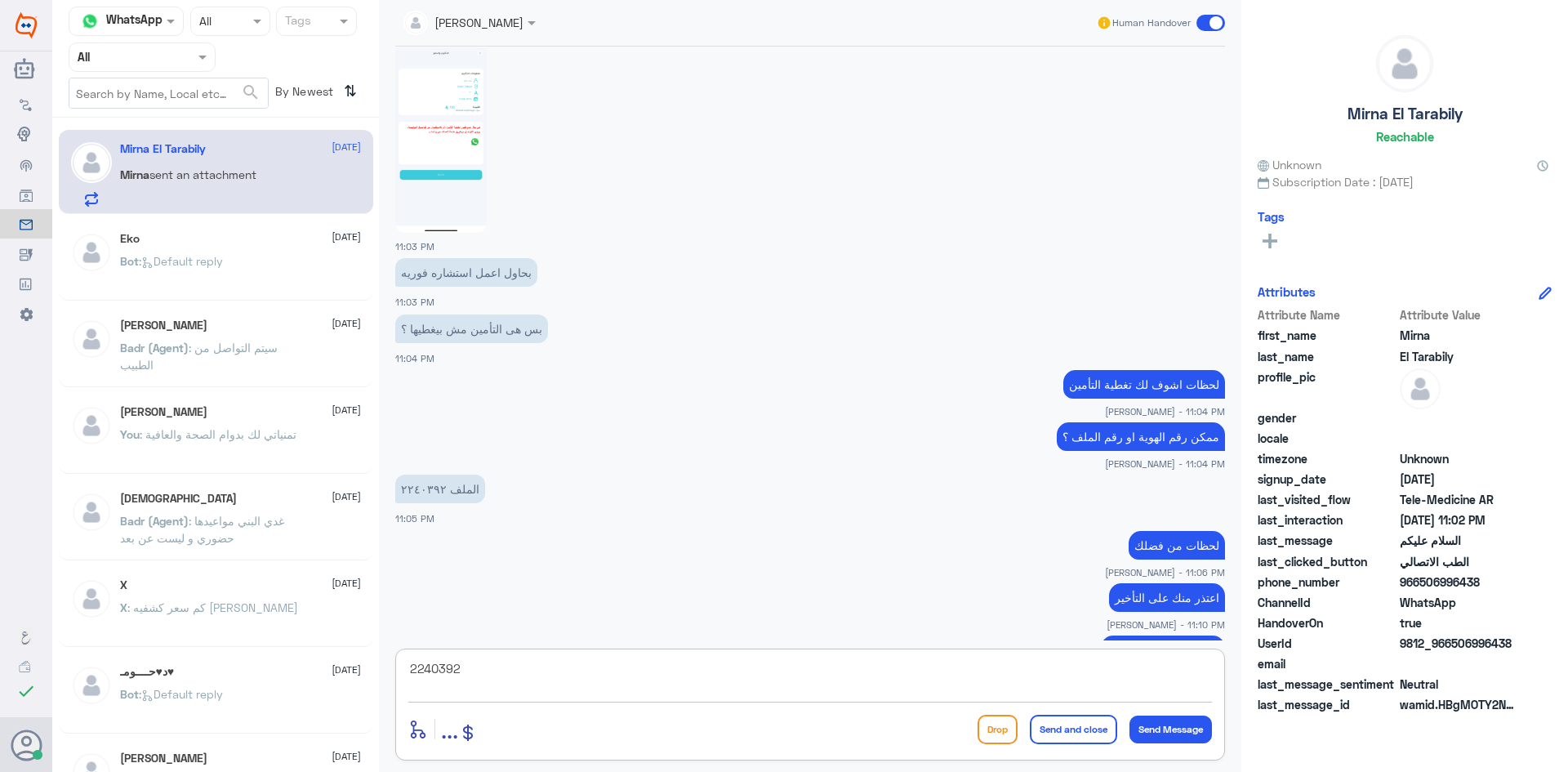
drag, startPoint x: 465, startPoint y: 671, endPoint x: 378, endPoint y: 676, distance: 87.1
click at [378, 676] on div "Channel WhatsApp Status × All Tags Agent Filter All search By Newest ⇅ Mirna El…" at bounding box center [810, 389] width 1516 height 777
type textarea "2240392"
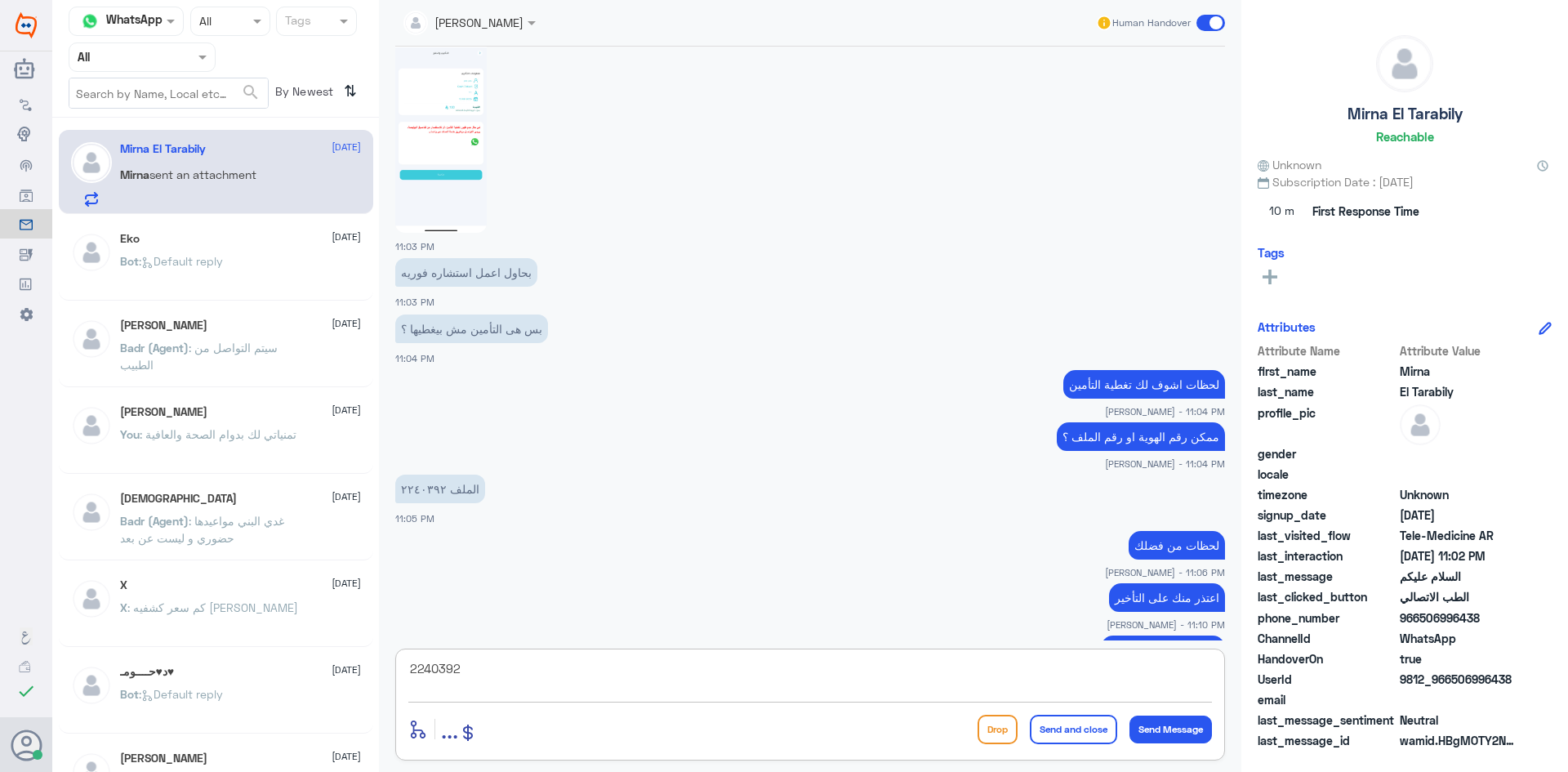
scroll to position [2011, 0]
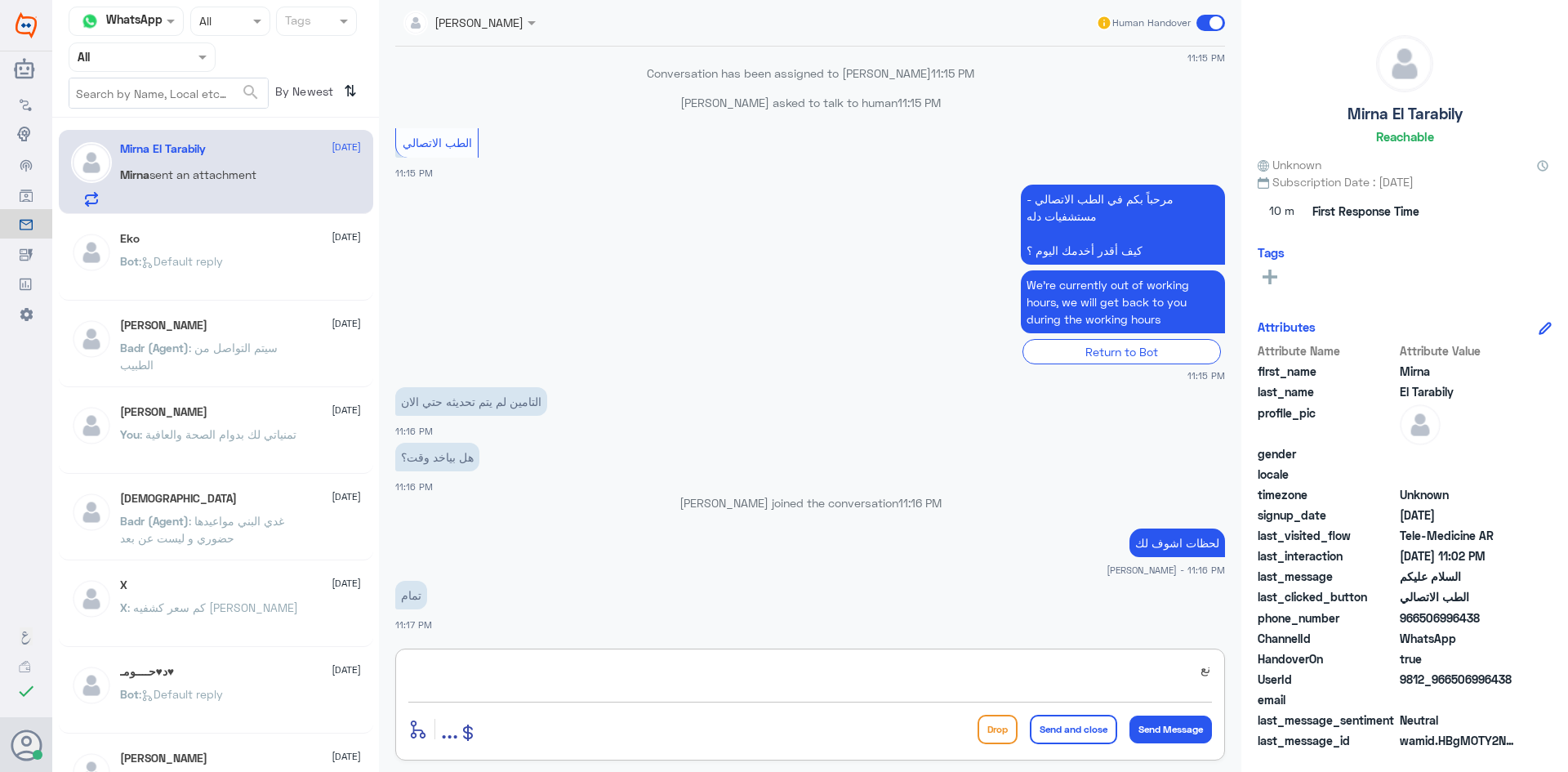
type textarea "ن"
type textarea "الان تم تحديث الملف"
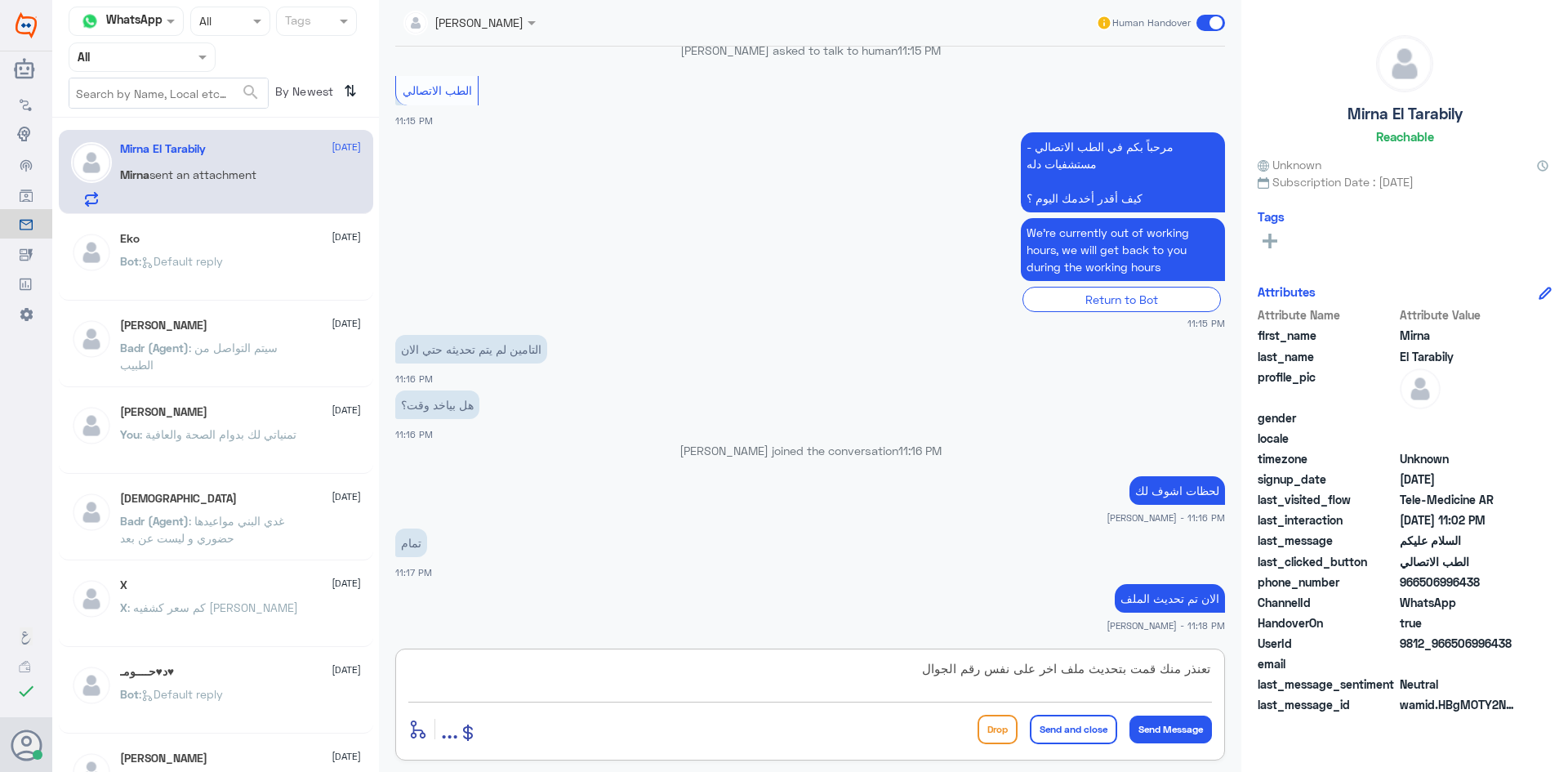
type textarea "تعنذر منك قمت بتحديث ملف اخر على نفس رقم الجوال"
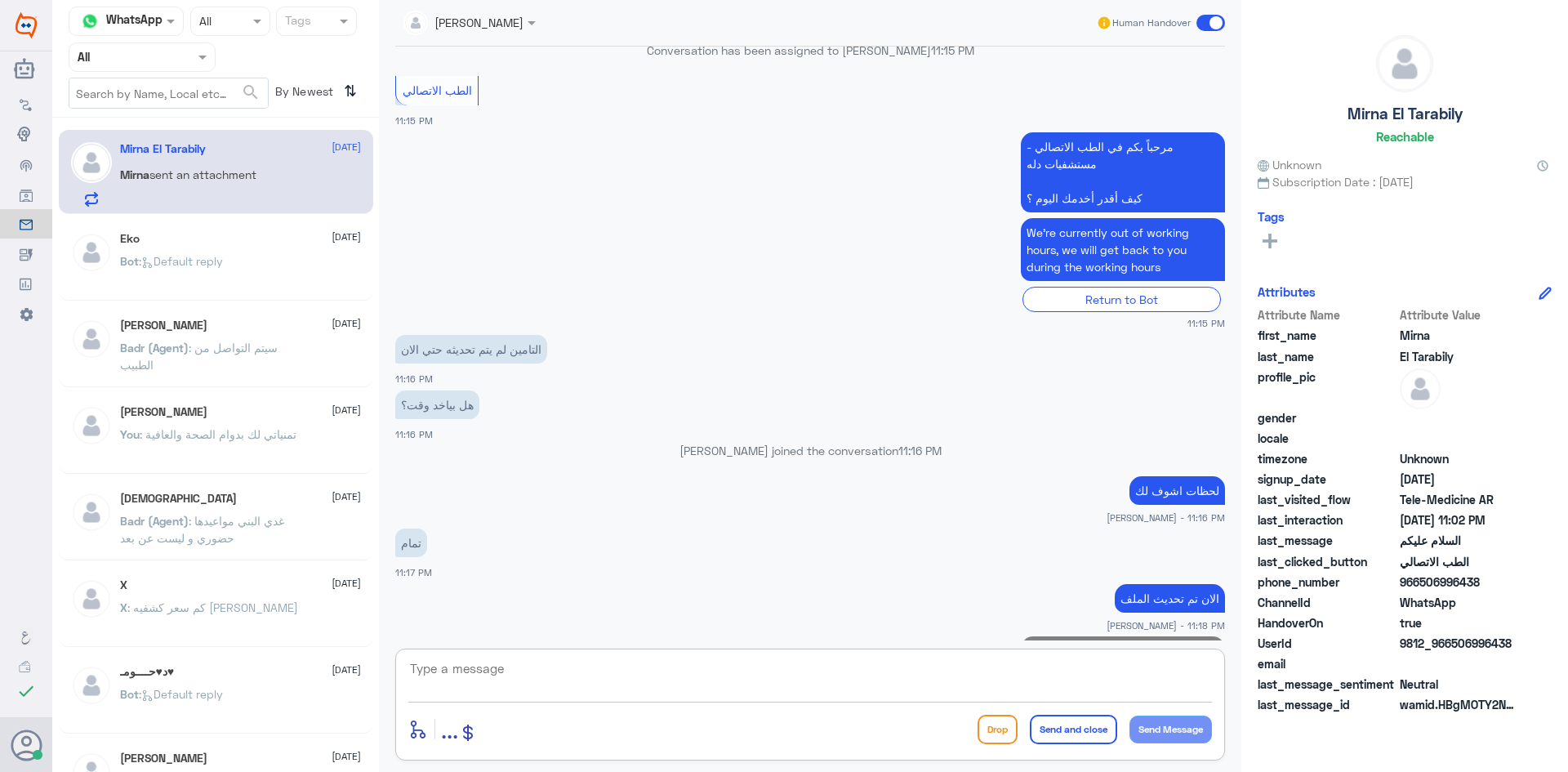
scroll to position [2132, 0]
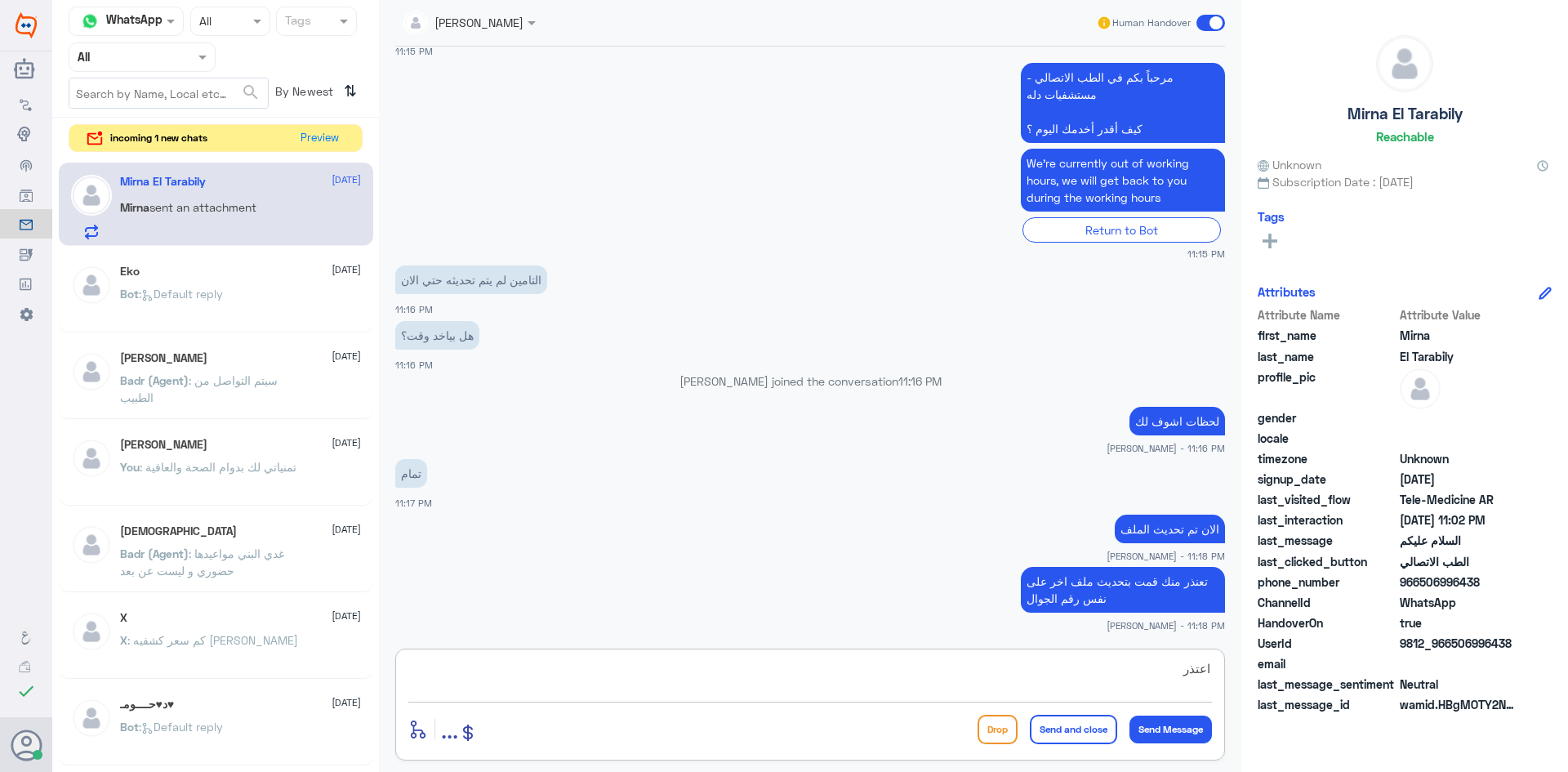
type textarea "اعتذر *"
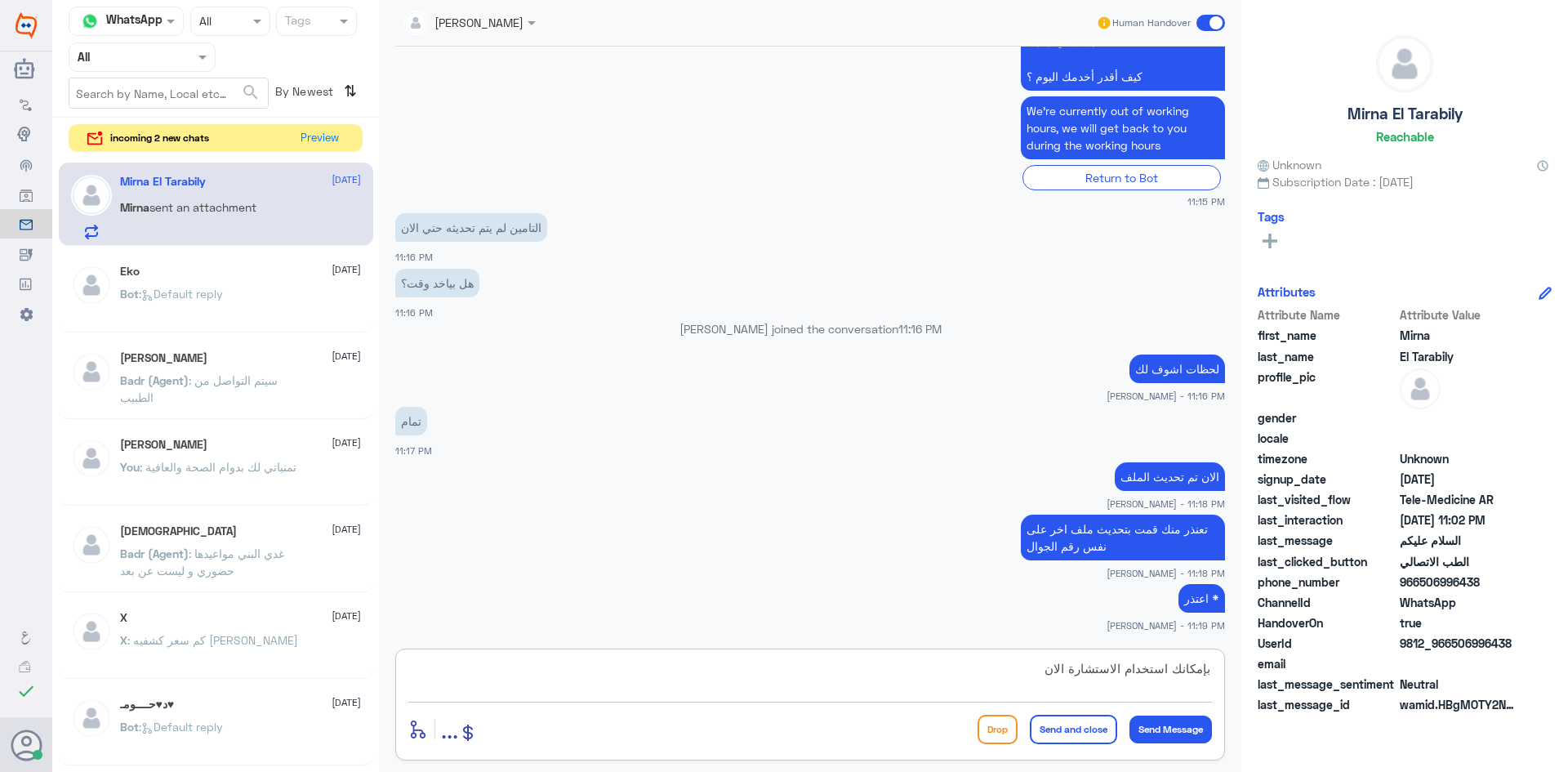
type textarea "بإمكانك استخدام الاستشارة الان"
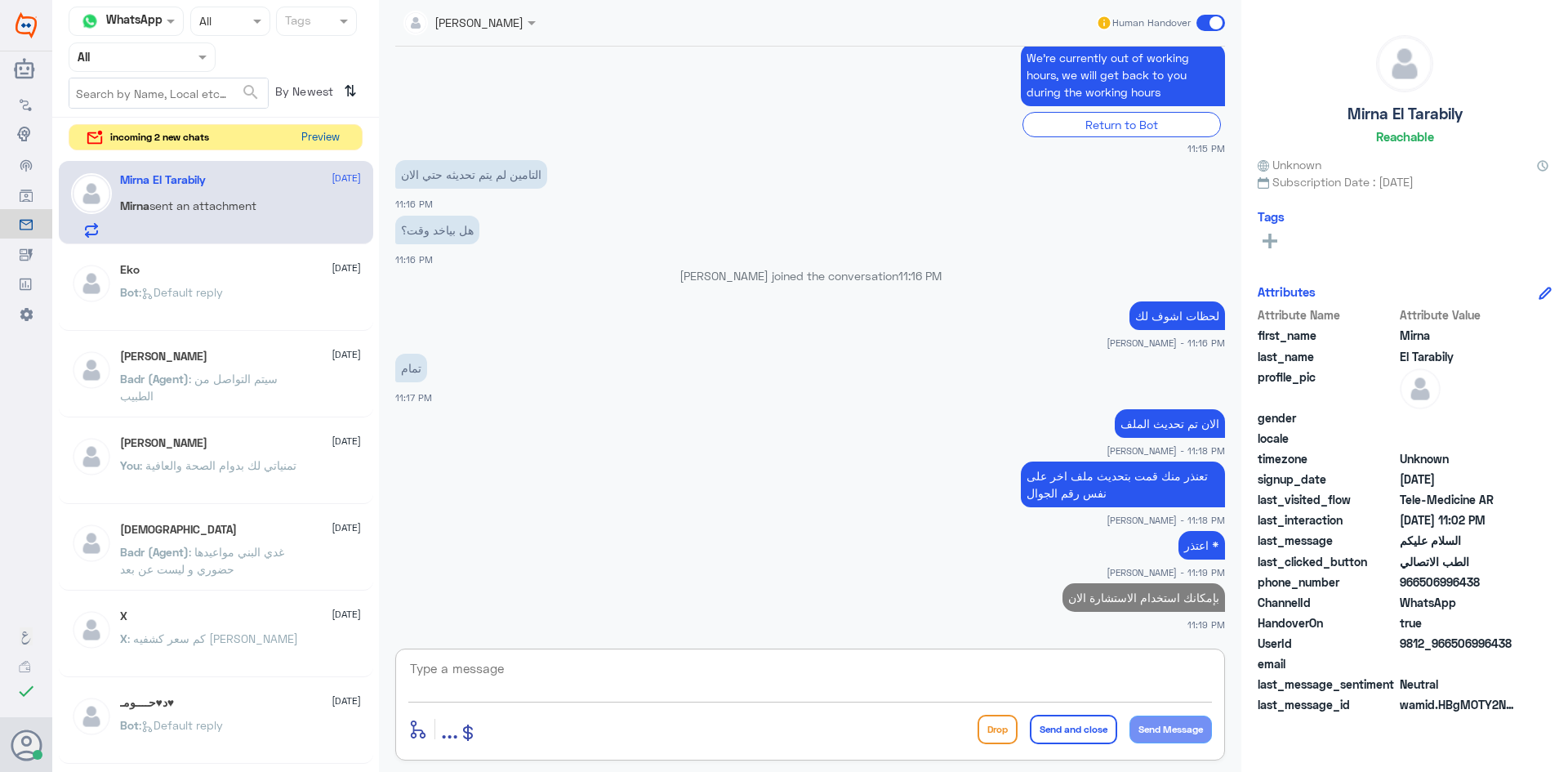
click at [335, 139] on button "Preview" at bounding box center [320, 138] width 51 height 25
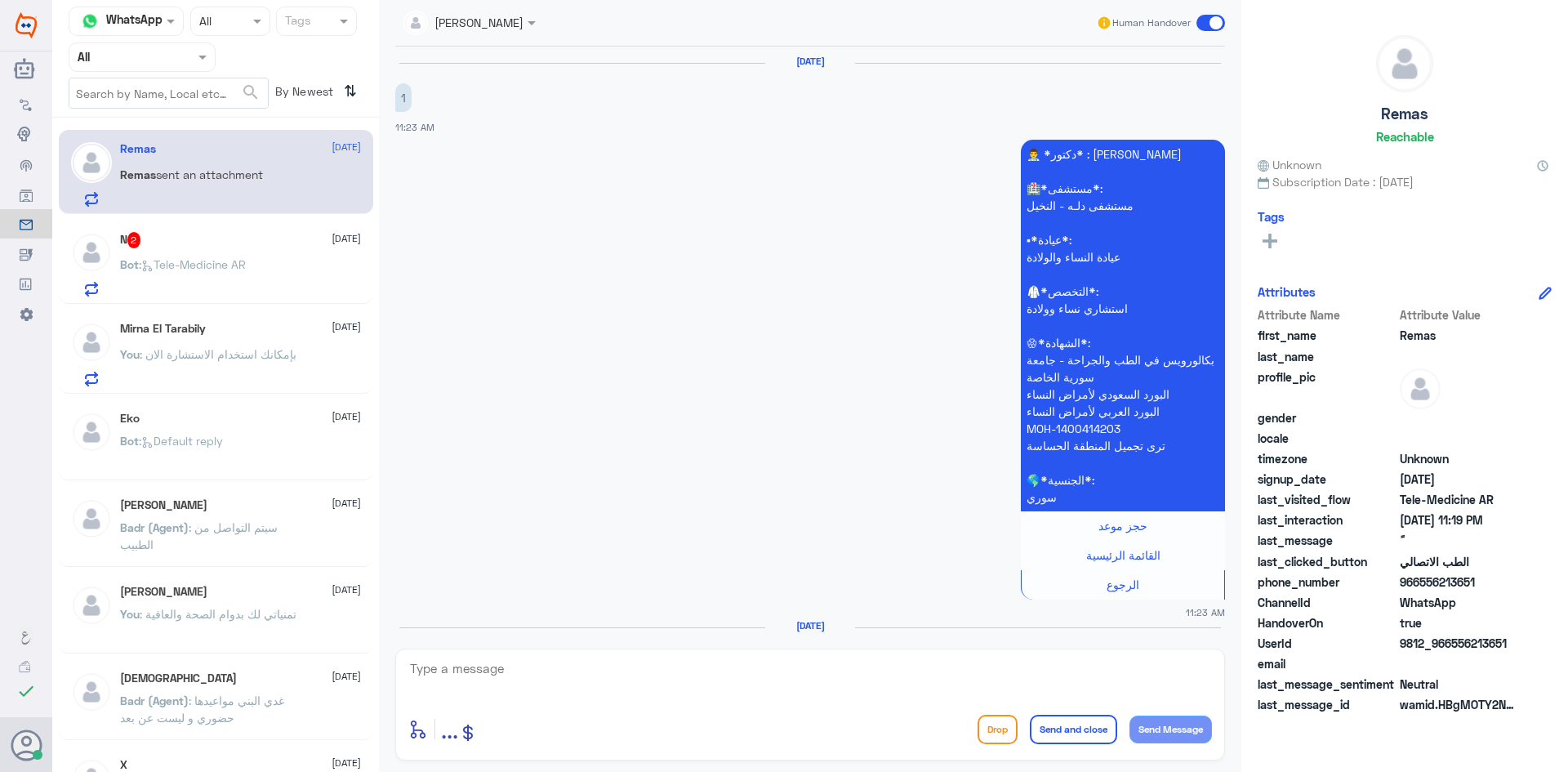
scroll to position [1845, 0]
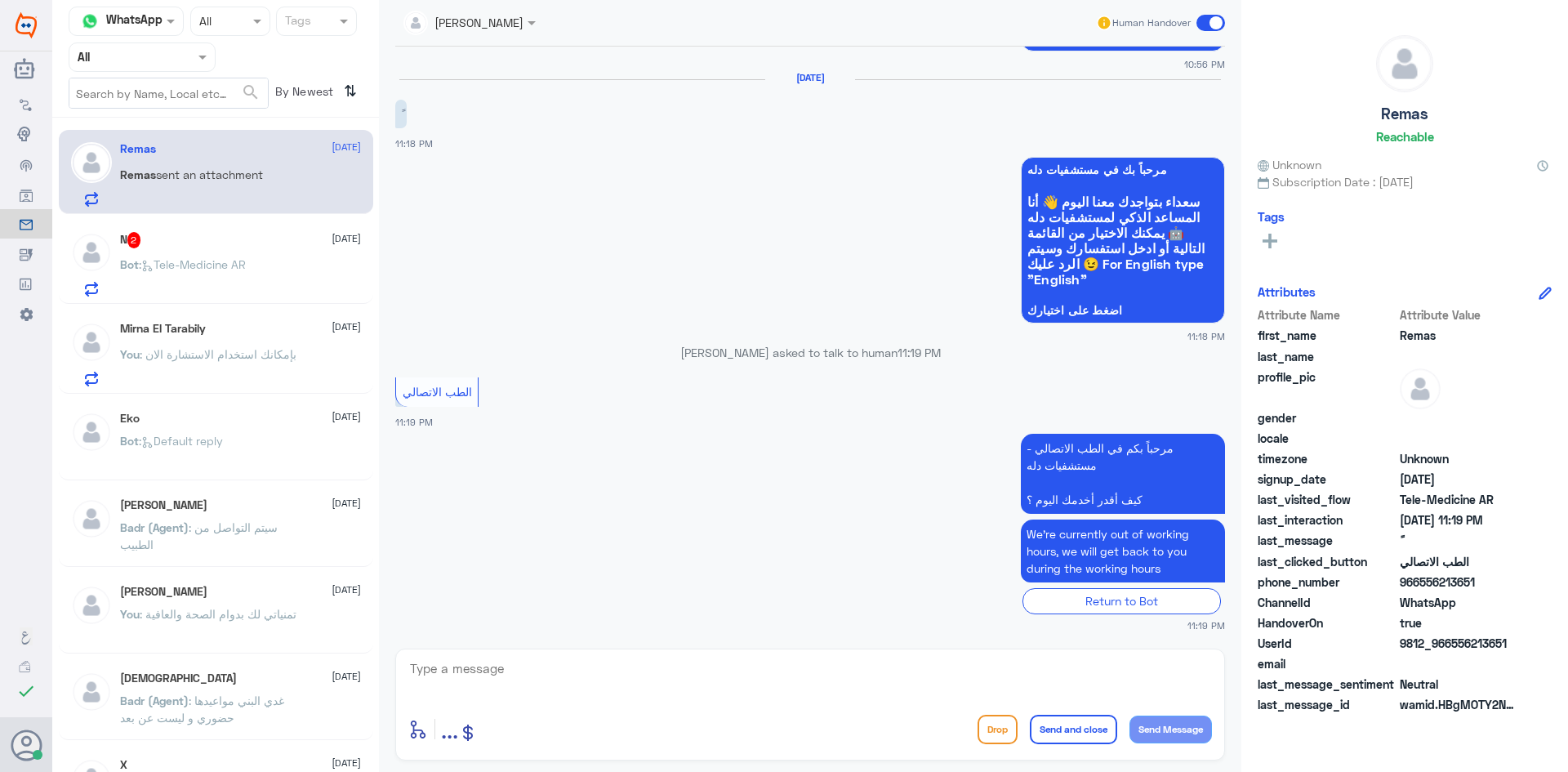
click at [256, 256] on div "N 2 13 August Bot : Tele-Medicine AR" at bounding box center [240, 264] width 241 height 64
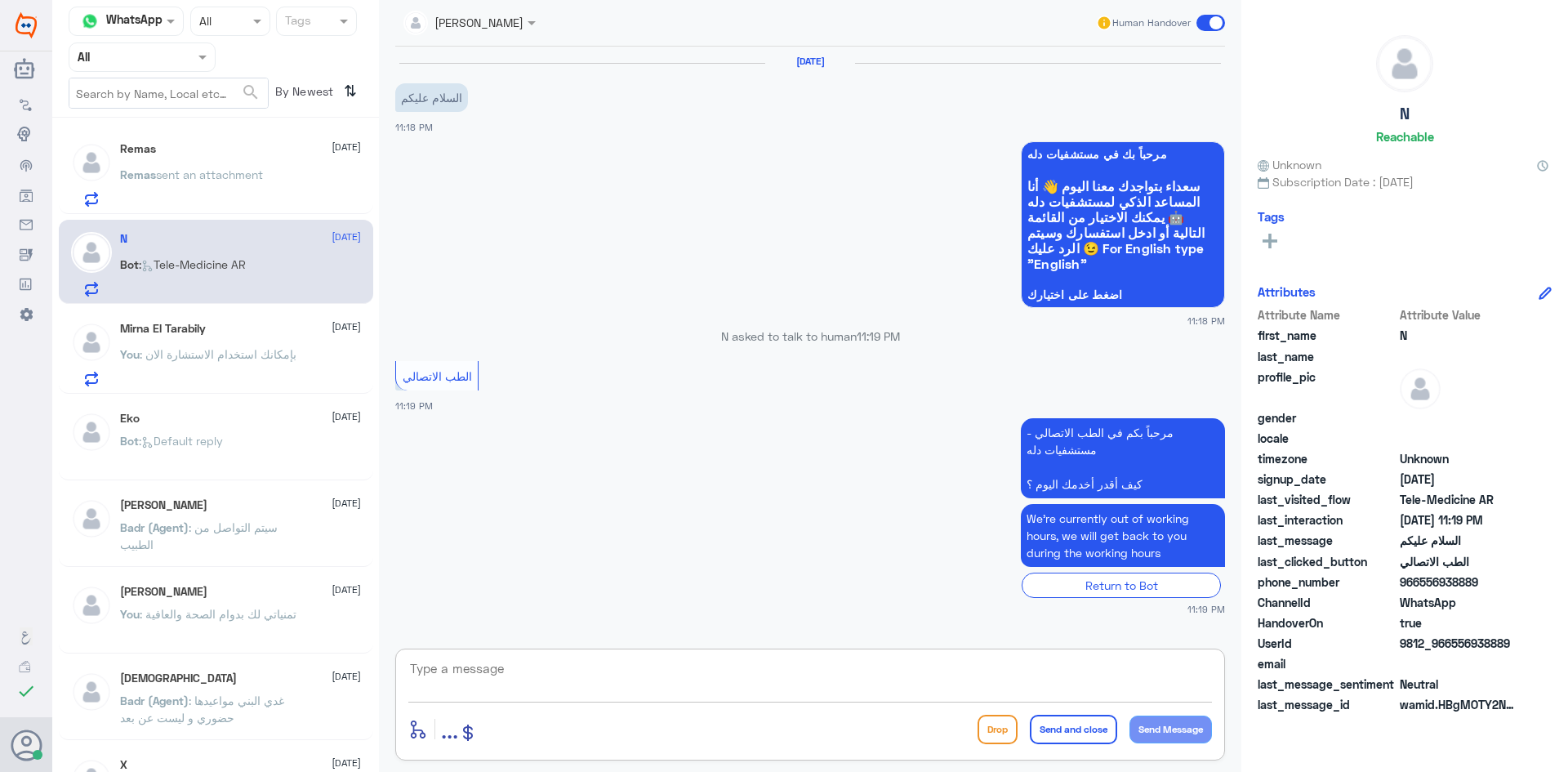
click at [596, 674] on textarea at bounding box center [809, 677] width 803 height 40
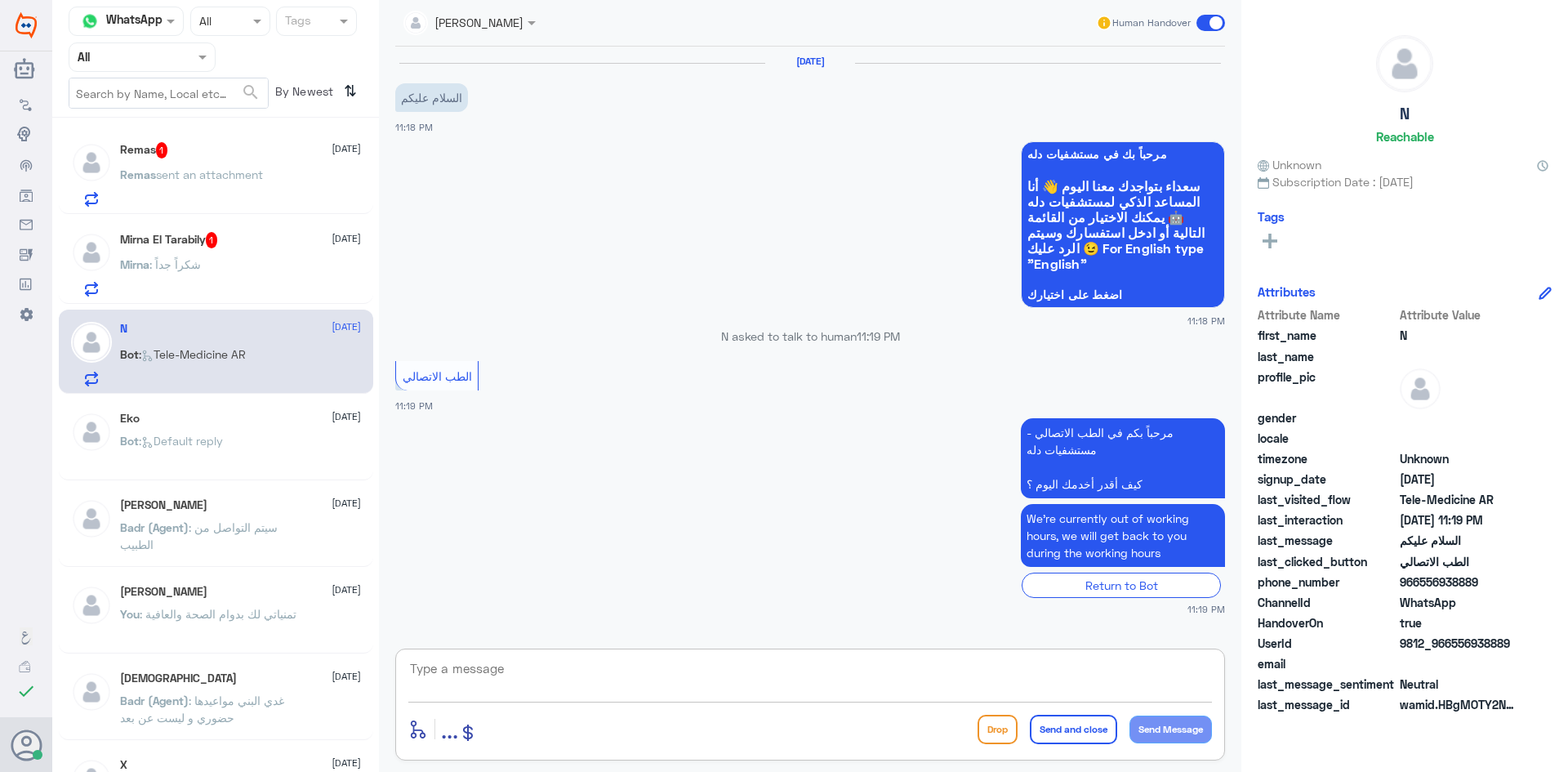
paste textarea "مرحبا معك عبدالكريم من الطب الاتصالي"
type textarea "مرحبا معك عبدالكريم من الطب الاتصالي"
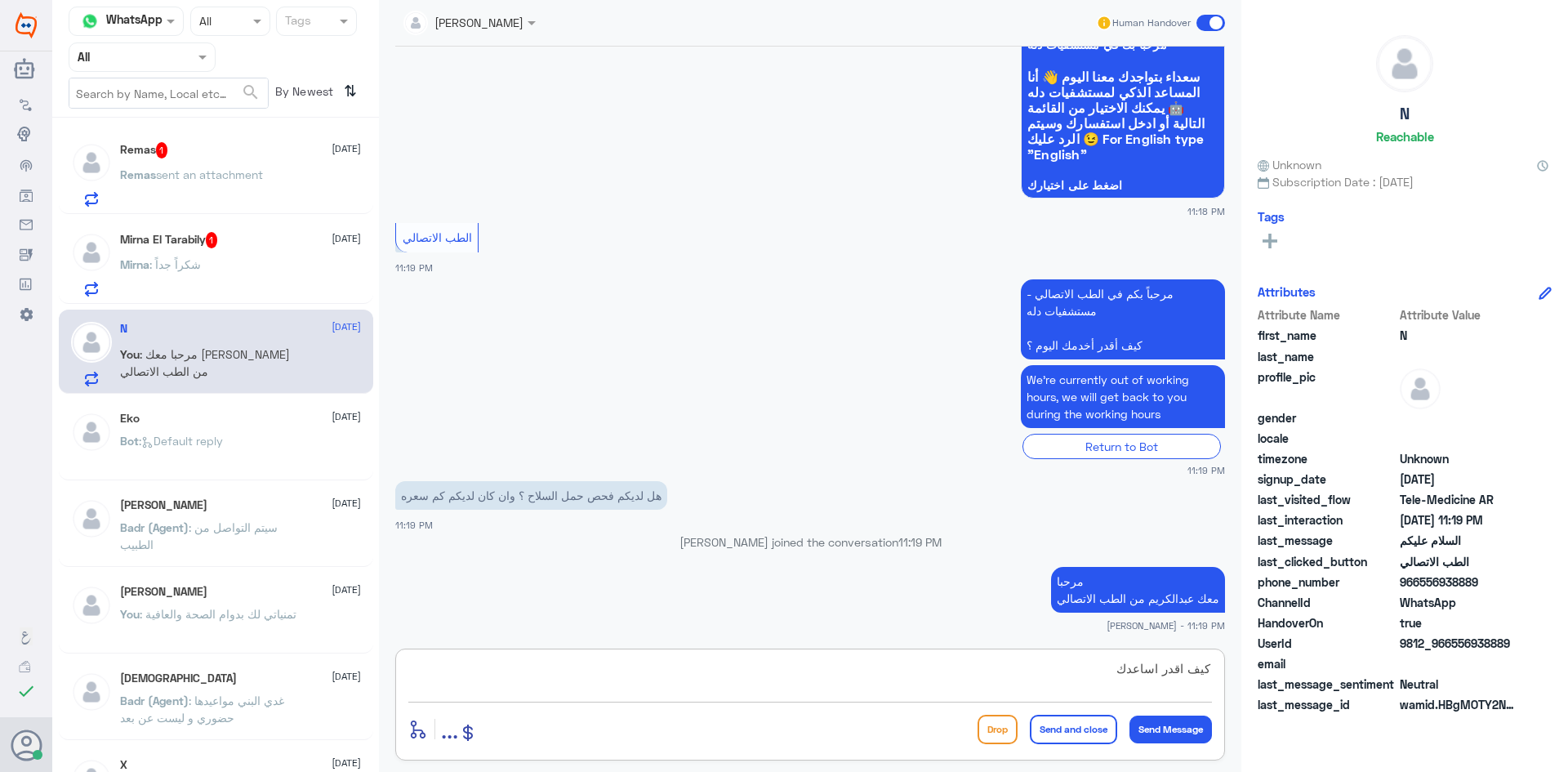
type textarea "كيف اقدر اساعدك"
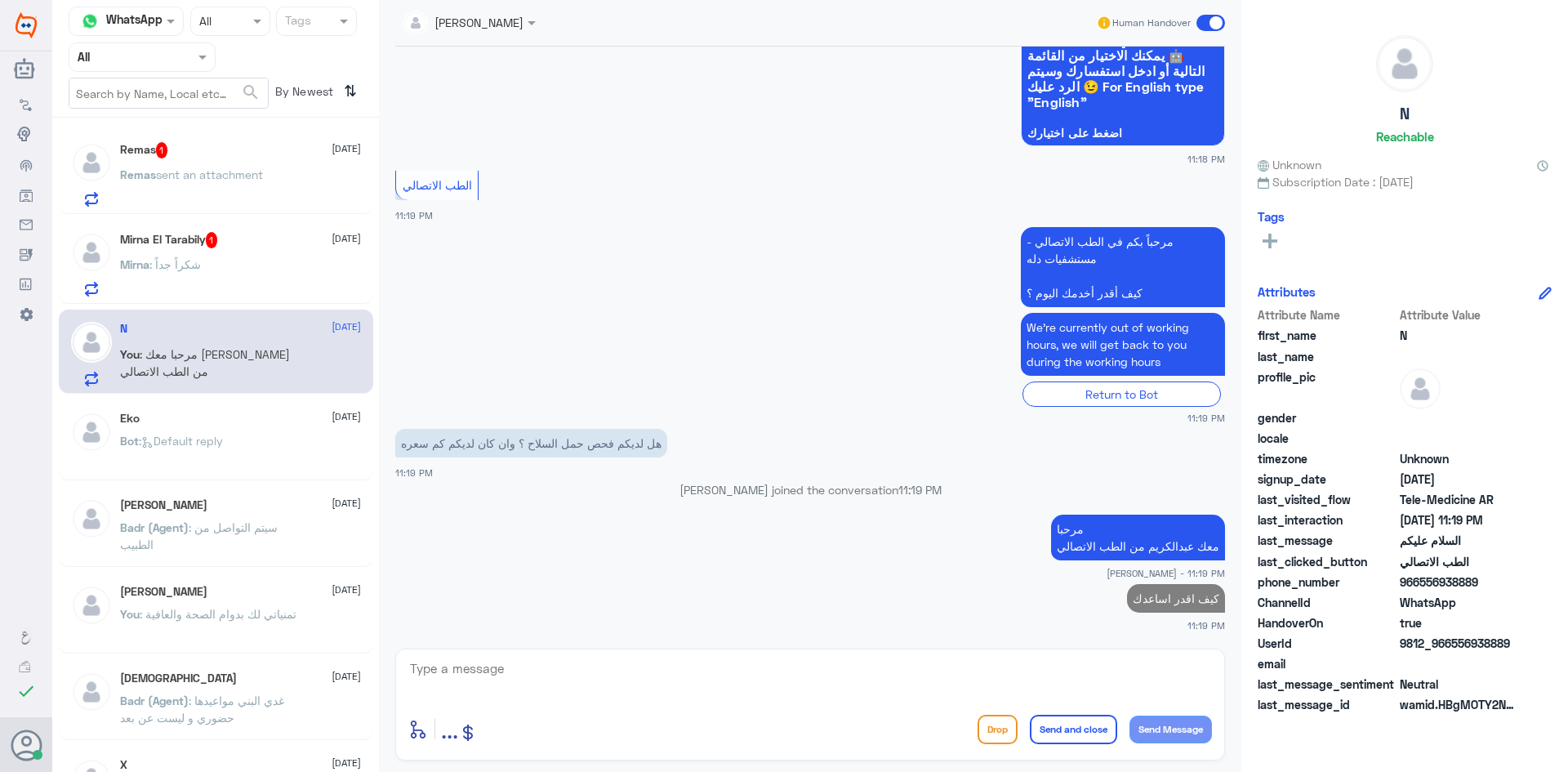
click at [251, 245] on div "Mirna El Tarabily 1 13 August" at bounding box center [240, 240] width 241 height 16
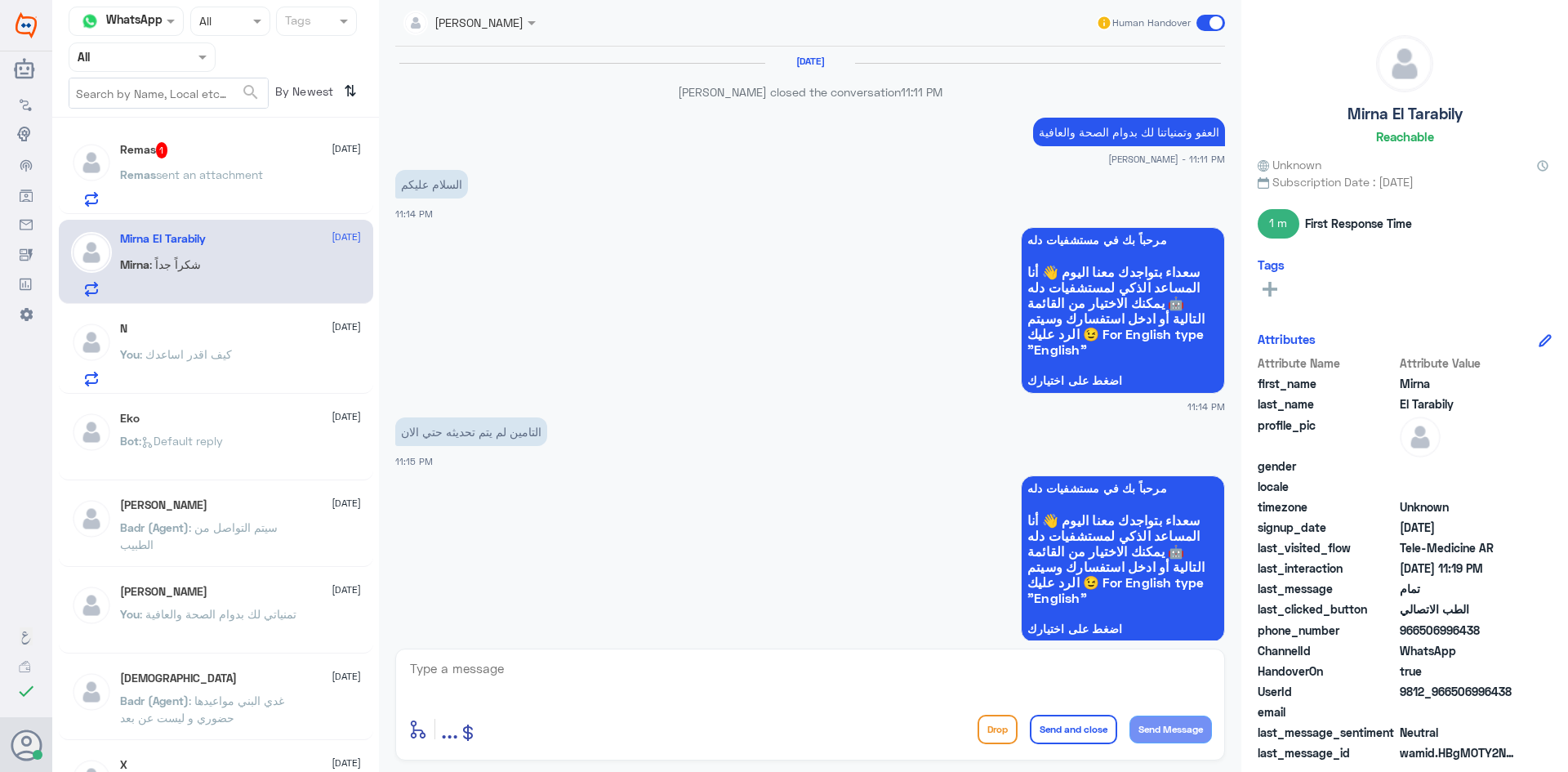
scroll to position [850, 0]
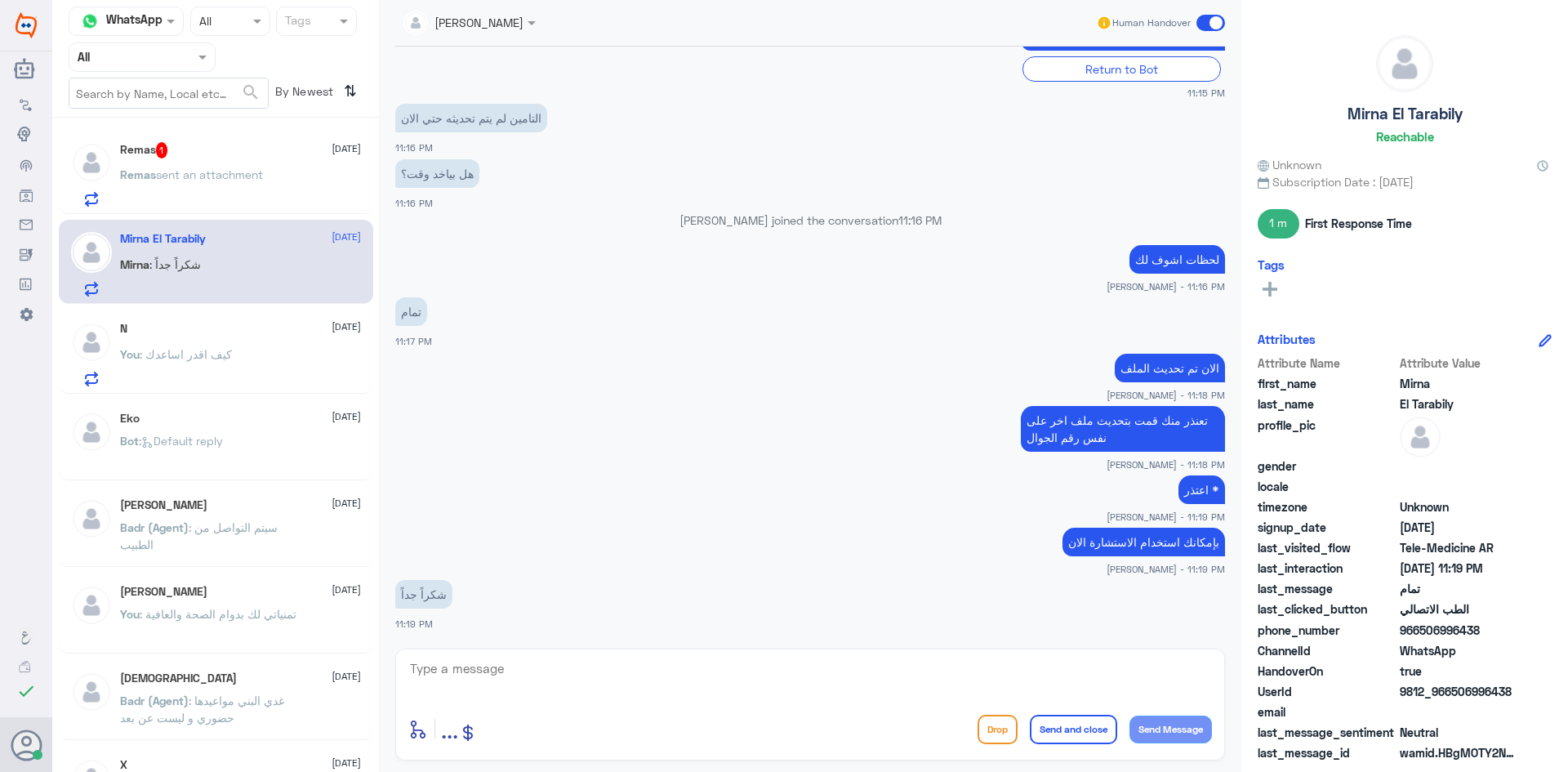
click at [516, 654] on div "enter flow name ... Drop Send and close Send Message" at bounding box center [810, 704] width 829 height 112
click at [516, 664] on textarea at bounding box center [809, 677] width 803 height 40
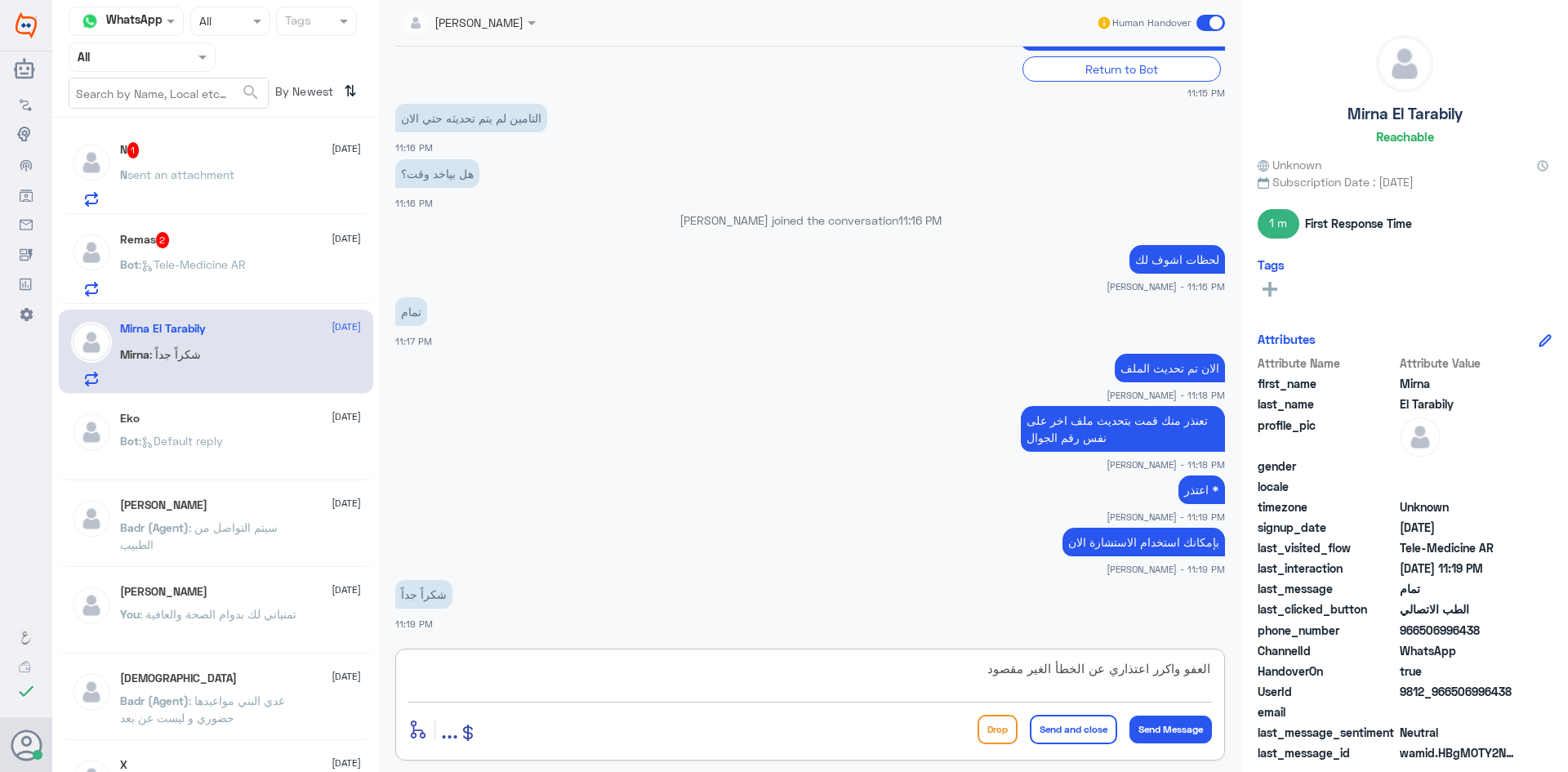
type textarea "العفو واكرر اعتذاري عن الخطأ الغير مقصود"
click at [1071, 725] on button "Send and close" at bounding box center [1073, 729] width 87 height 30
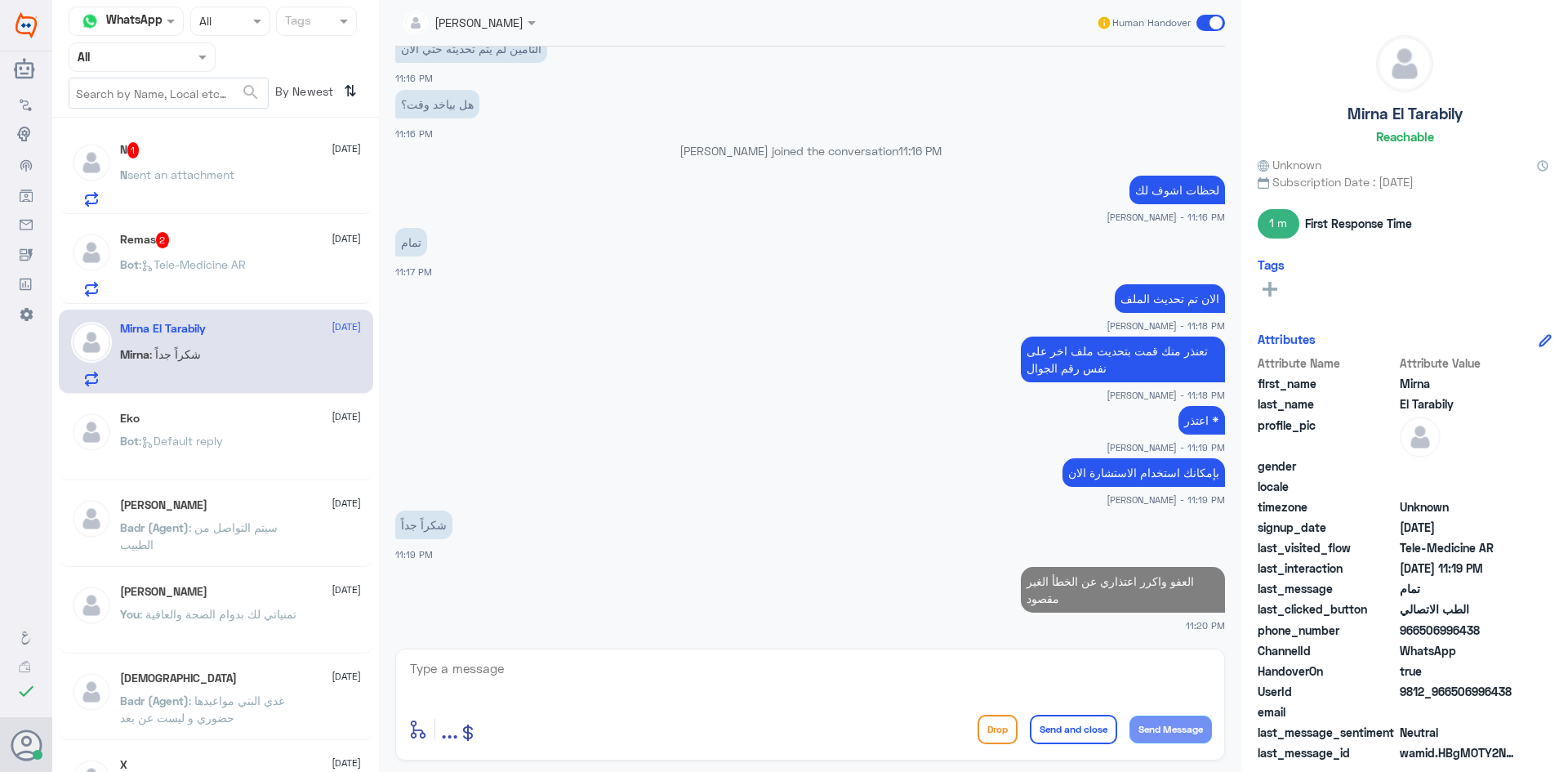
scroll to position [916, 0]
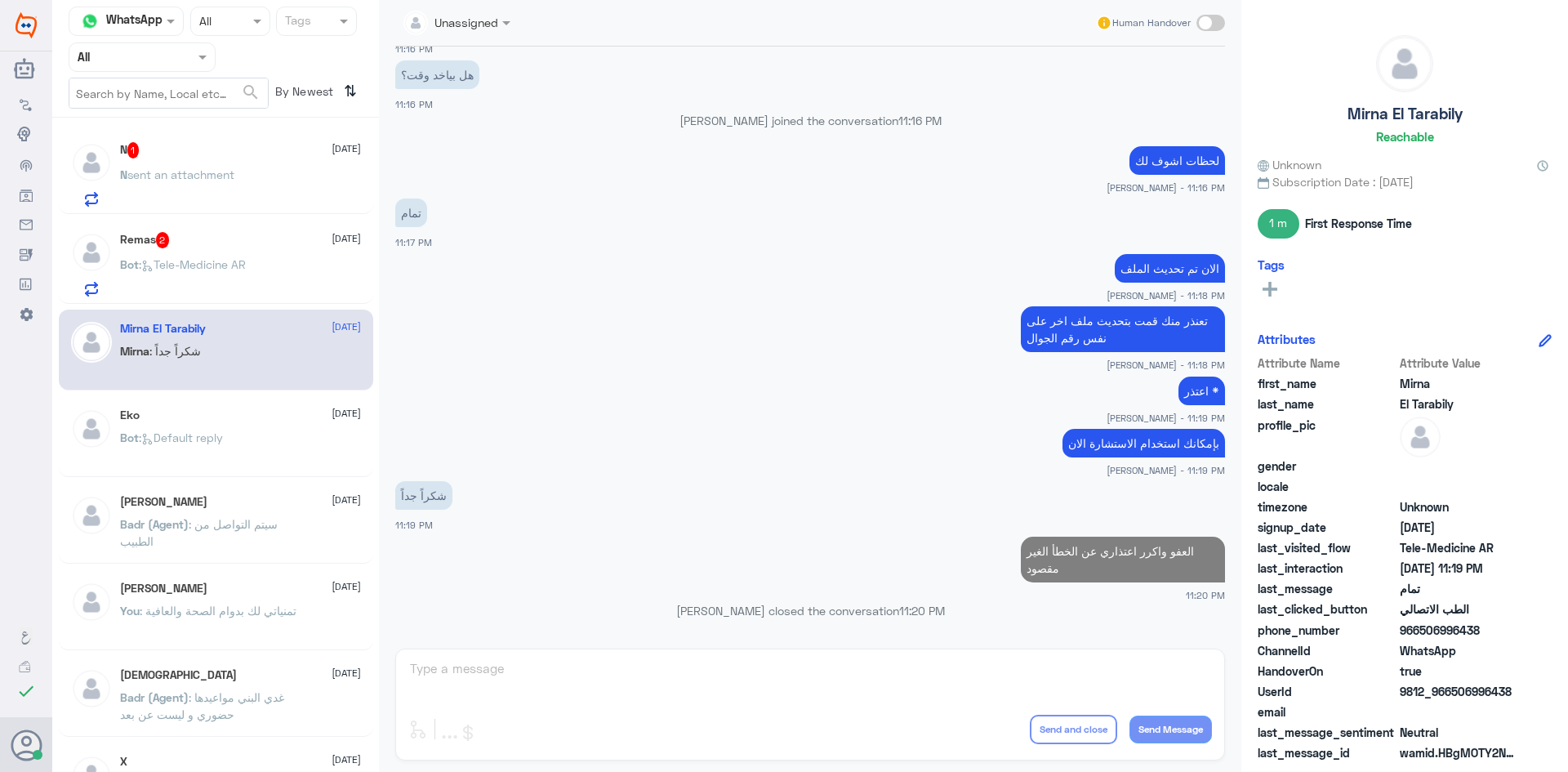
click at [233, 149] on div "N 1 13 August" at bounding box center [240, 150] width 241 height 16
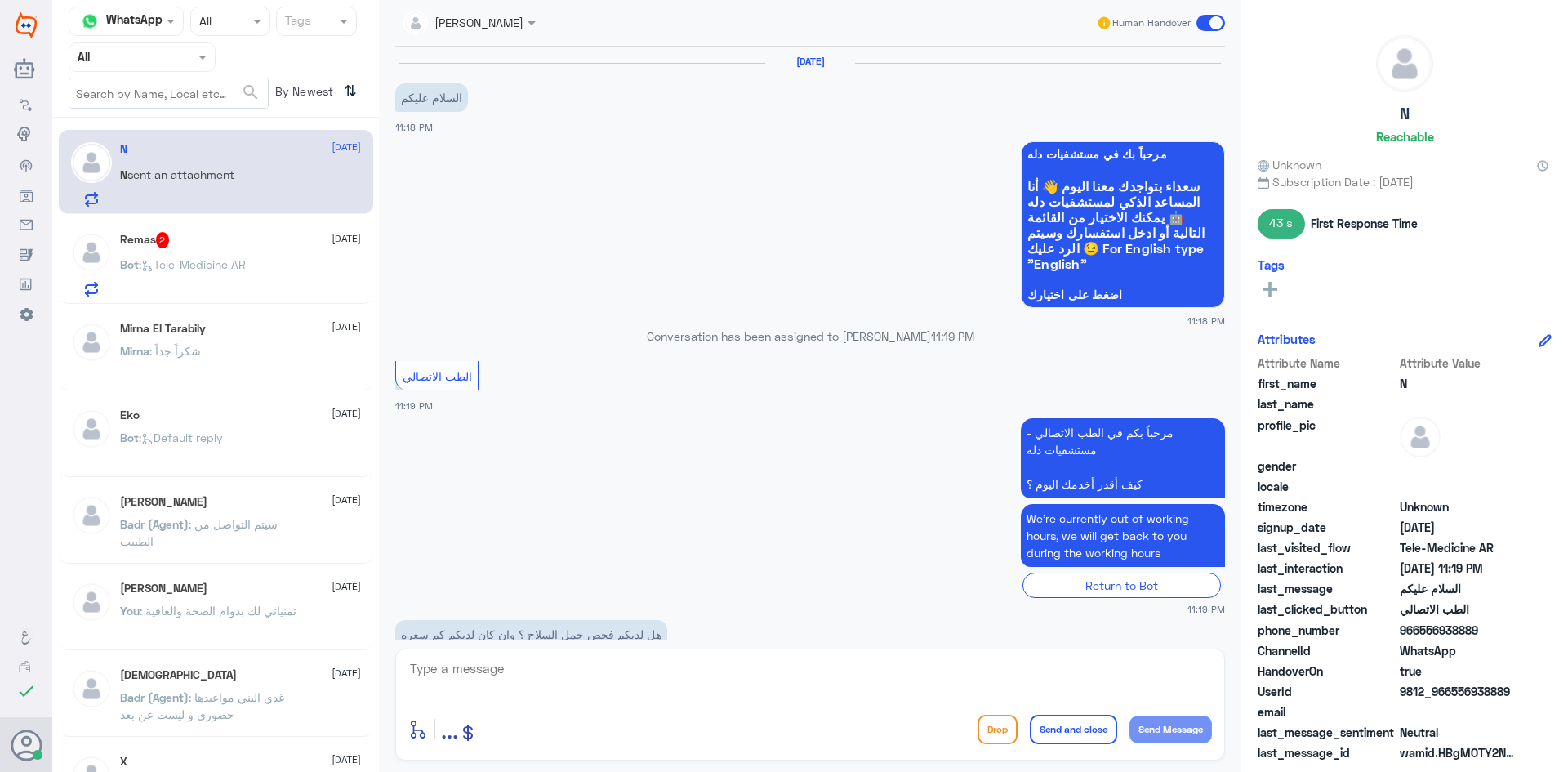
scroll to position [246, 0]
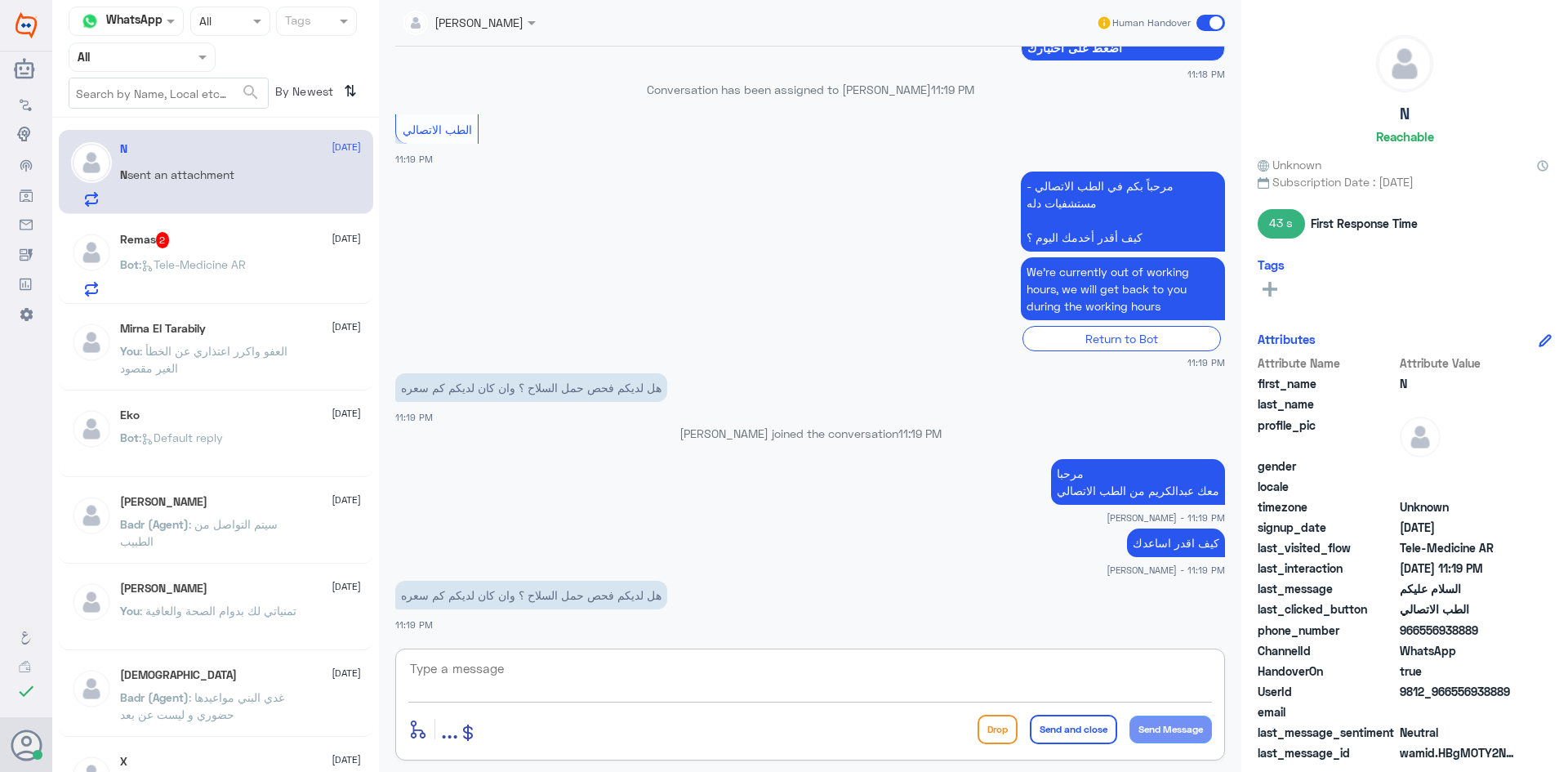
click at [575, 658] on textarea at bounding box center [809, 677] width 803 height 40
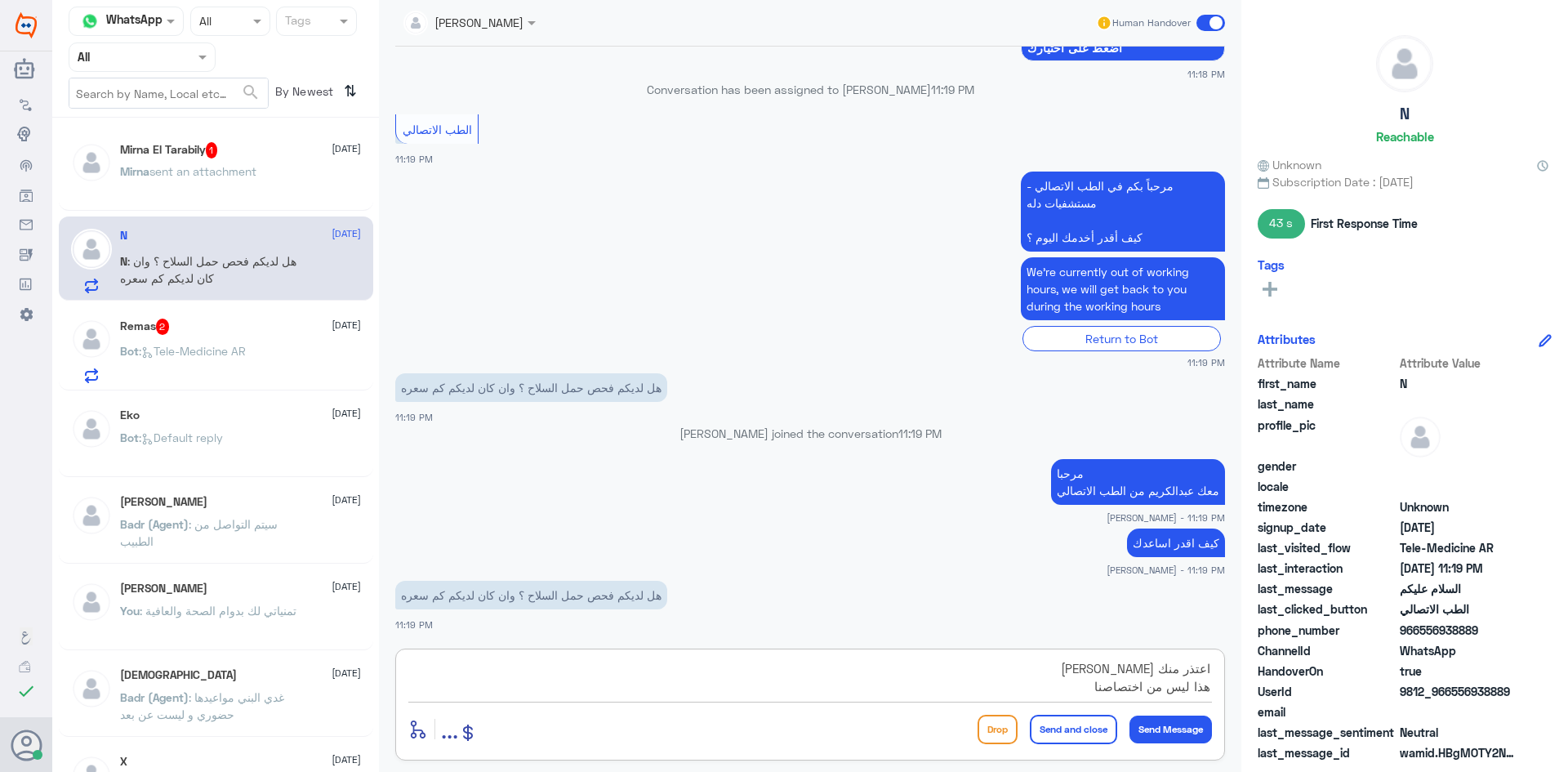
scroll to position [14, 0]
type textarea "اعتذر منك عزيزي هذا ليس من اختصاصنا بإمكانك الاتصال على الرقم الموحد 920012222"
click at [1046, 725] on button "Send and close" at bounding box center [1073, 729] width 87 height 30
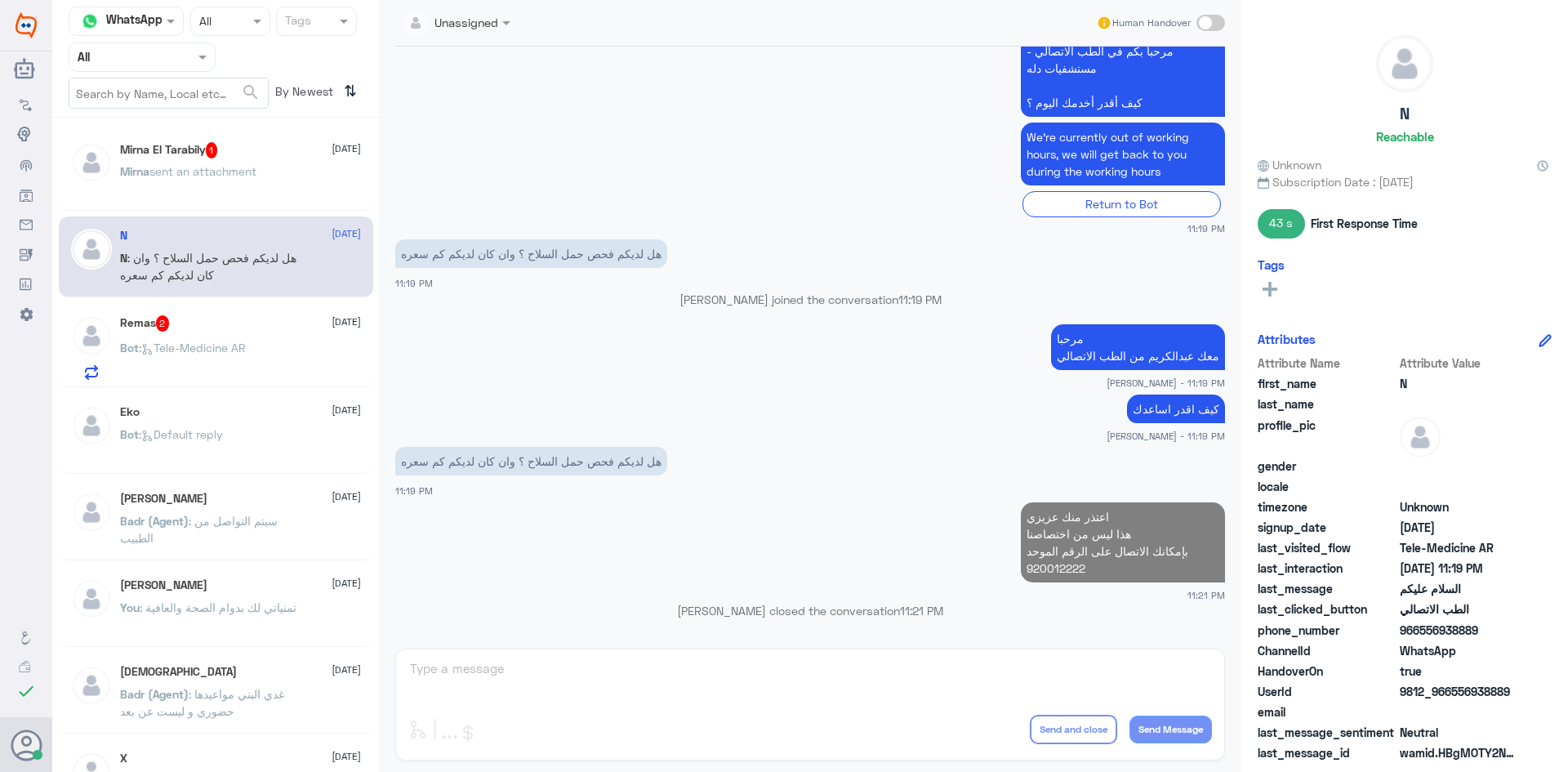
click at [250, 338] on div "Remas 2 13 August Bot : Tele-Medicine AR" at bounding box center [240, 347] width 241 height 64
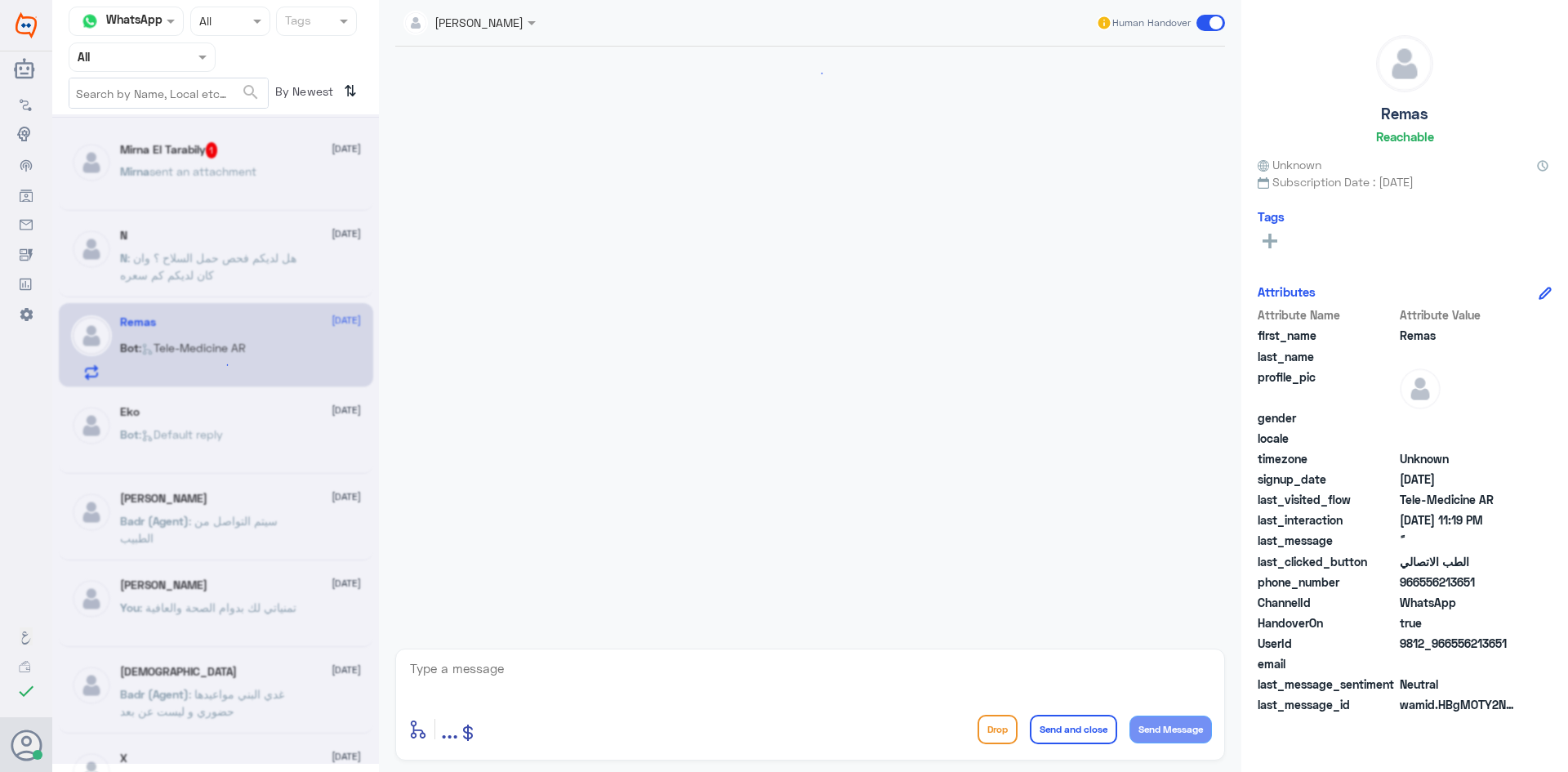
scroll to position [1247, 0]
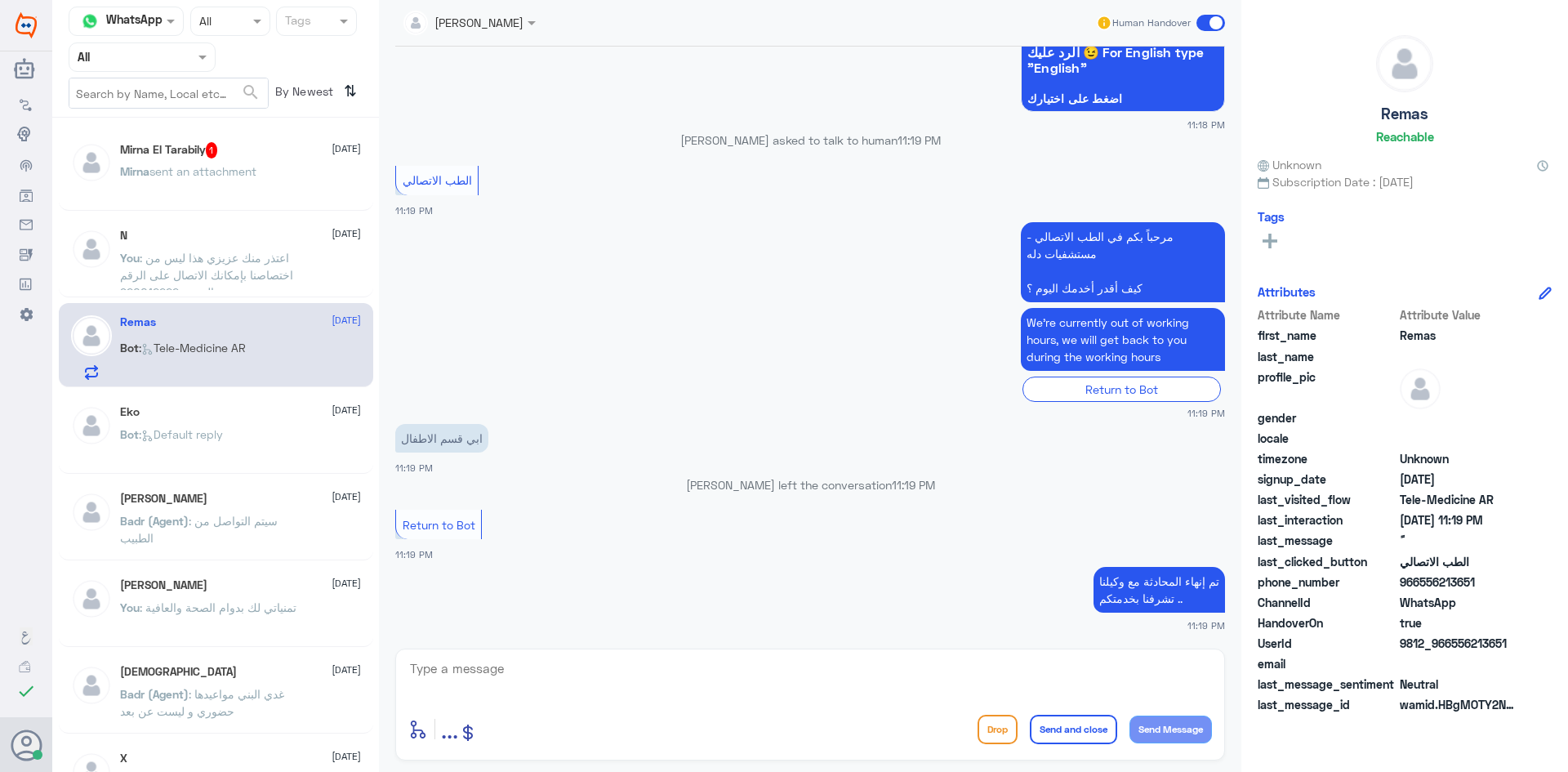
click at [1204, 24] on span at bounding box center [1211, 22] width 29 height 16
click at [0, 0] on input "checkbox" at bounding box center [0, 0] width 0 height 0
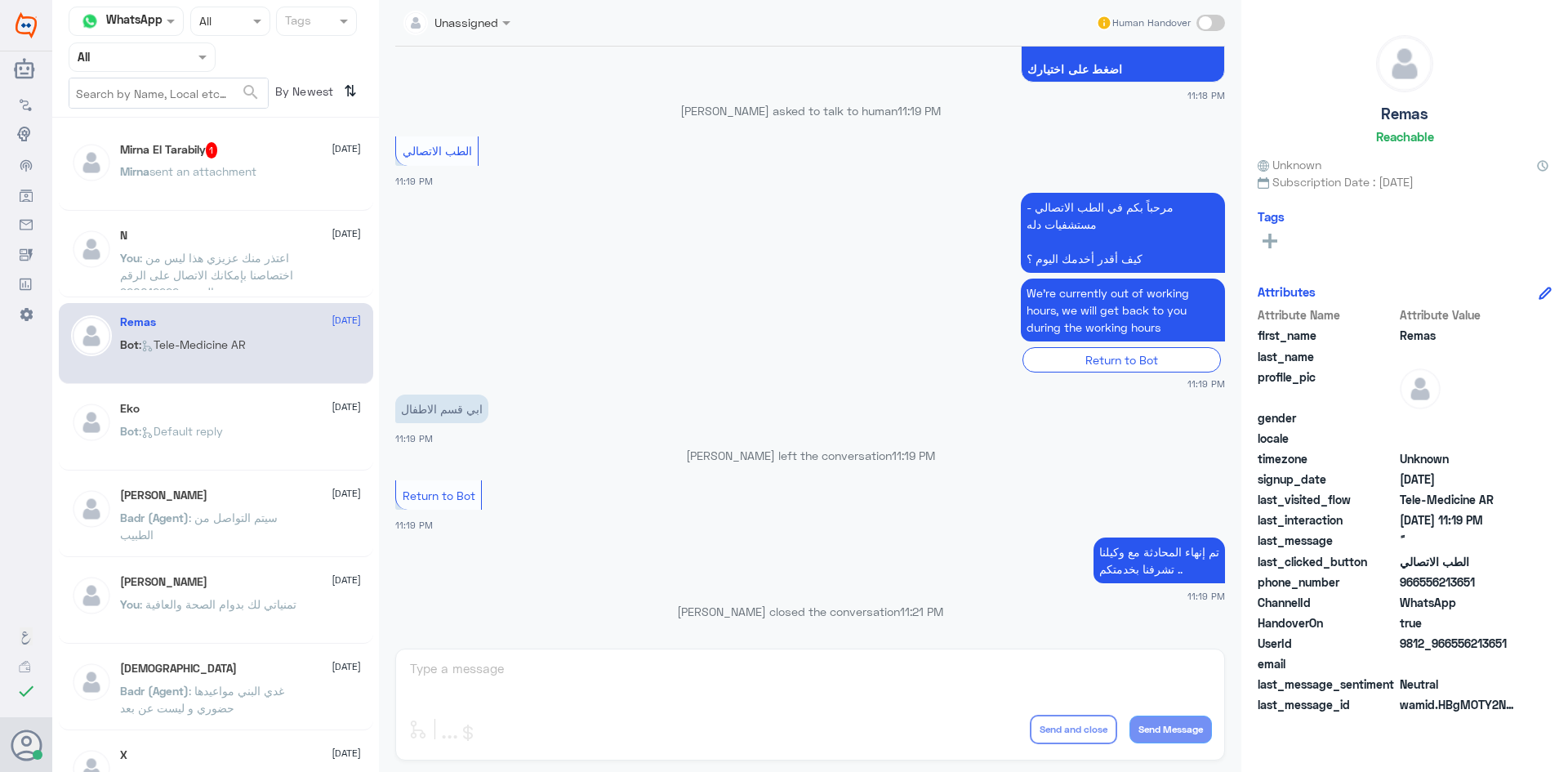
click at [250, 181] on p "Mirna sent an attachment" at bounding box center [188, 183] width 136 height 41
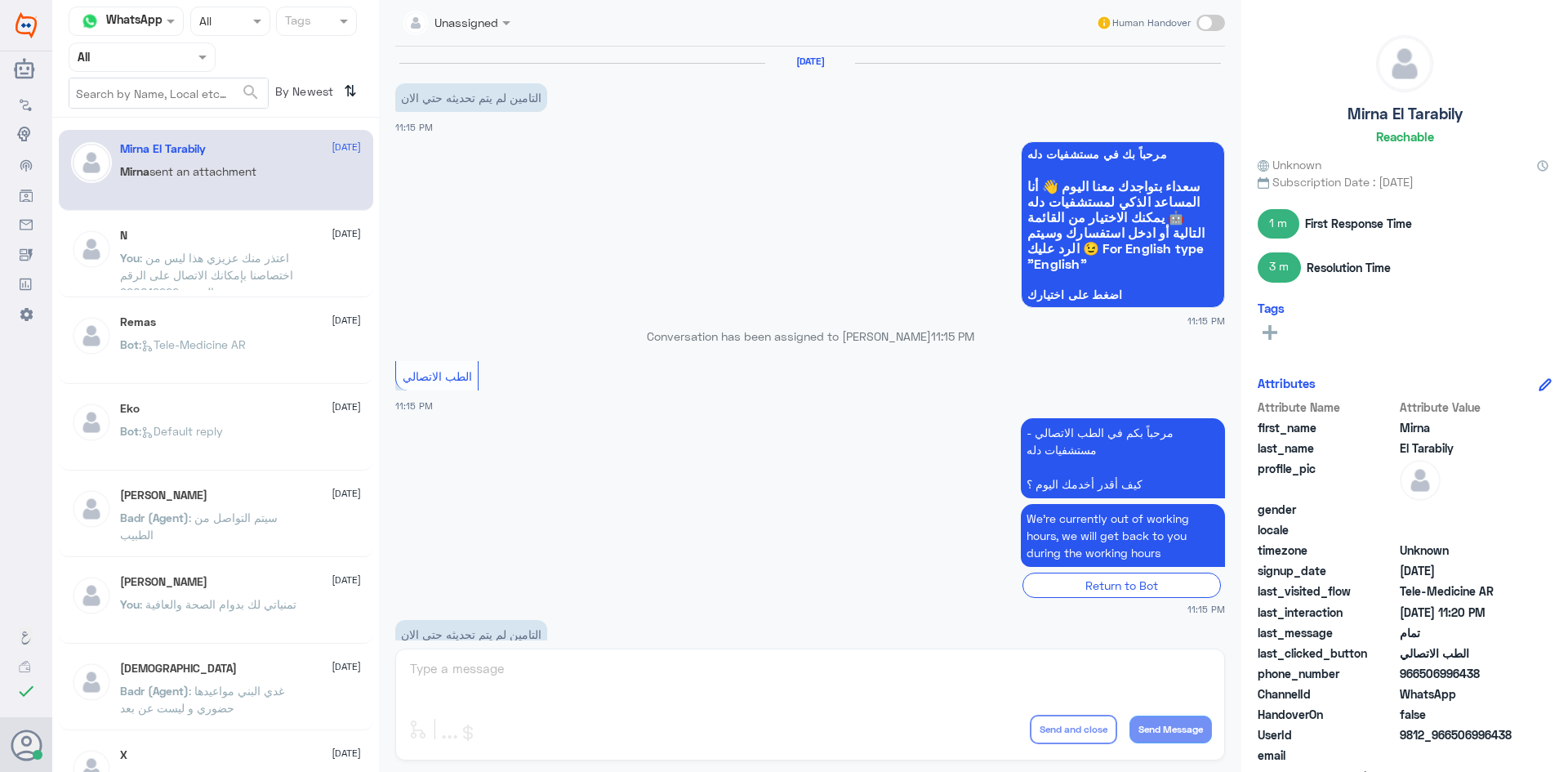
scroll to position [863, 0]
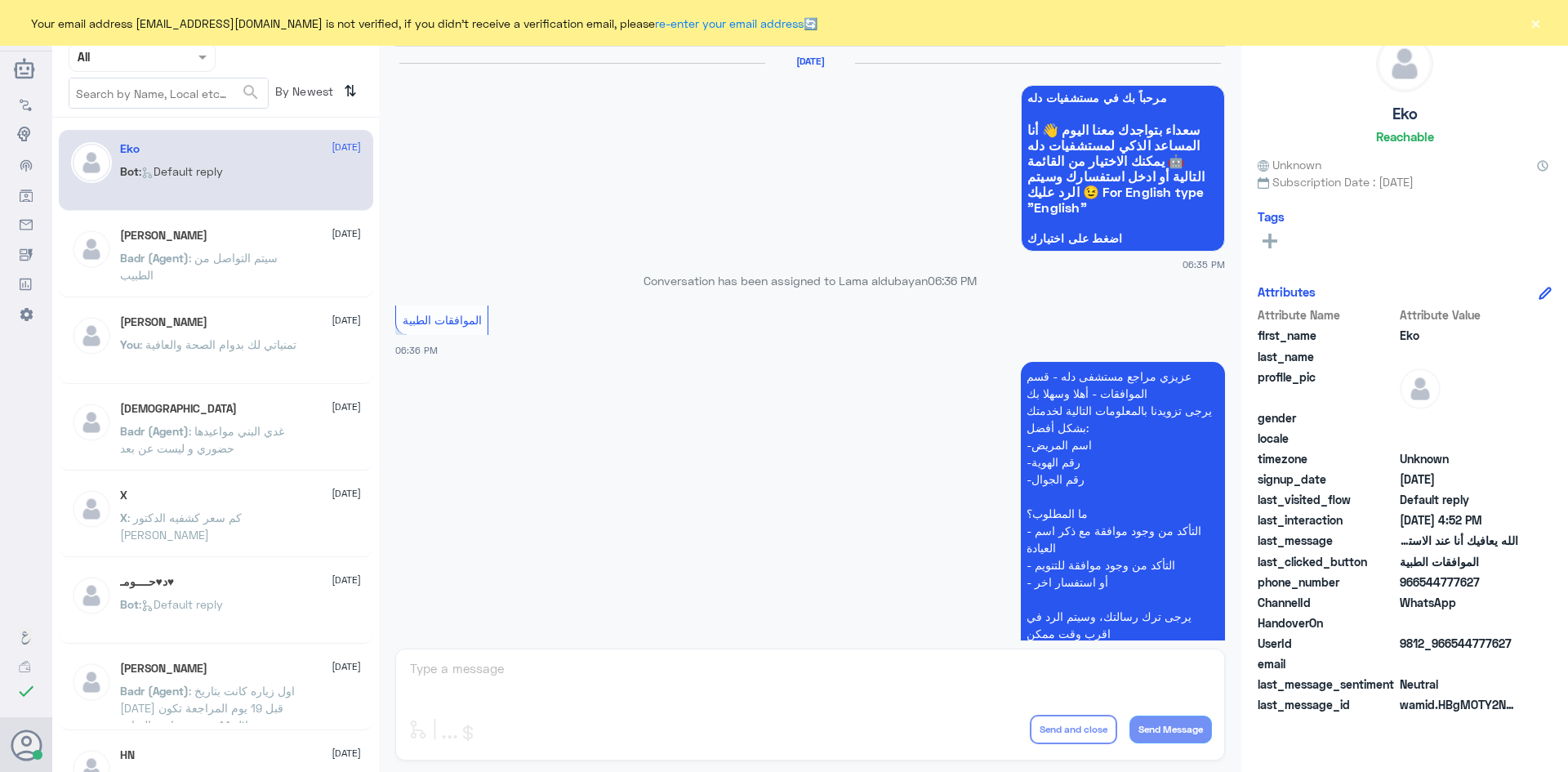
scroll to position [1560, 0]
